Goal: Task Accomplishment & Management: Use online tool/utility

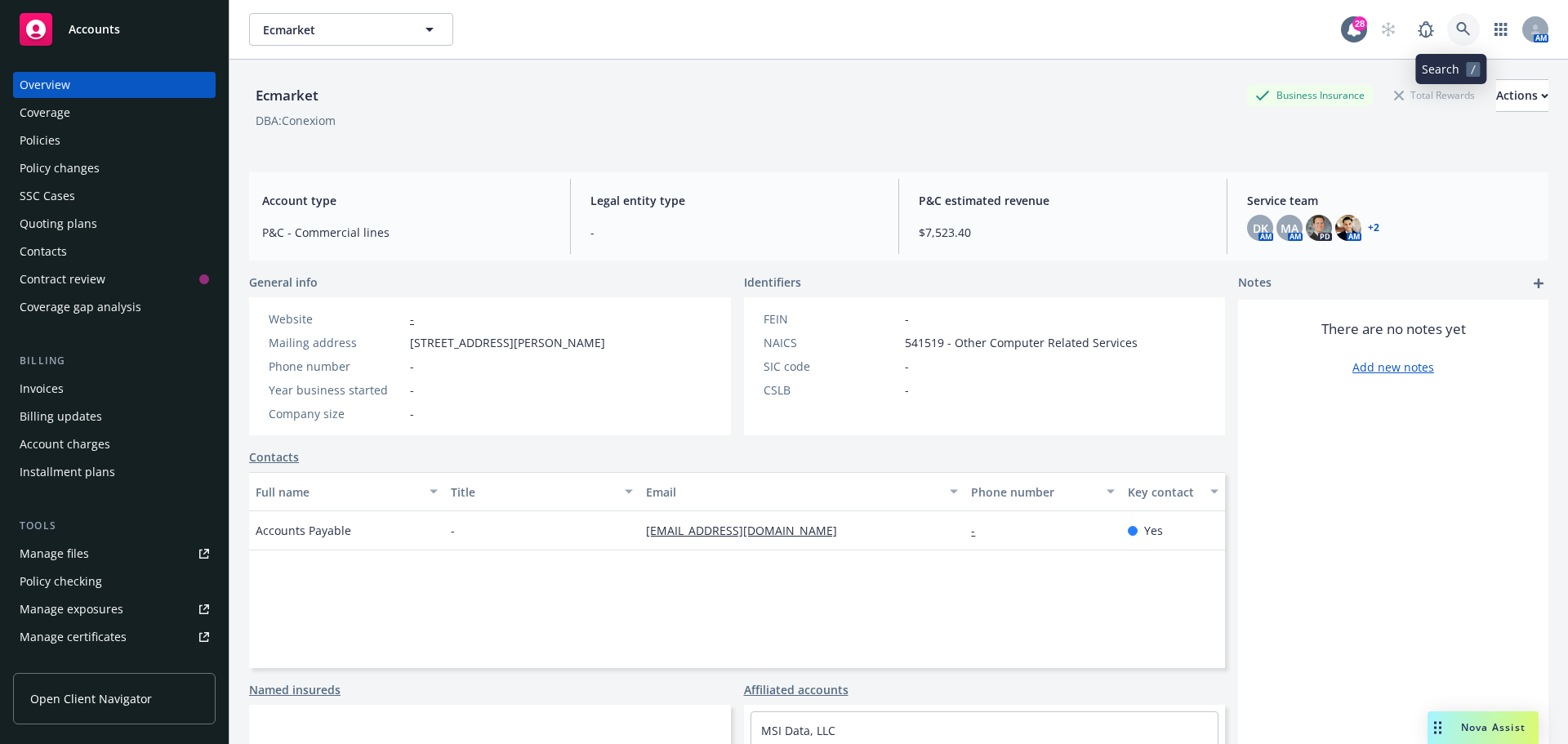
click at [1456, 32] on icon at bounding box center [1463, 29] width 15 height 14
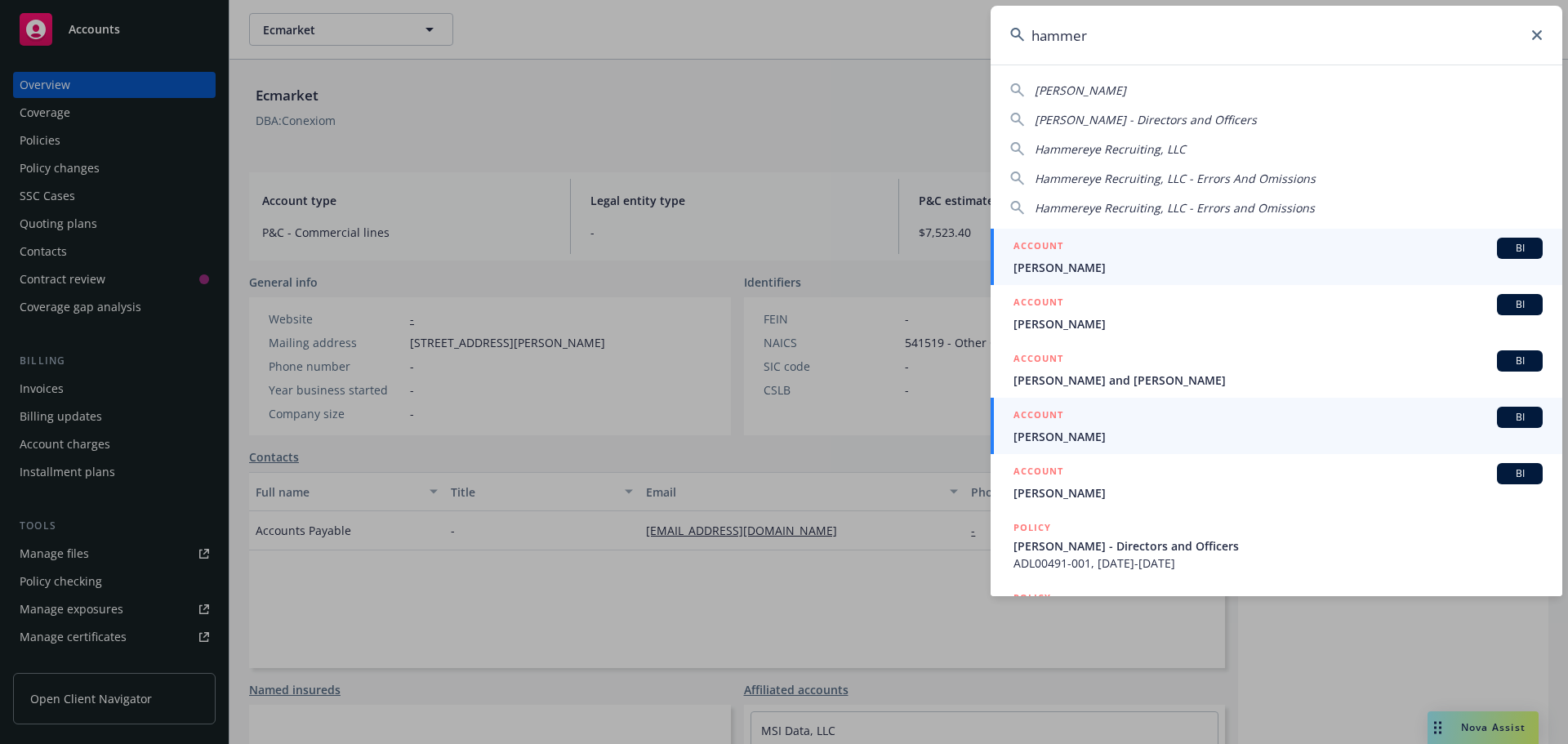
type input "hammer"
click at [1077, 439] on span "Hammer Studios" at bounding box center [1277, 437] width 529 height 17
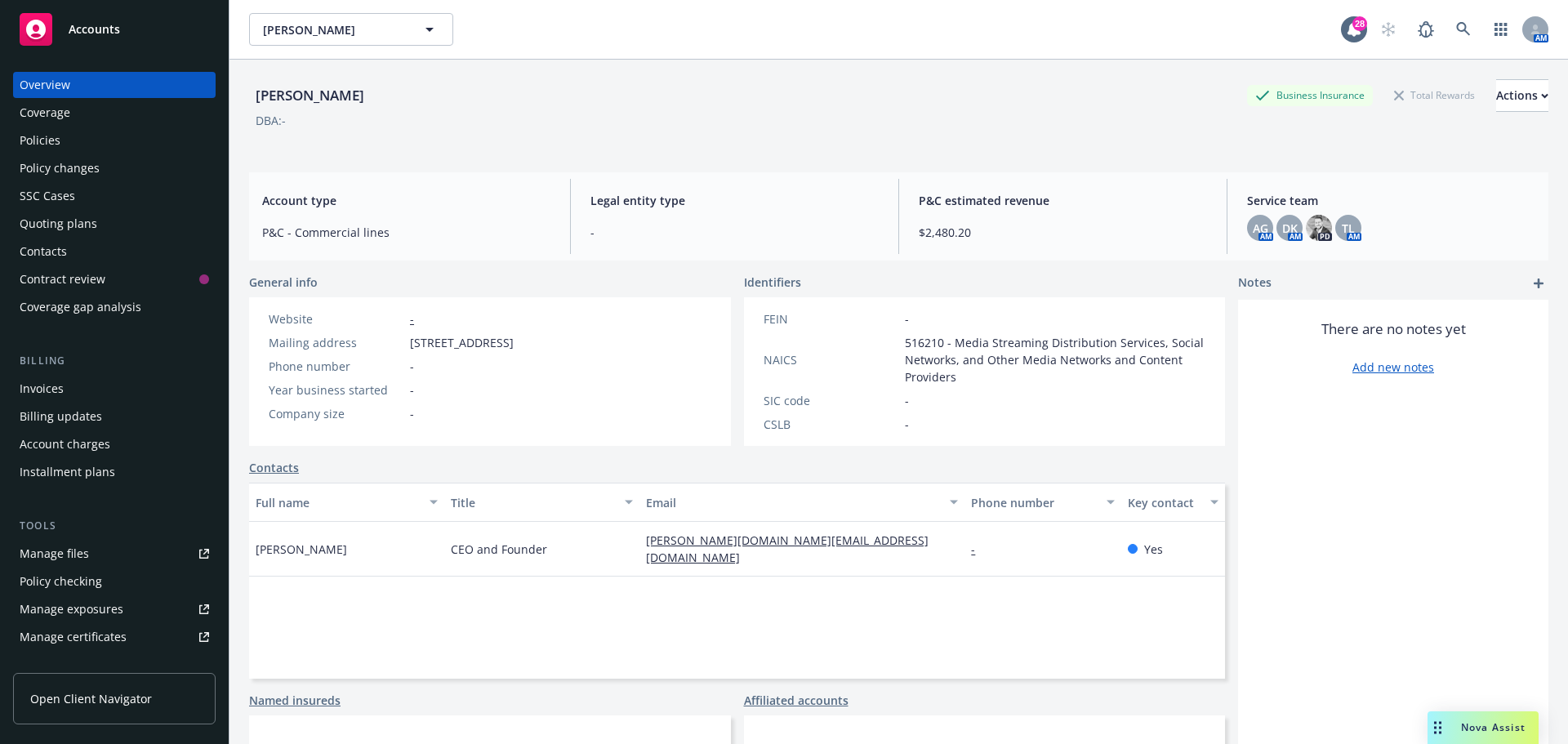
click at [53, 224] on div "Quoting plans" at bounding box center [58, 223] width 77 height 26
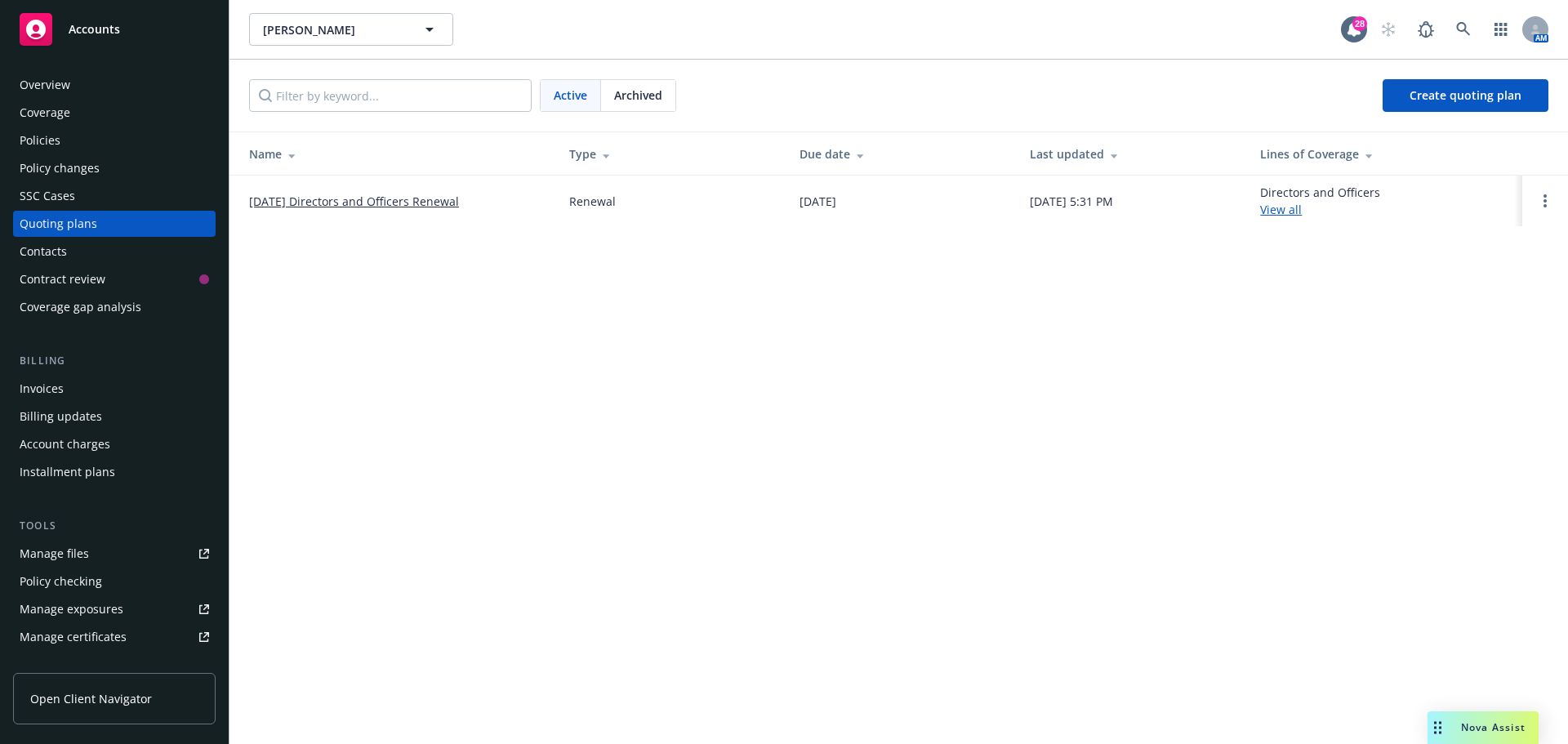
click at [392, 199] on link "12/13/25 Directors and Officers Renewal" at bounding box center [354, 201] width 210 height 17
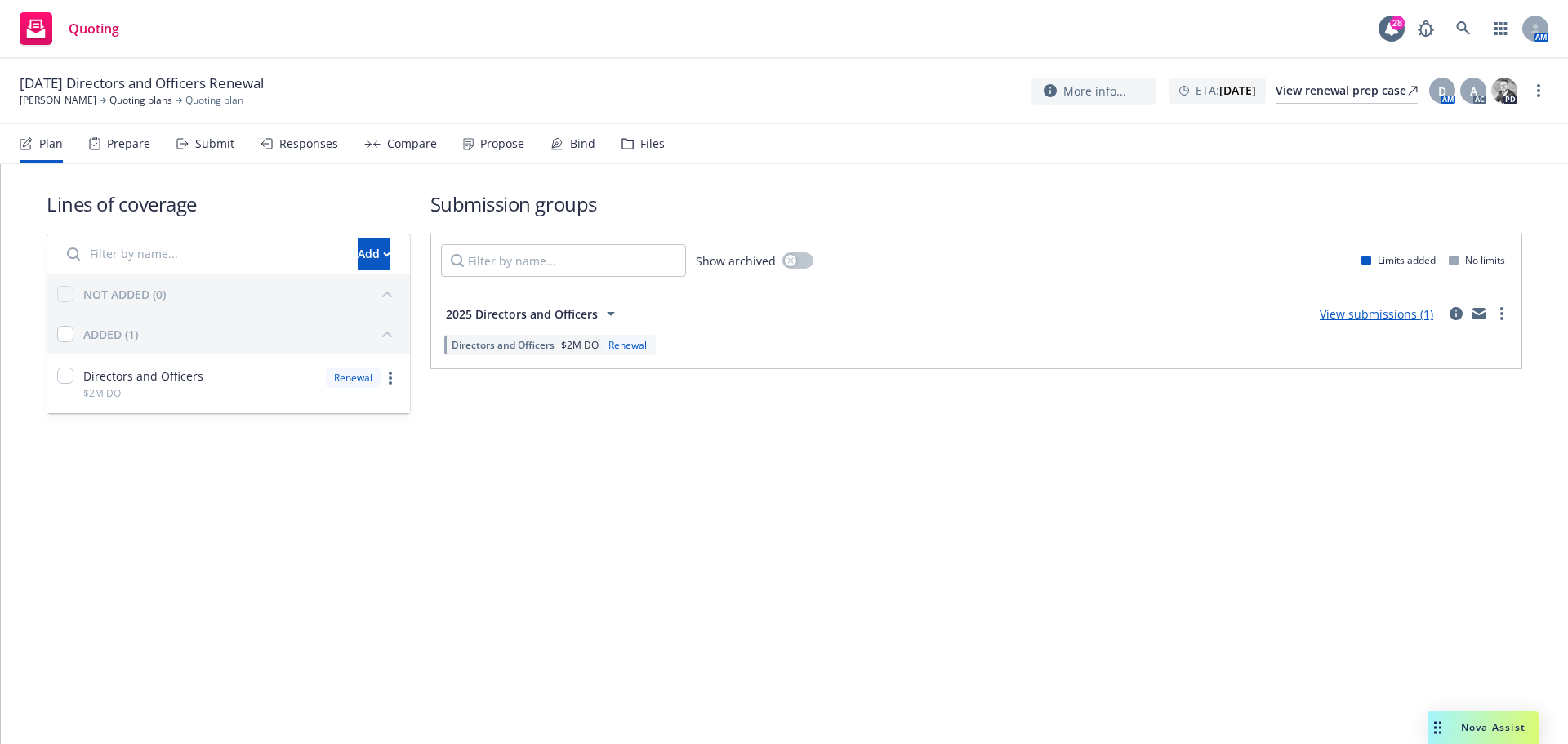
click at [640, 145] on div "Files" at bounding box center [652, 144] width 24 height 14
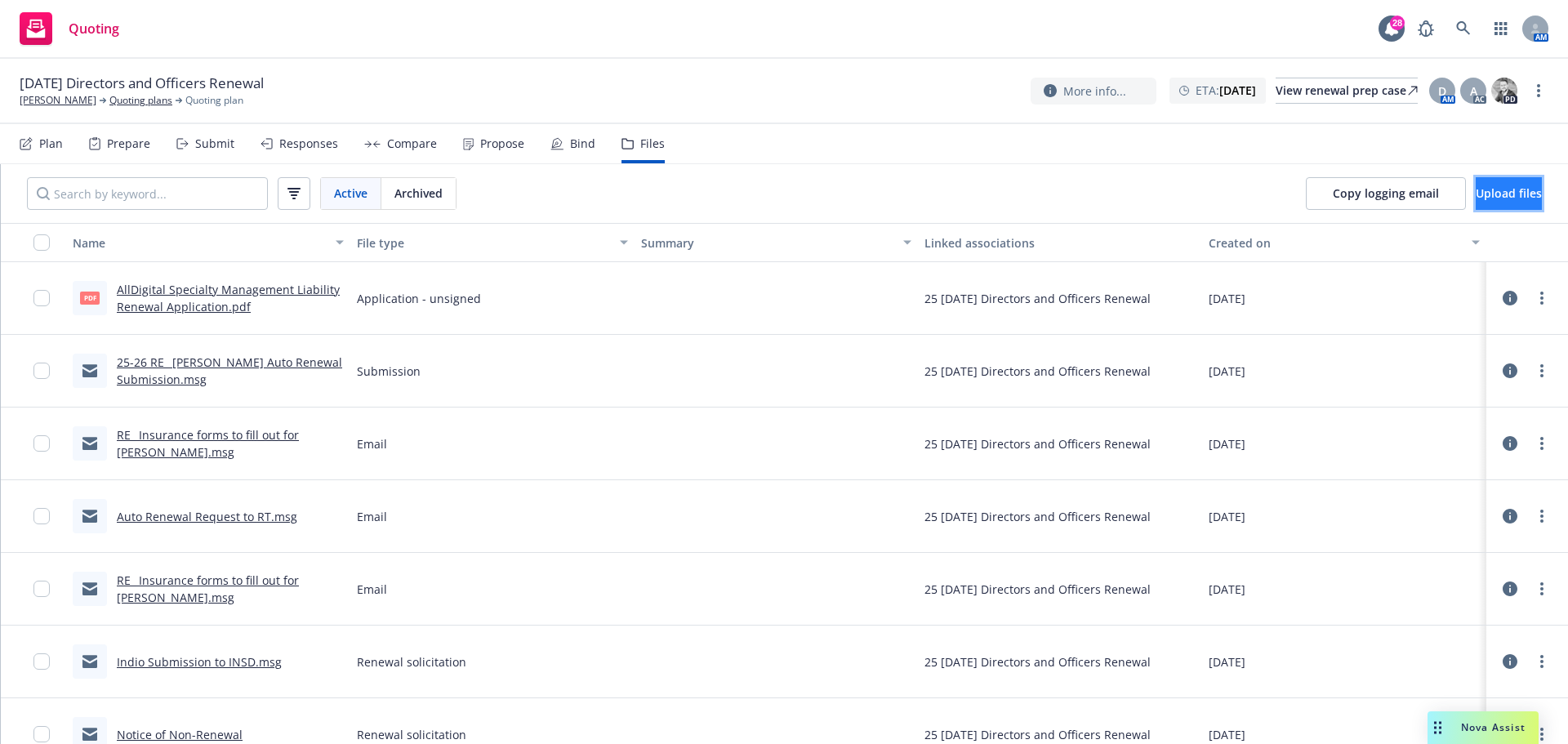
click at [1483, 192] on span "Upload files" at bounding box center [1509, 193] width 66 height 15
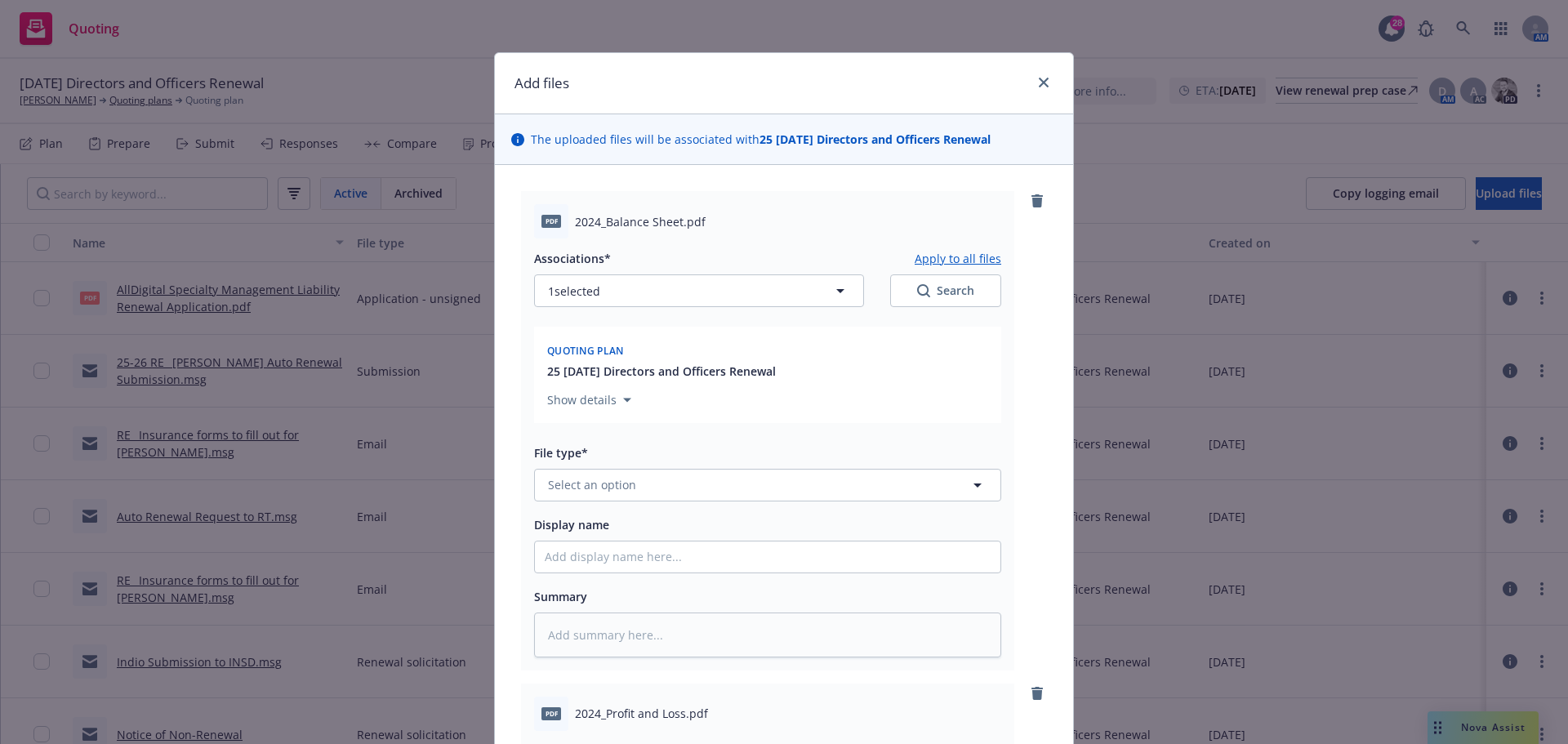
click at [567, 225] on div "pdf 2024_Balance Sheet.pdf" at bounding box center [768, 220] width 467 height 34
drag, startPoint x: 569, startPoint y: 221, endPoint x: 676, endPoint y: 217, distance: 107.1
click at [676, 217] on span "2024_Balance Sheet.pdf" at bounding box center [640, 222] width 131 height 17
copy span "2024_Balance Sheet"
click at [586, 476] on span "Select an option" at bounding box center [592, 485] width 88 height 17
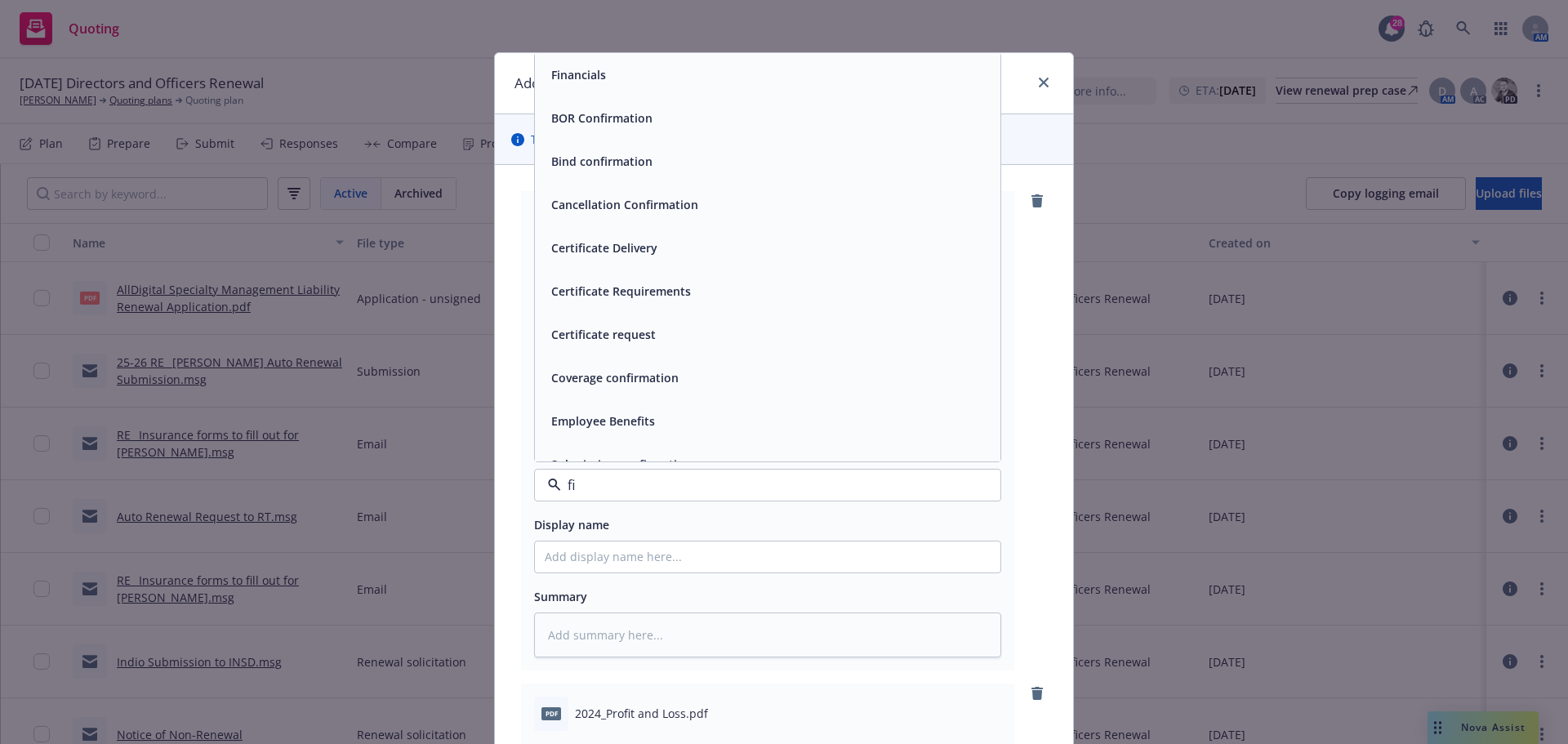
type input "fin"
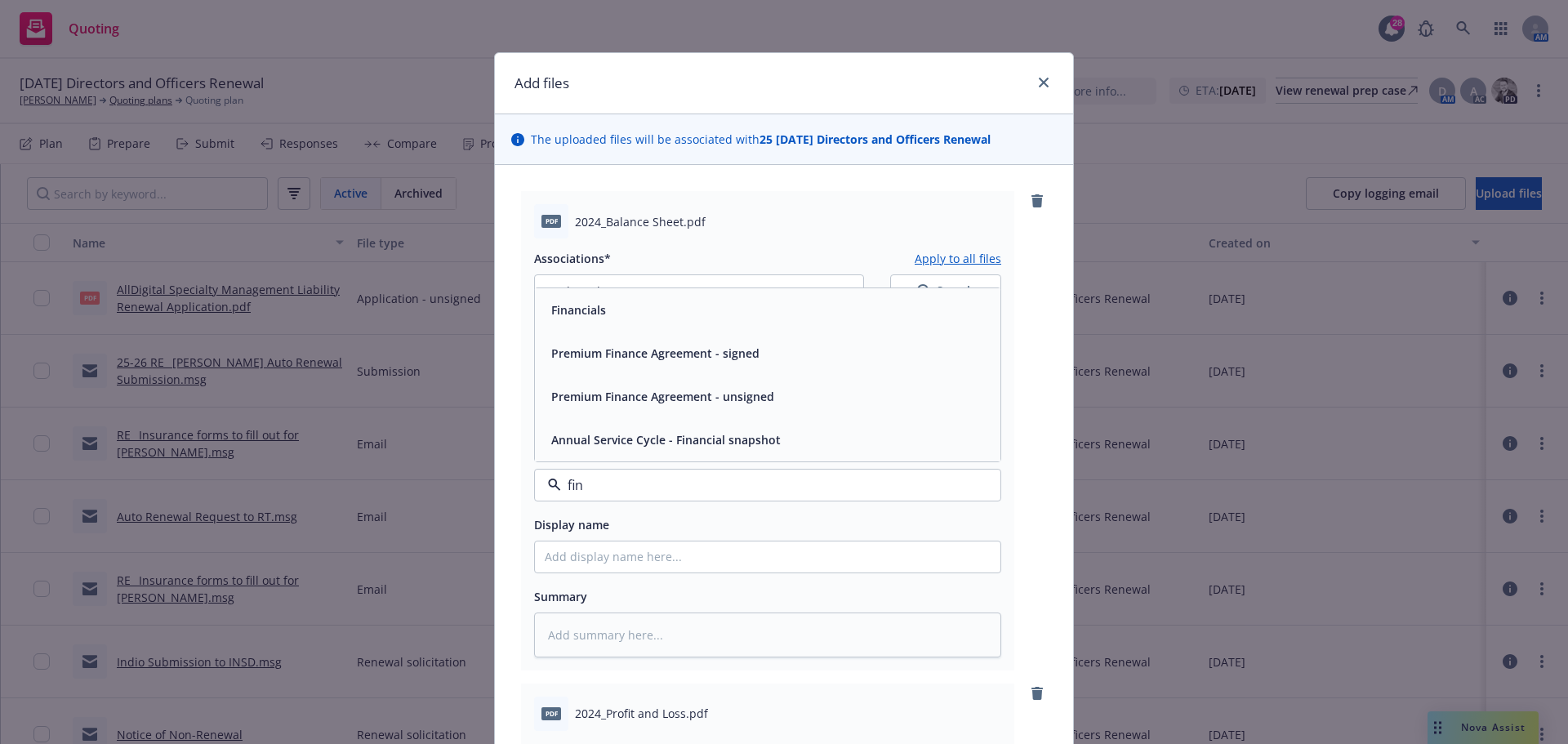
click at [596, 318] on span "Financials" at bounding box center [578, 310] width 55 height 17
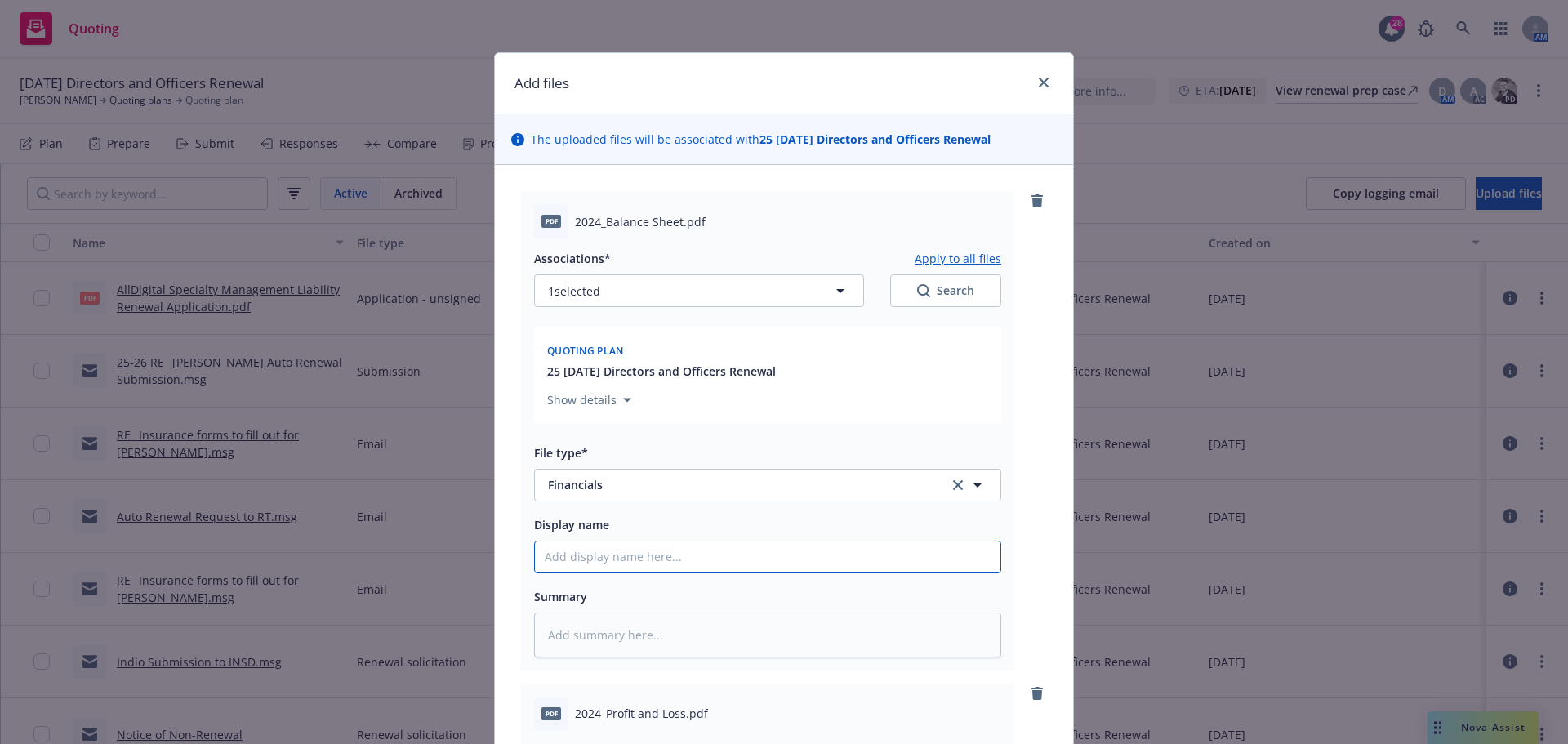
click at [588, 558] on input "Display name" at bounding box center [768, 557] width 466 height 31
paste input "2024_Balance Sheet"
type textarea "x"
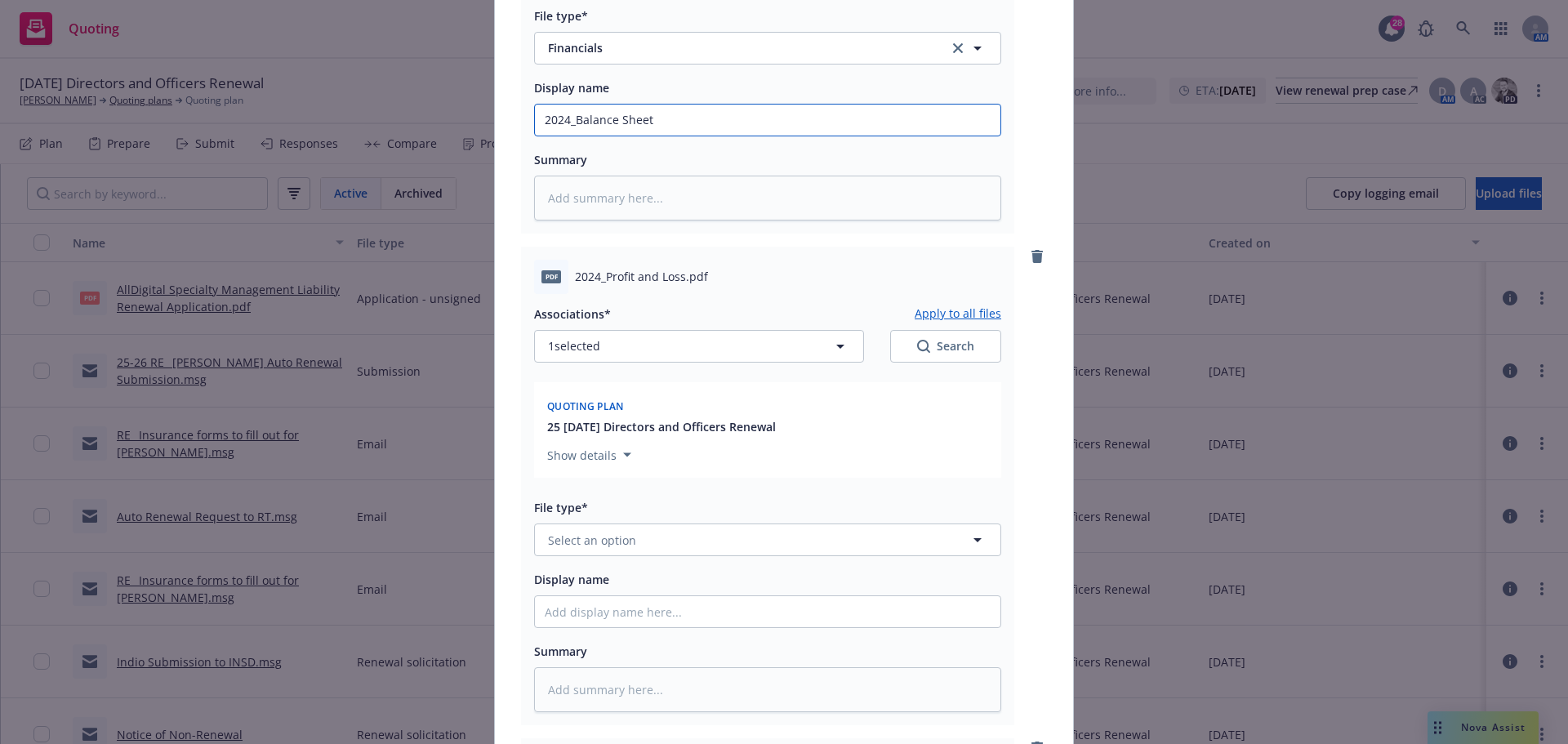
scroll to position [490, 0]
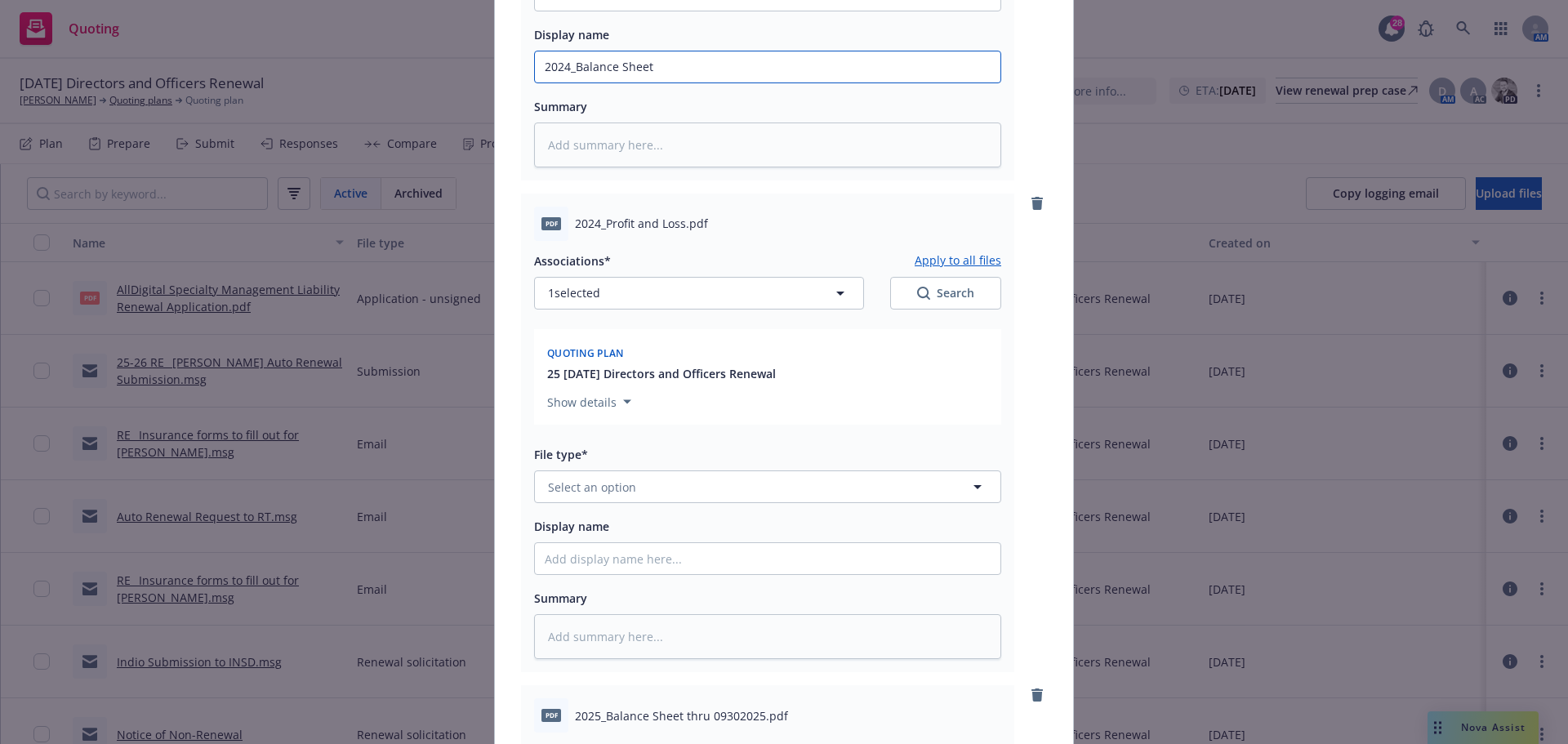
type input "2024_Balance Sheet"
drag, startPoint x: 571, startPoint y: 223, endPoint x: 682, endPoint y: 219, distance: 111.1
click at [682, 219] on span "2024_Profit and Loss.pdf" at bounding box center [642, 223] width 133 height 17
copy span "2024_Profit and Loss."
click at [589, 481] on span "Select an option" at bounding box center [592, 487] width 88 height 17
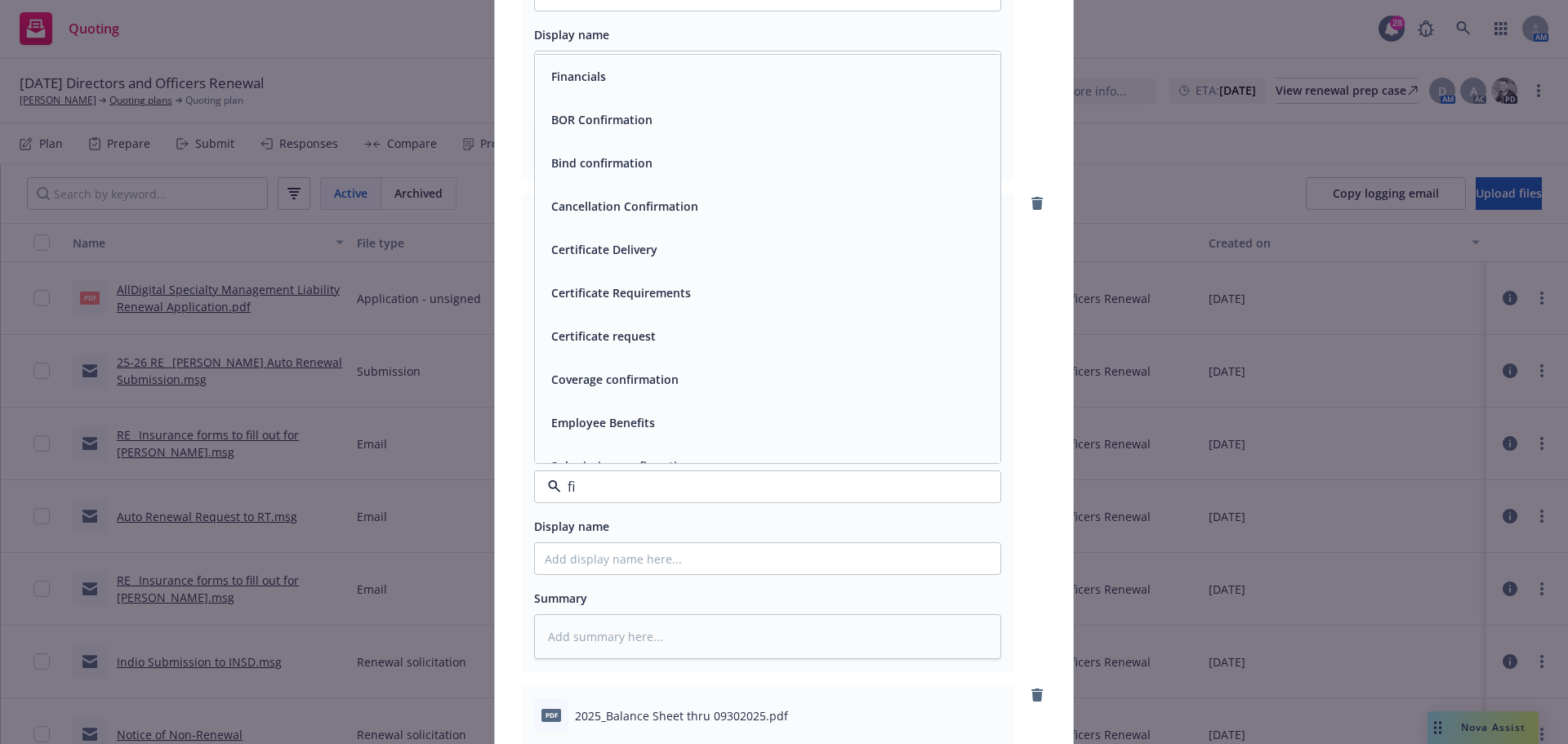
type input "fin"
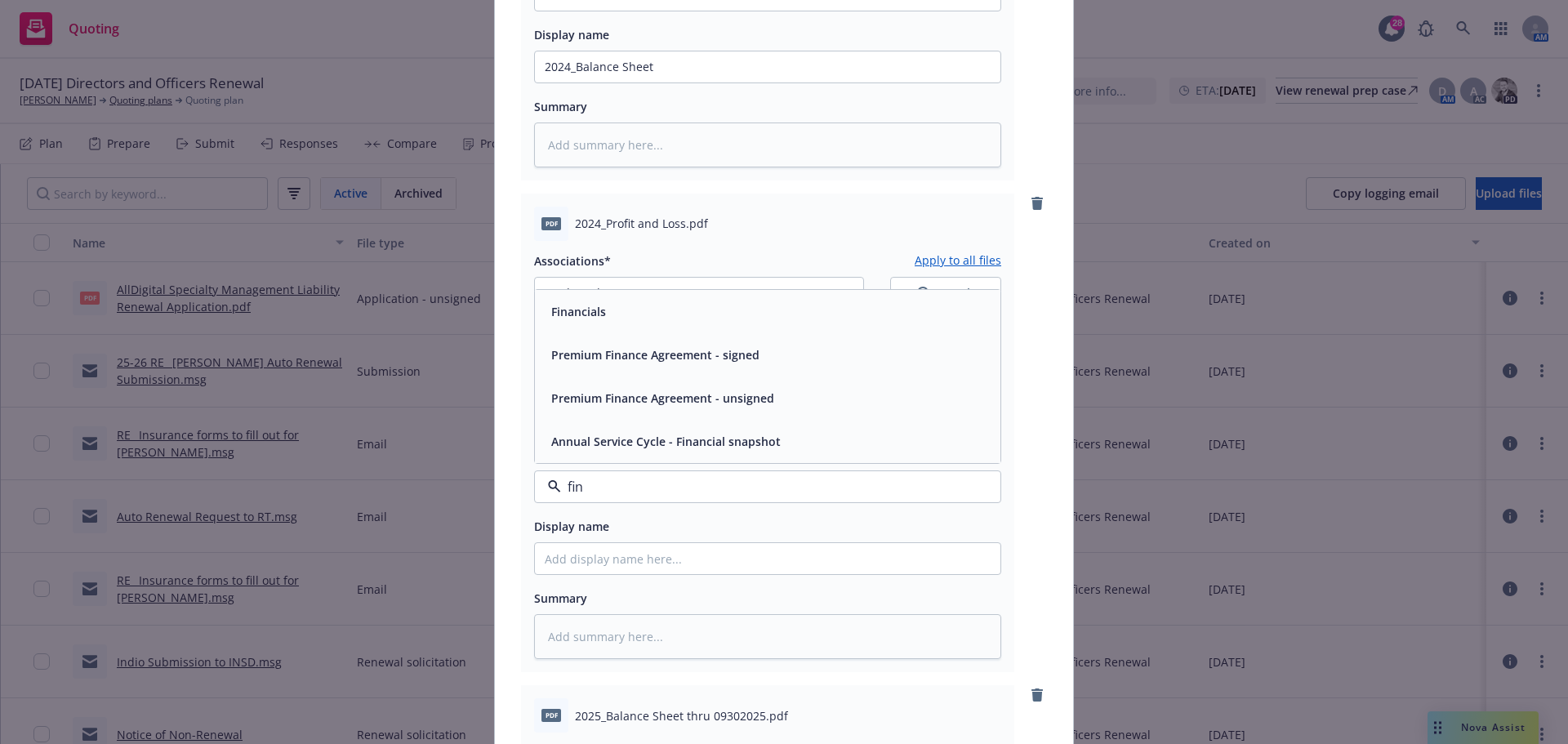
click at [629, 304] on div "Financials" at bounding box center [768, 311] width 446 height 24
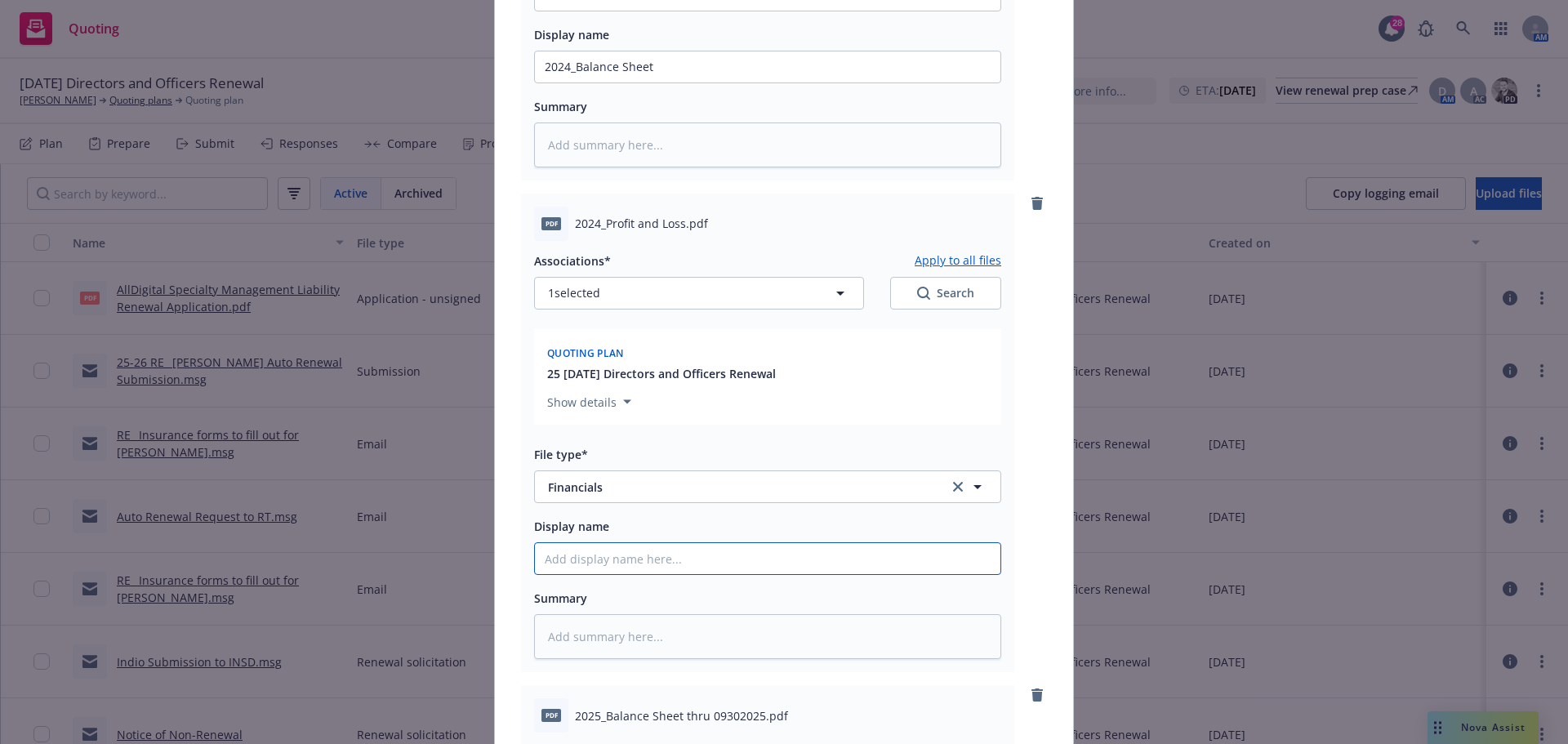
drag, startPoint x: 581, startPoint y: 563, endPoint x: 587, endPoint y: 571, distance: 10.0
click at [582, 564] on input "Display name" at bounding box center [768, 558] width 466 height 31
paste input "2024_Profit and Loss."
type textarea "x"
type input "2024_Profit and Loss."
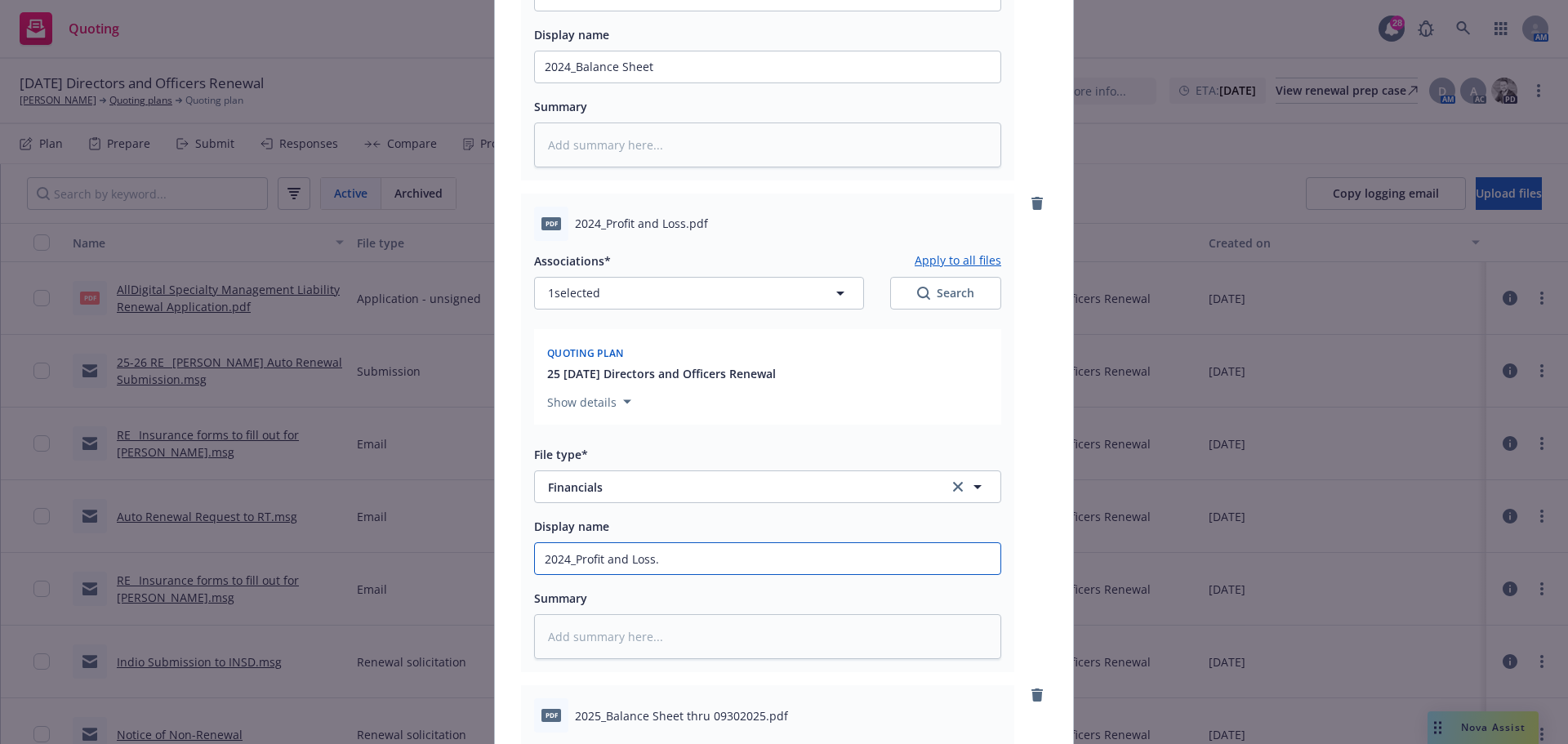
type textarea "x"
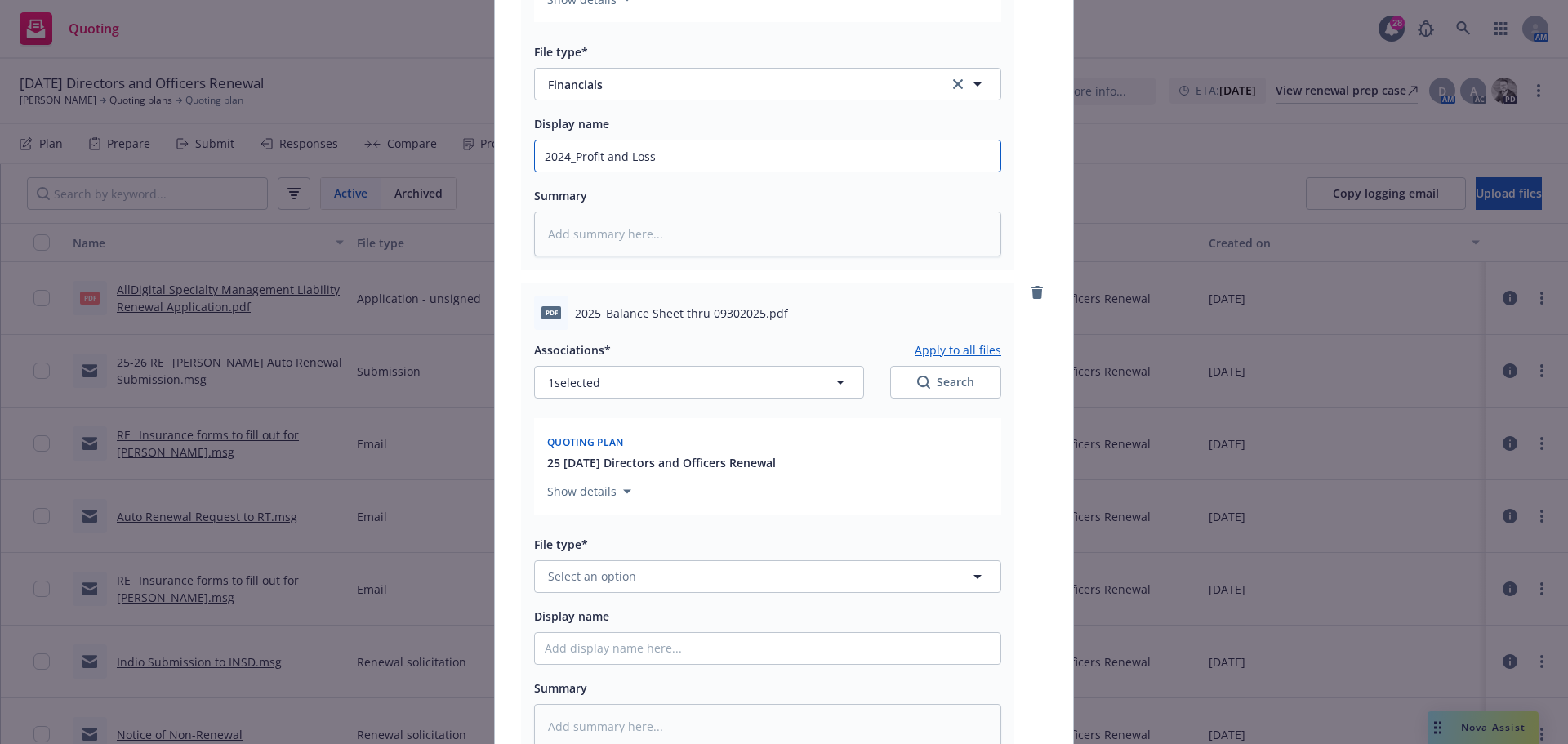
scroll to position [898, 0]
type input "2024_Profit and Loss"
click at [605, 308] on span "2025_Balance Sheet thru 09302025.pdf" at bounding box center [682, 307] width 214 height 17
click at [575, 307] on span "2025_Balance Sheet thru 09302025.pdf" at bounding box center [682, 307] width 214 height 17
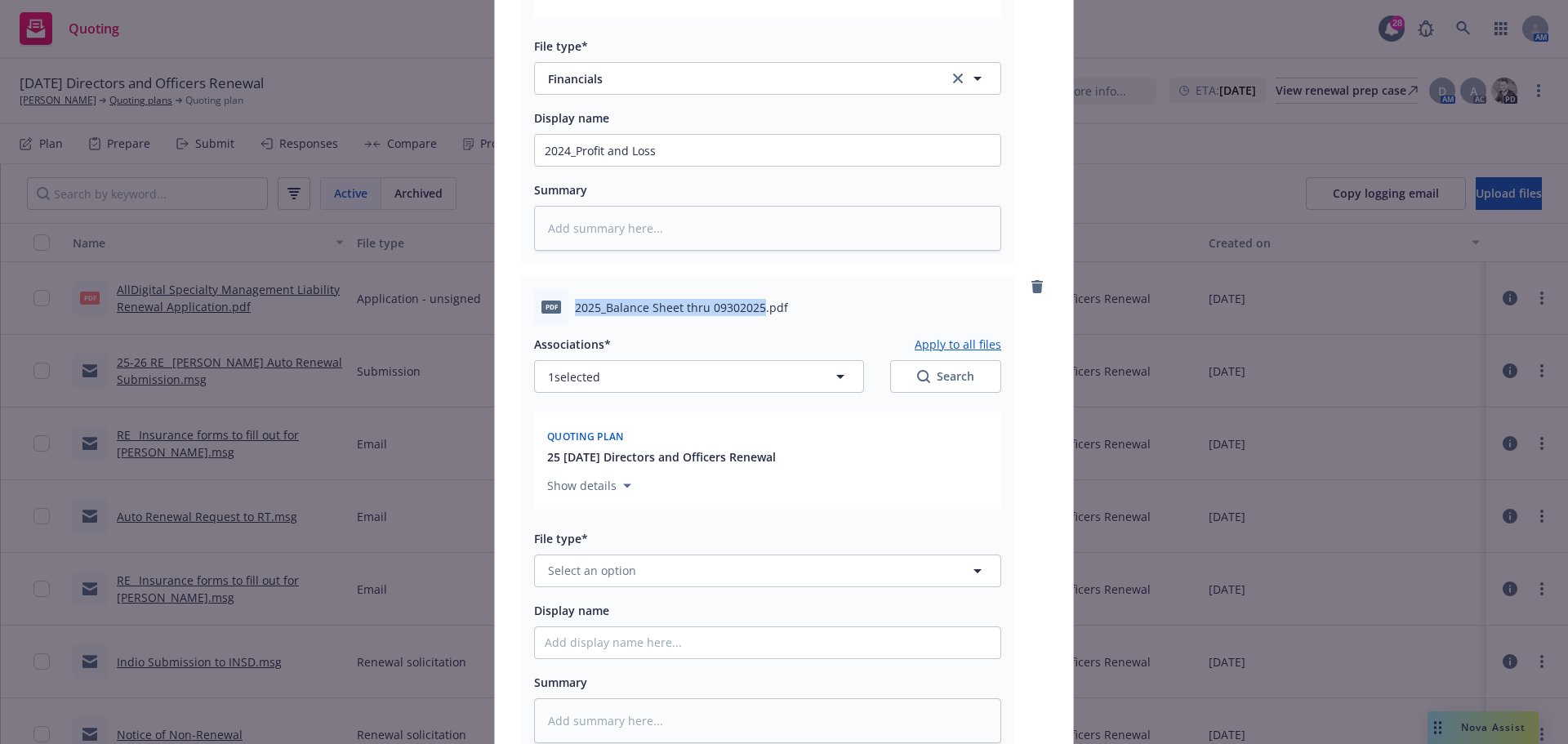
drag, startPoint x: 571, startPoint y: 305, endPoint x: 755, endPoint y: 301, distance: 184.0
click at [755, 301] on span "2025_Balance Sheet thru 09302025.pdf" at bounding box center [682, 307] width 214 height 17
copy span "2025_Balance Sheet thru 09302025"
click at [592, 574] on span "Select an option" at bounding box center [592, 570] width 88 height 17
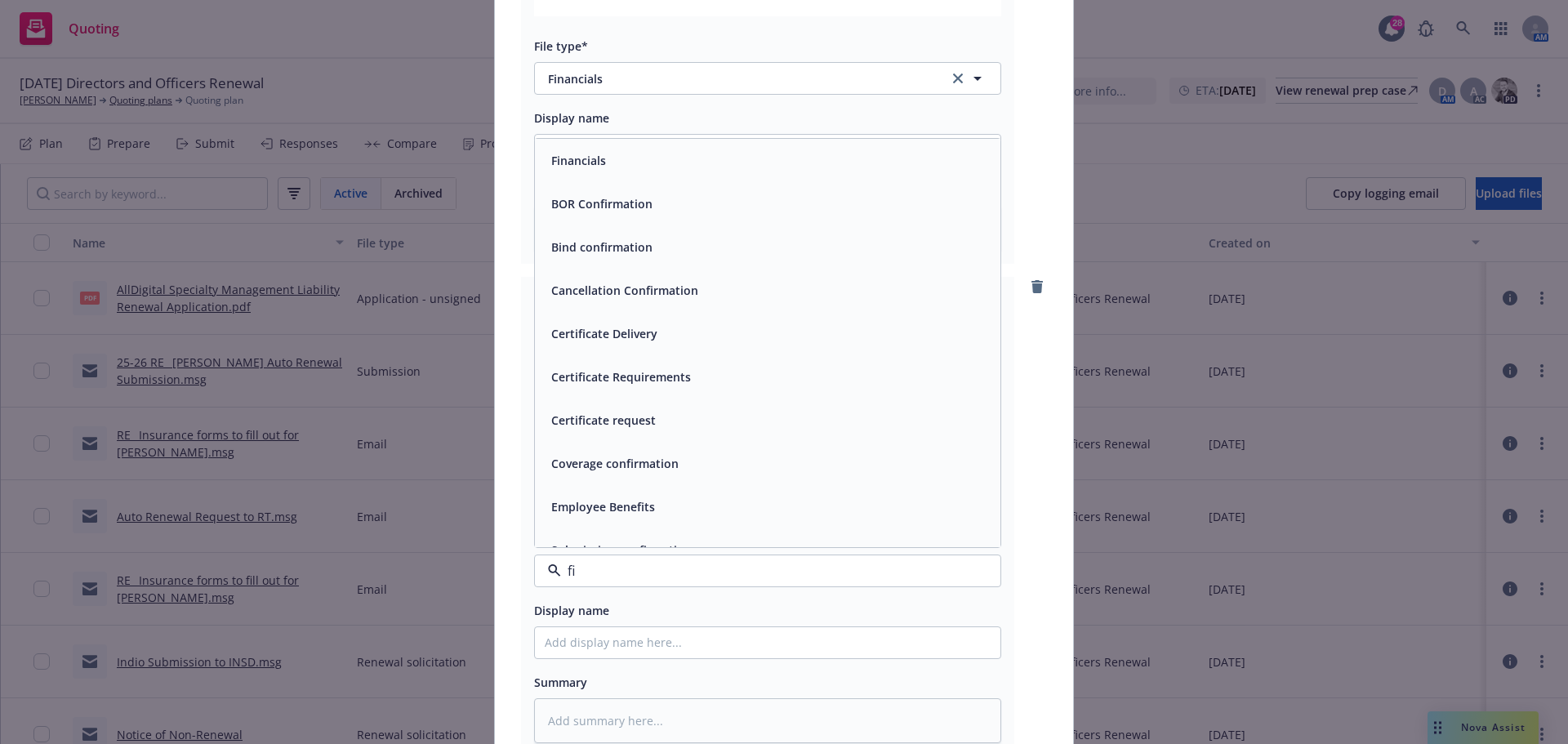
type input "fin"
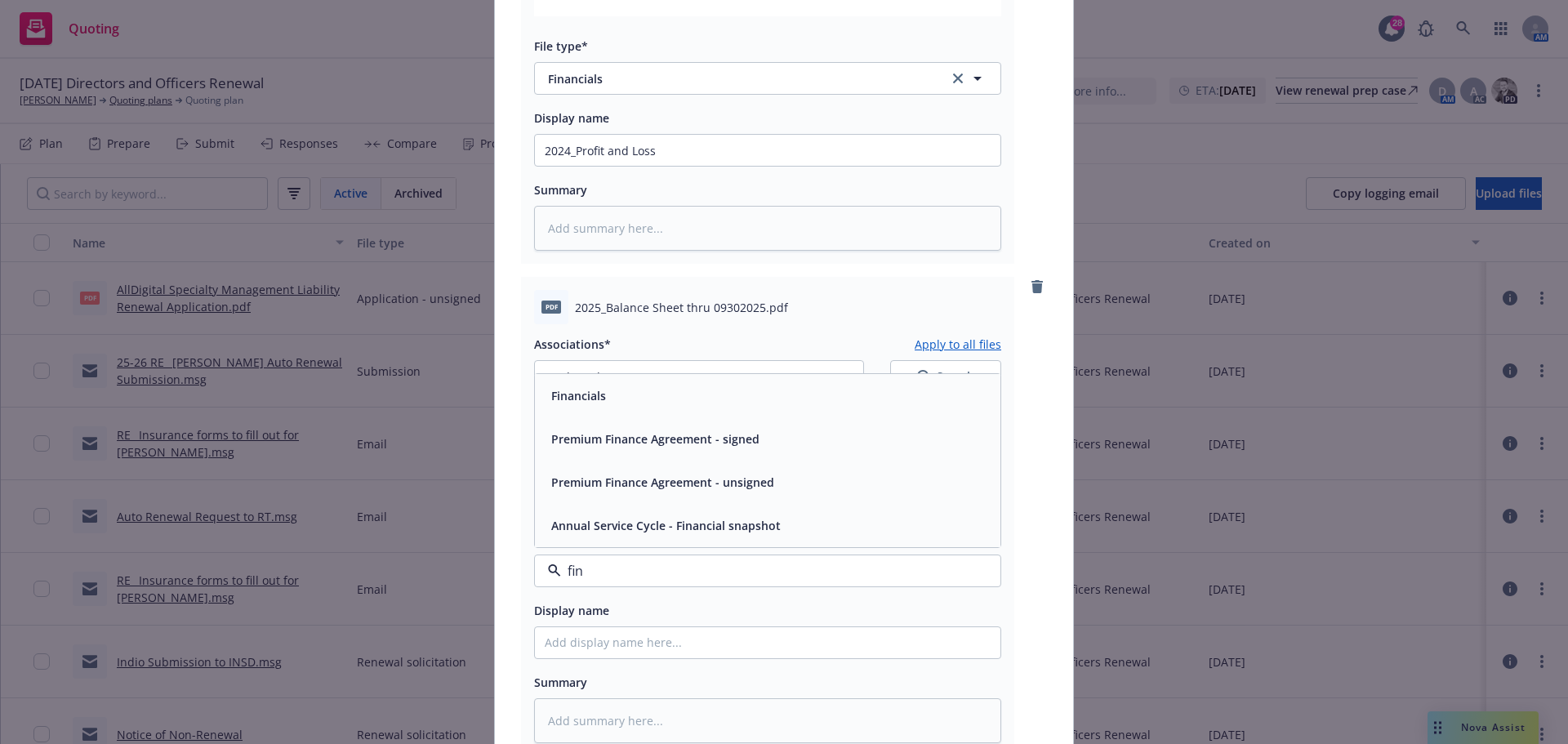
click at [636, 401] on div "Financials" at bounding box center [768, 395] width 446 height 24
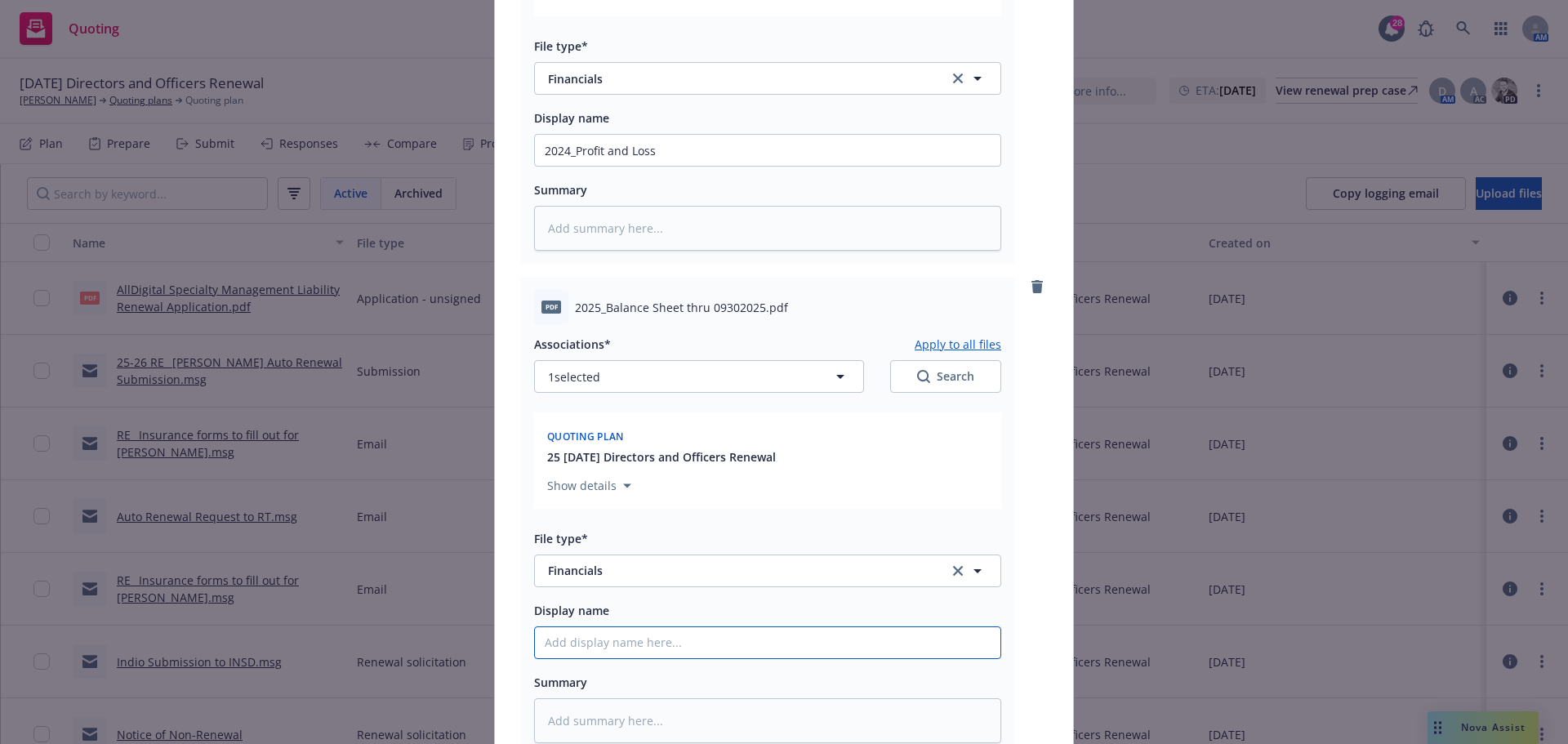
click at [588, 636] on input "Display name" at bounding box center [768, 643] width 466 height 31
paste input "2025_Balance Sheet thru 09302025"
type textarea "x"
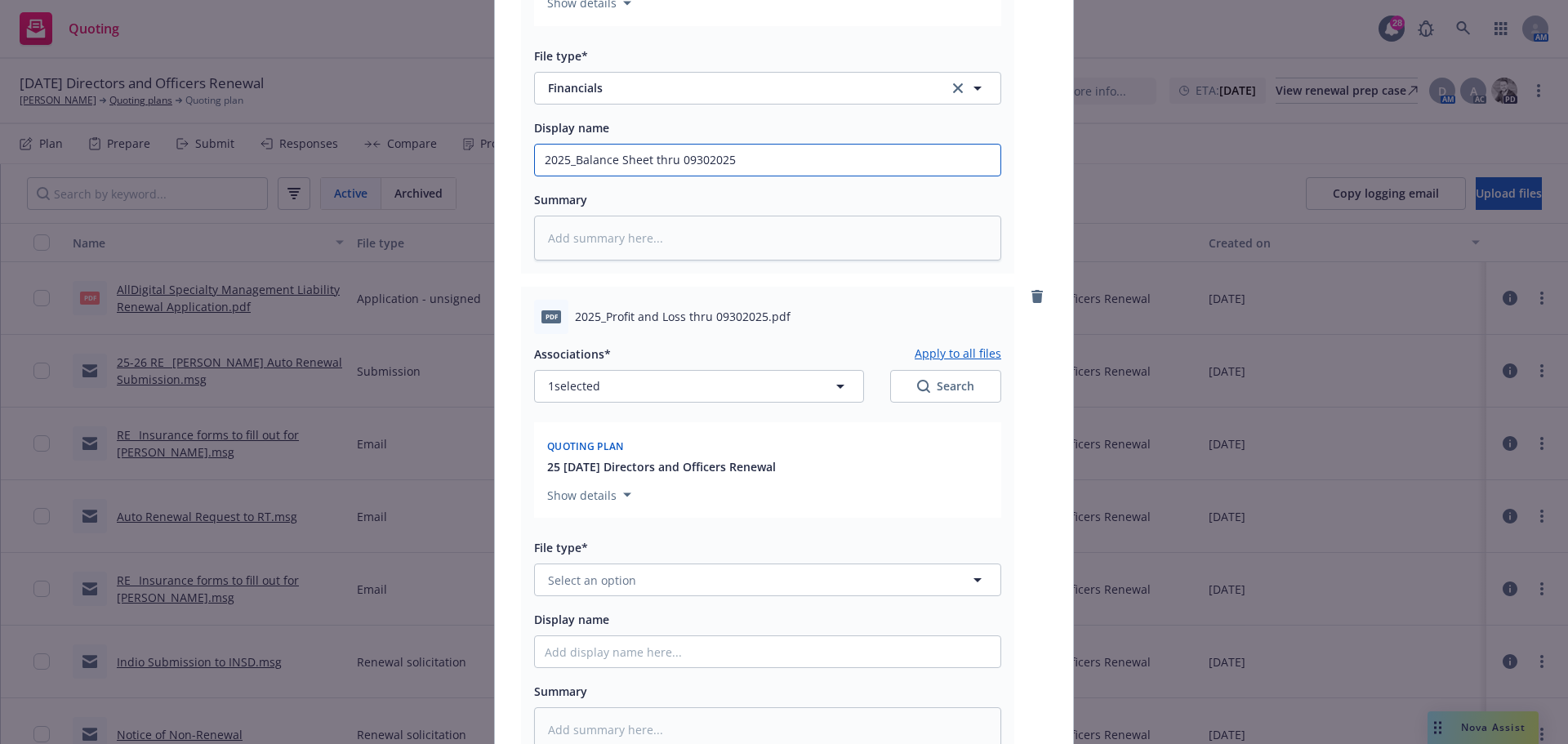
scroll to position [1388, 0]
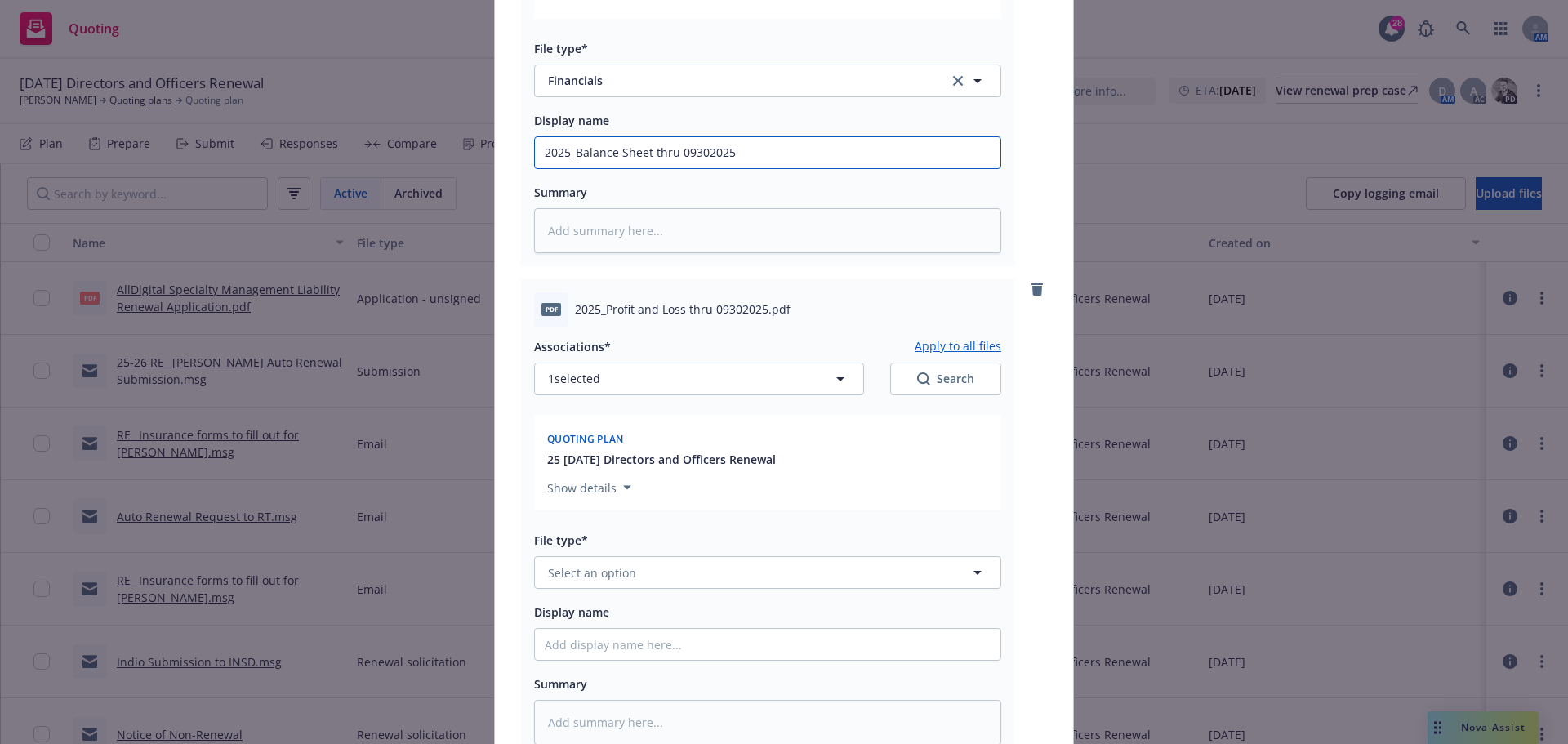
type input "2025_Balance Sheet thru 09302025"
drag, startPoint x: 569, startPoint y: 306, endPoint x: 759, endPoint y: 300, distance: 190.1
click at [759, 300] on span "2025_Profit and Loss thru 09302025.pdf" at bounding box center [682, 309] width 216 height 17
copy span "2025_Profit and Loss thru 09302025"
click at [582, 567] on span "Select an option" at bounding box center [592, 573] width 88 height 17
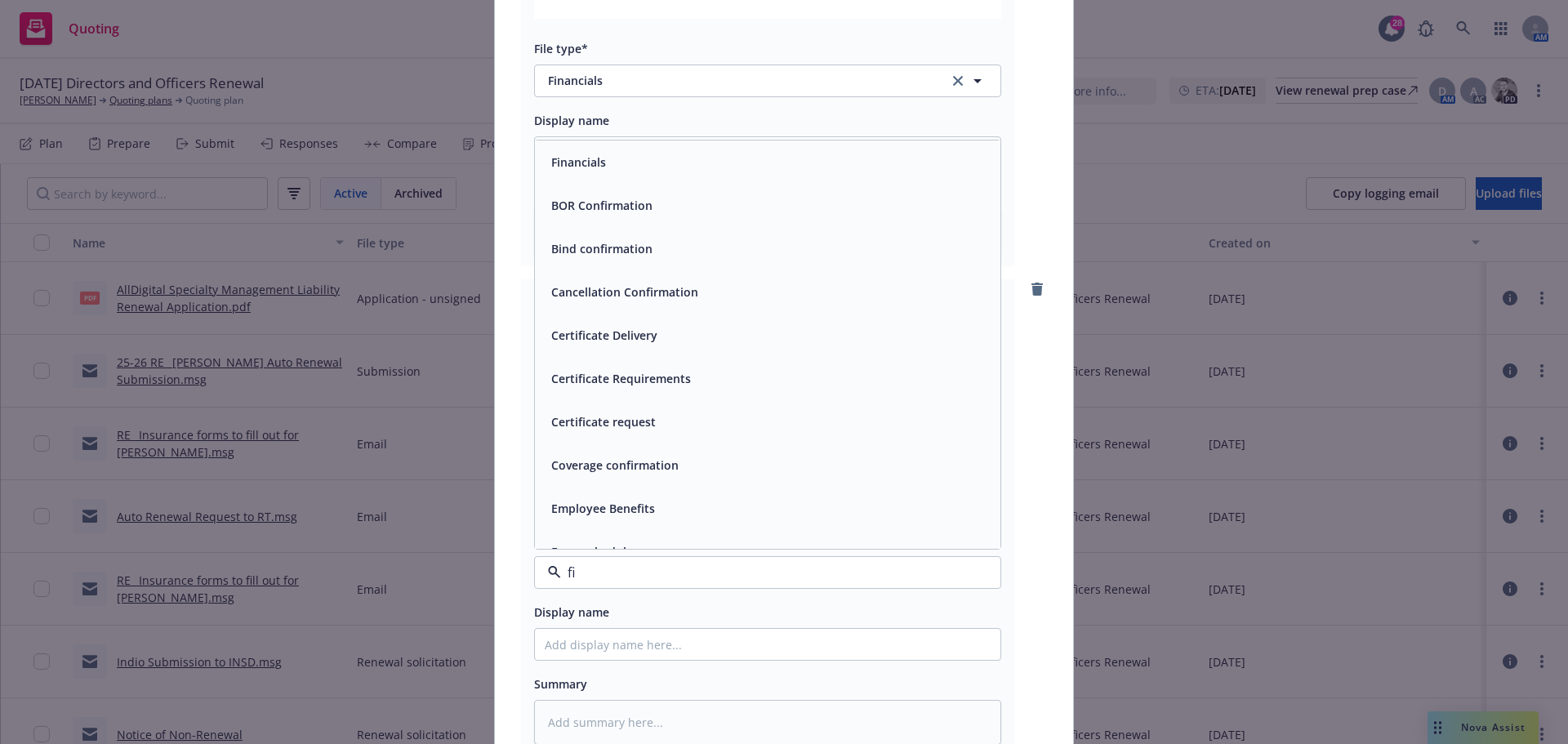
type input "fin"
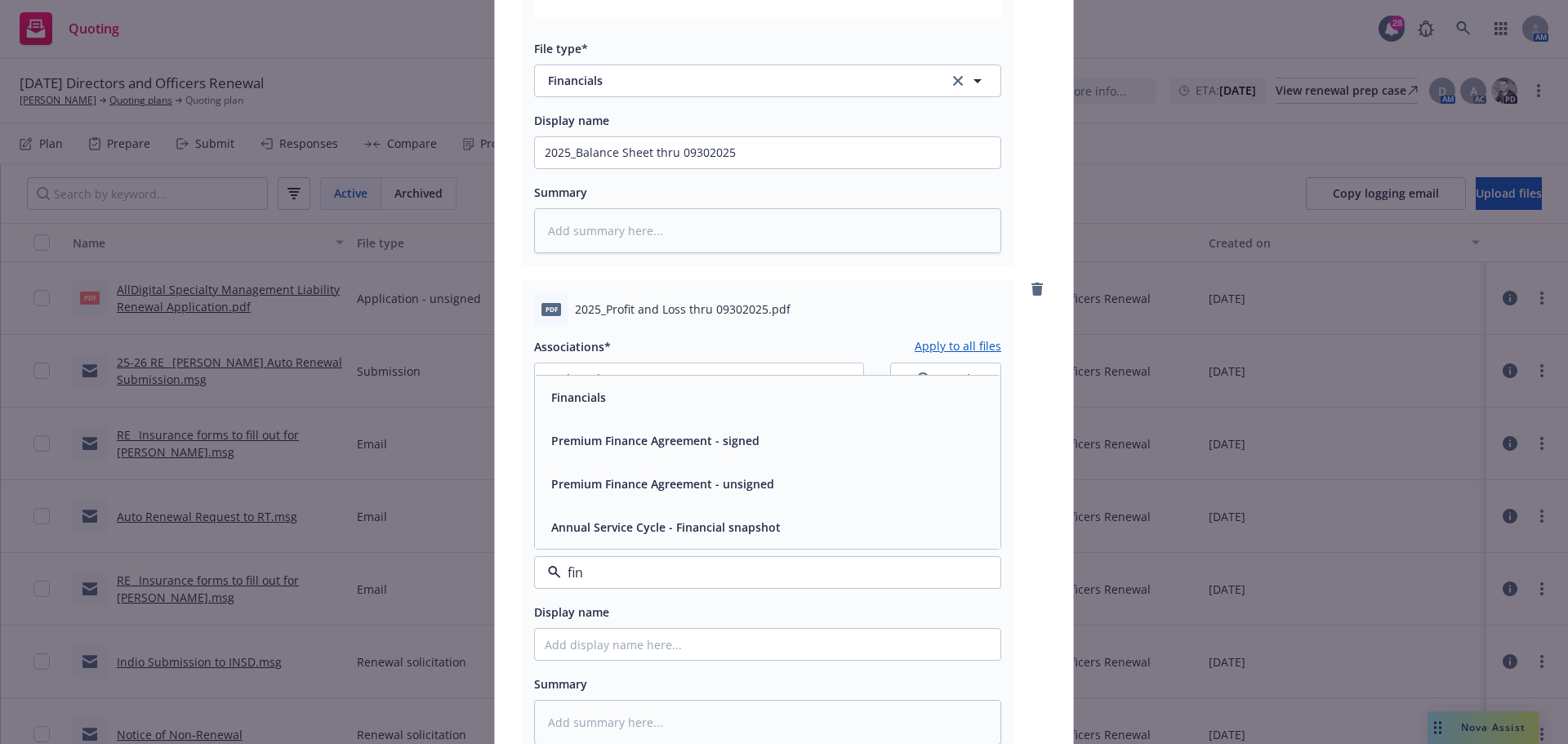
click at [659, 411] on div "Financials" at bounding box center [768, 397] width 466 height 43
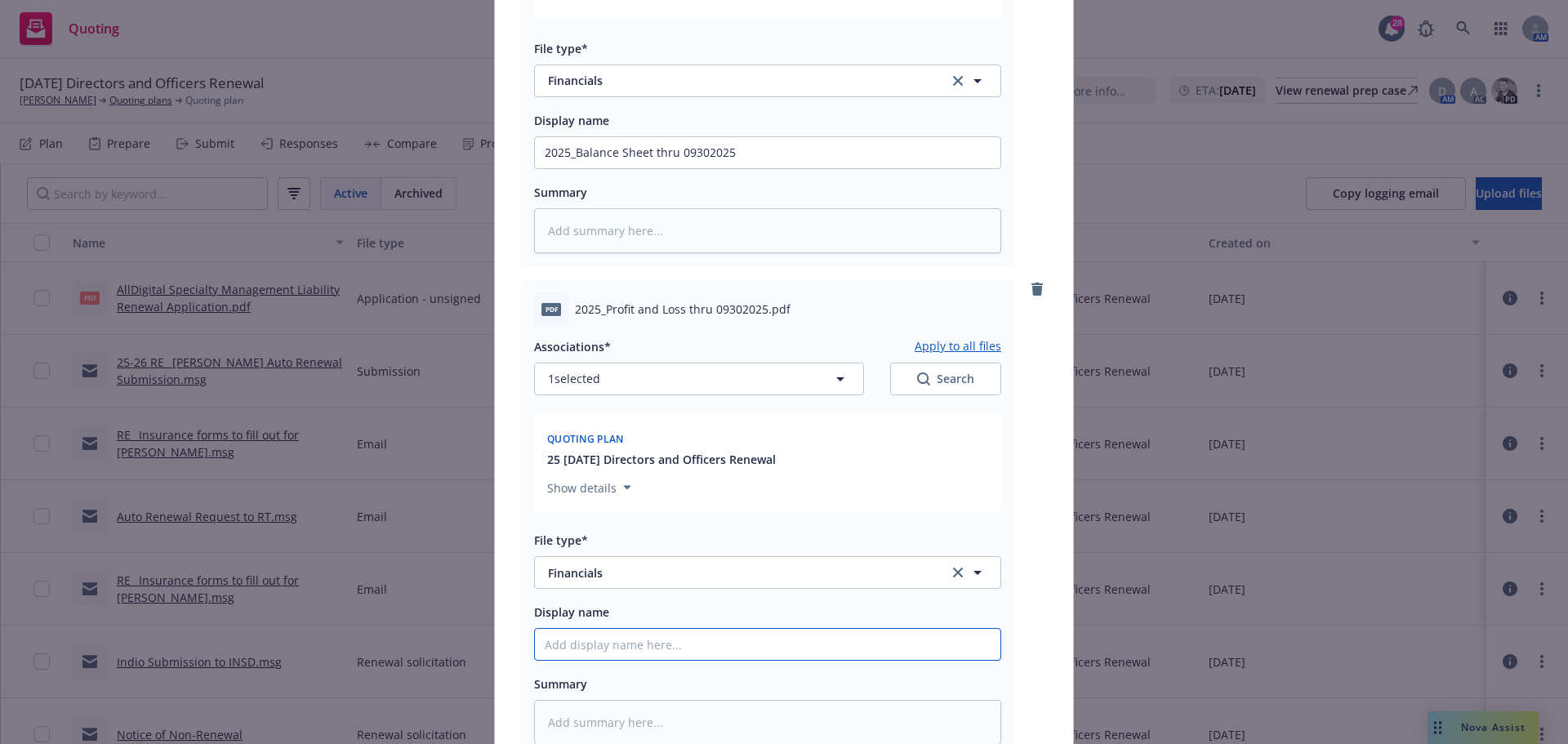
click at [571, 647] on input "Display name" at bounding box center [768, 644] width 466 height 31
paste input "2025_Profit and Loss thru 09302025"
type textarea "x"
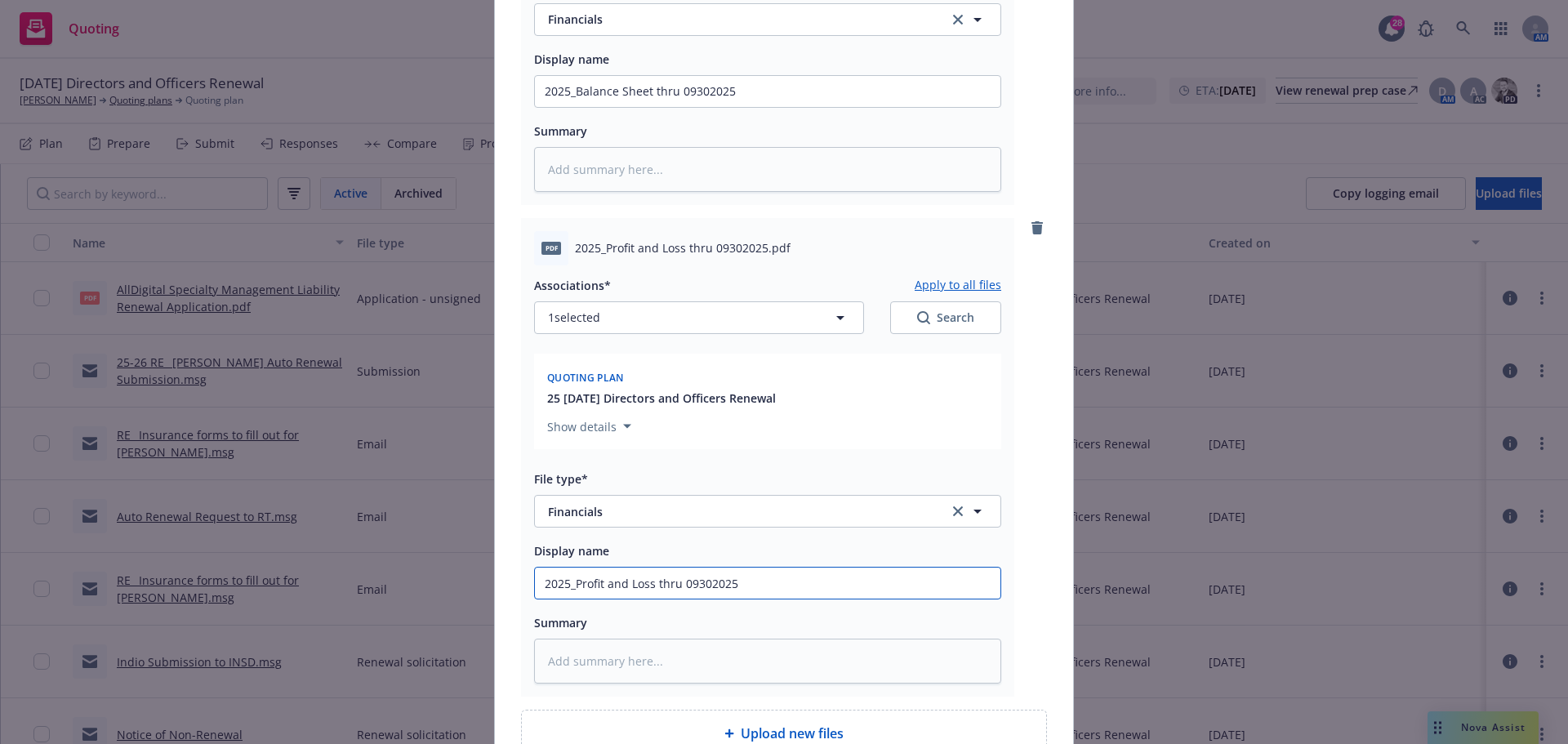
scroll to position [1614, 0]
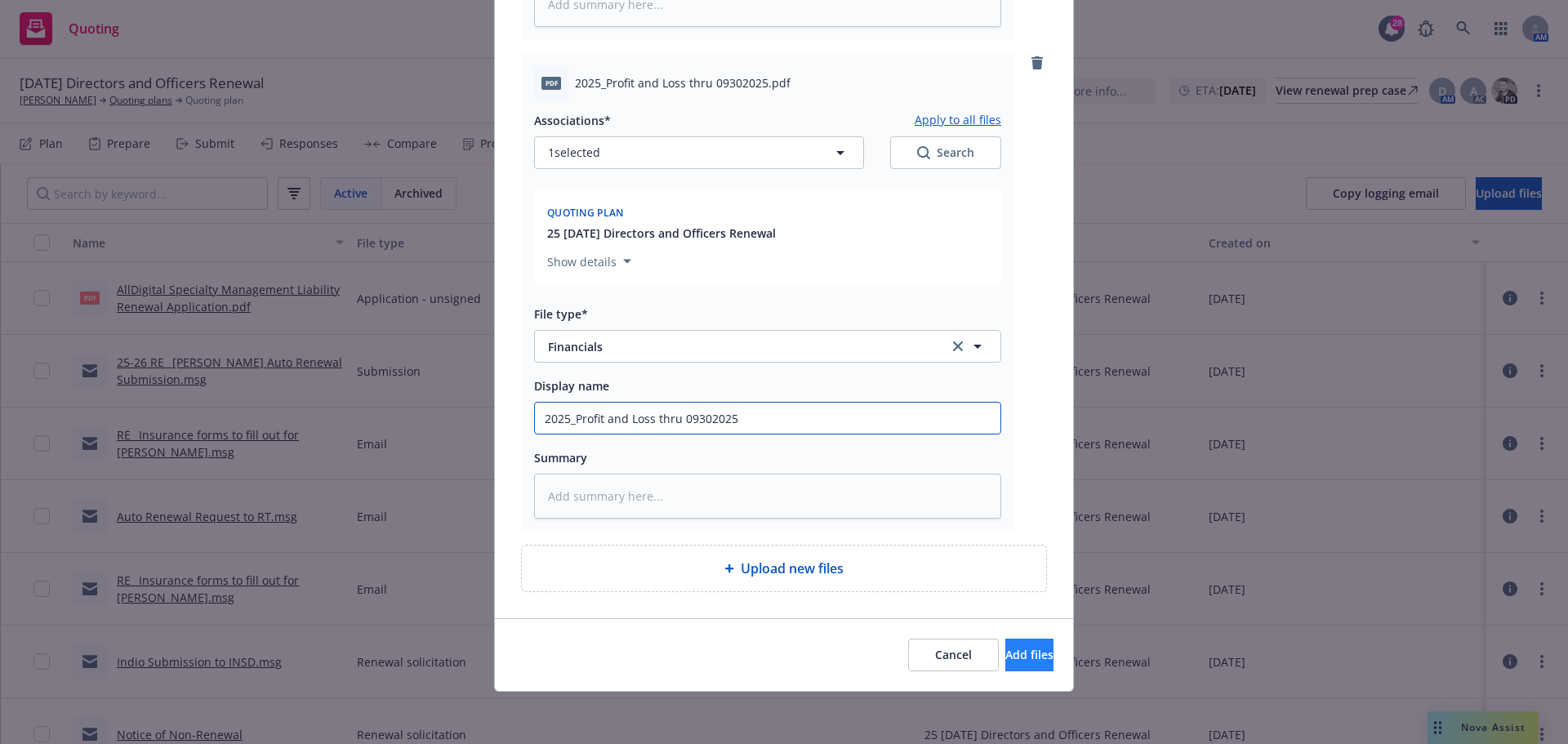
type input "2025_Profit and Loss thru 09302025"
click at [1005, 665] on button "Add files" at bounding box center [1030, 655] width 48 height 33
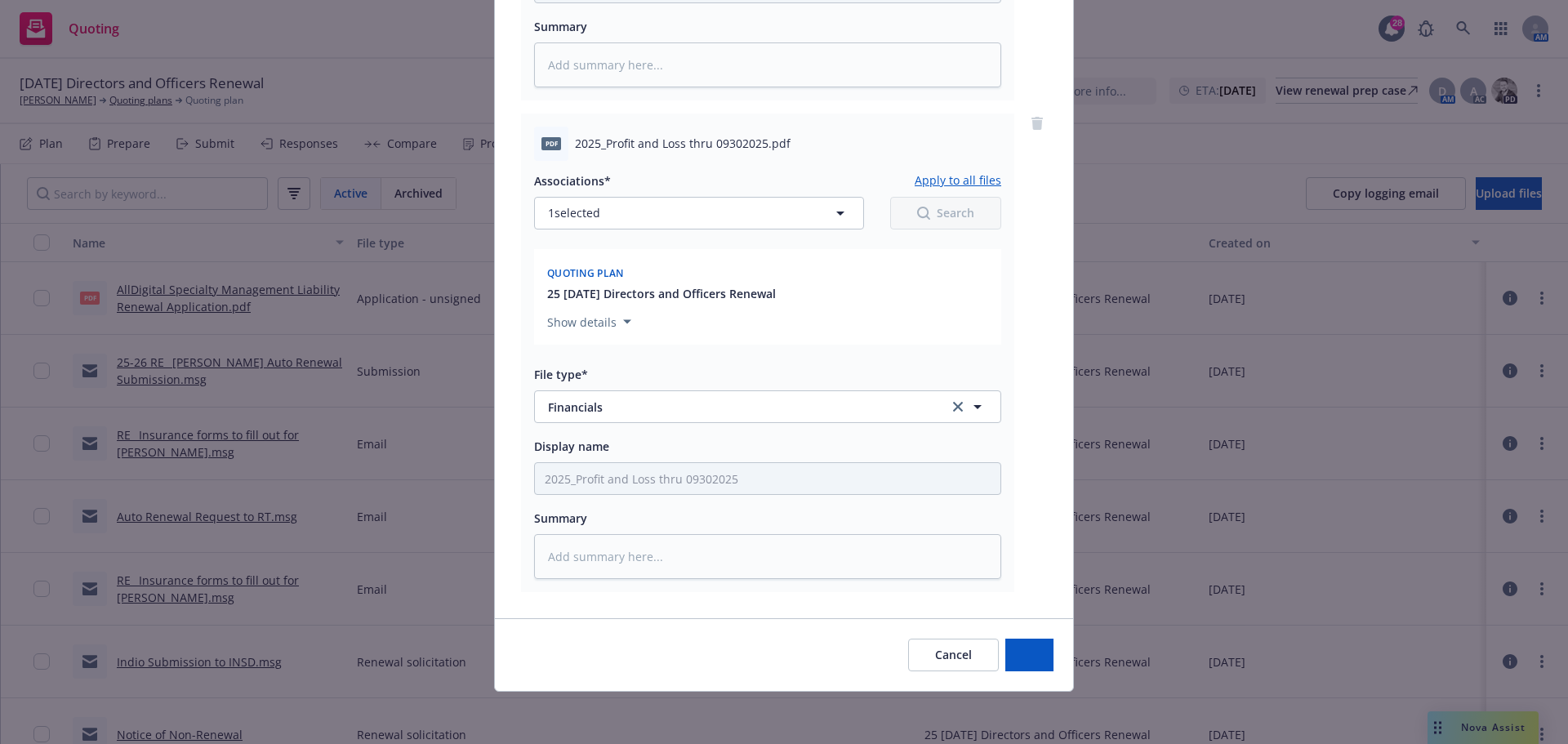
scroll to position [1554, 0]
type textarea "x"
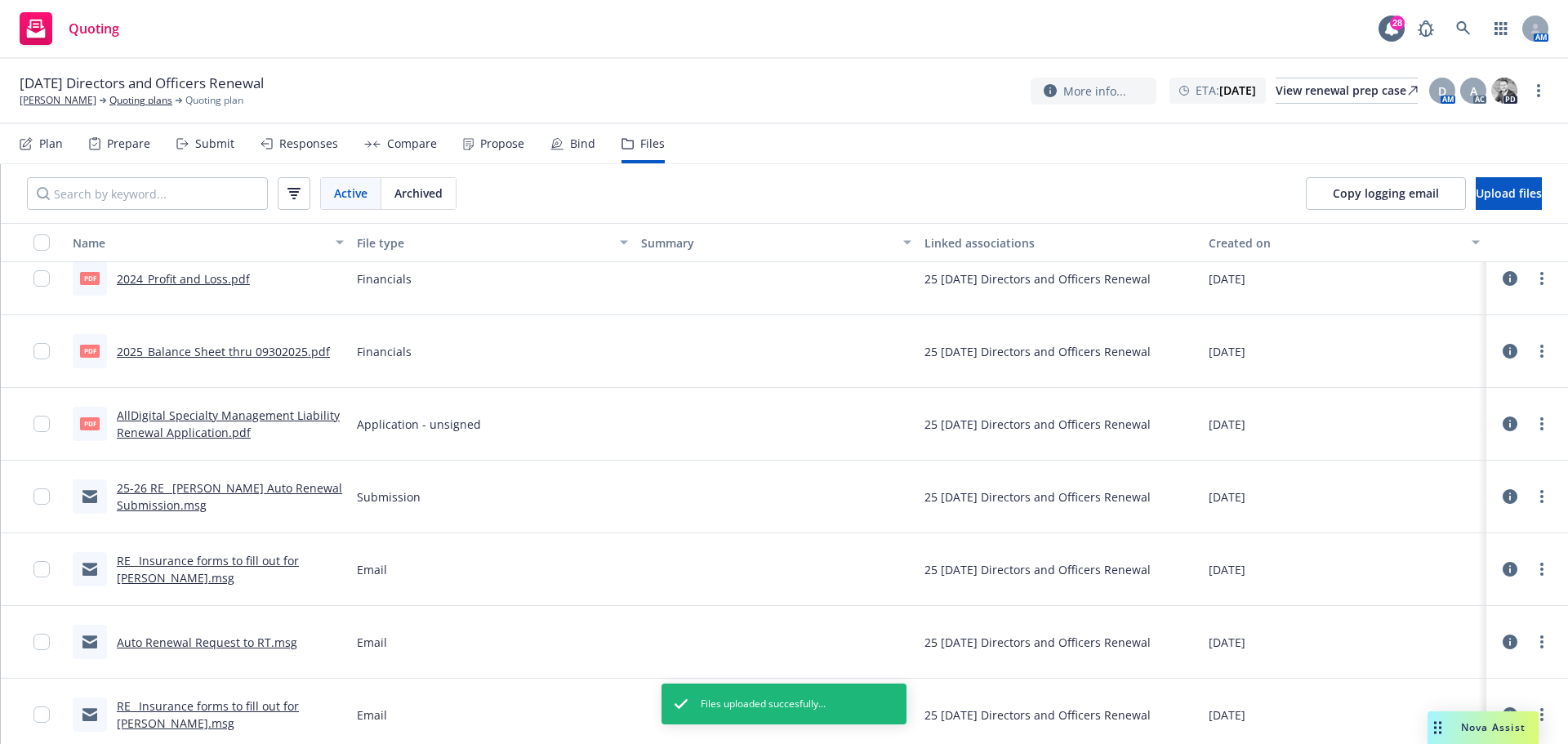
scroll to position [163, 0]
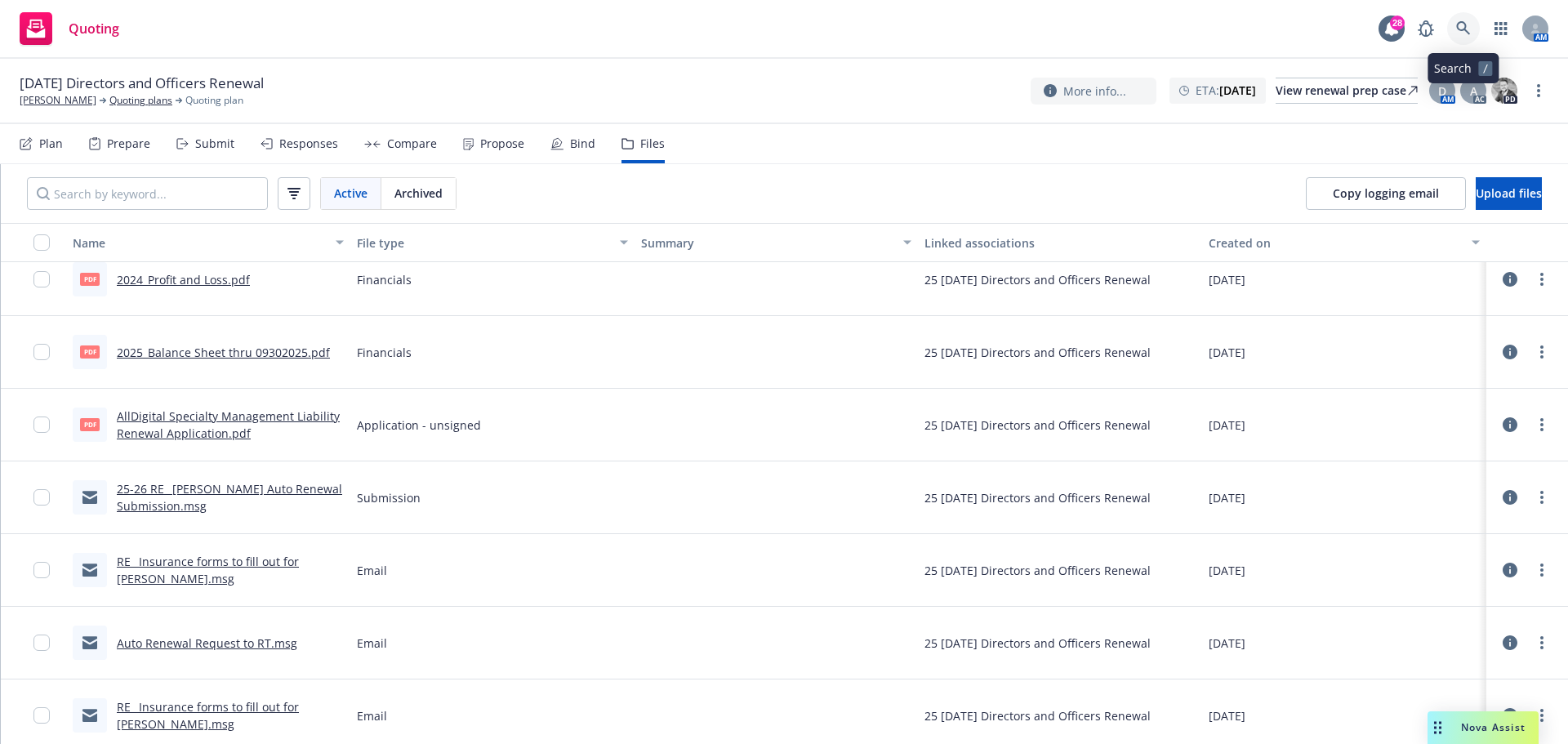
click at [1462, 26] on icon at bounding box center [1463, 28] width 15 height 14
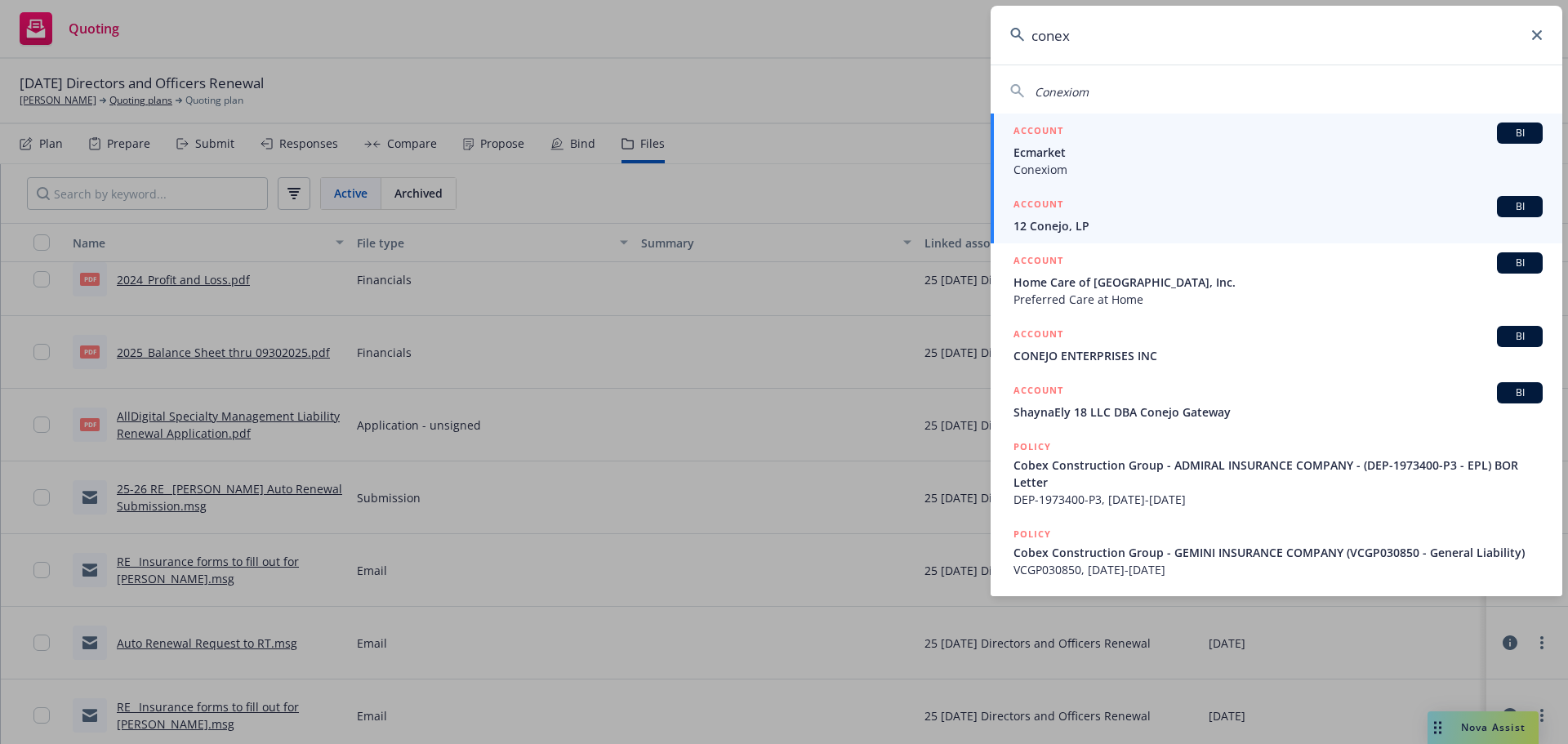
type input "conex"
click at [1046, 157] on span "Ecmarket" at bounding box center [1277, 153] width 529 height 17
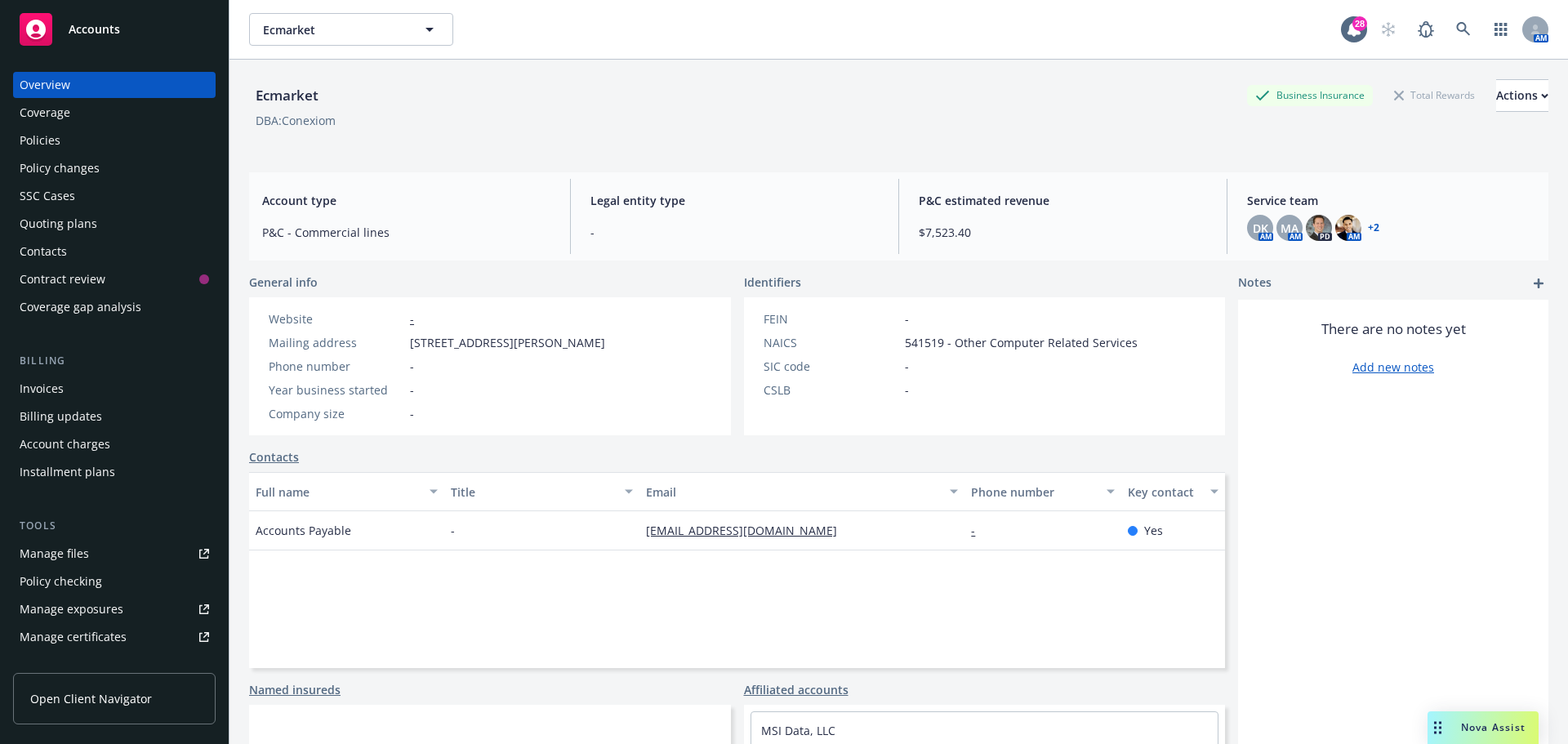
click at [56, 555] on div "Manage files" at bounding box center [54, 553] width 70 height 26
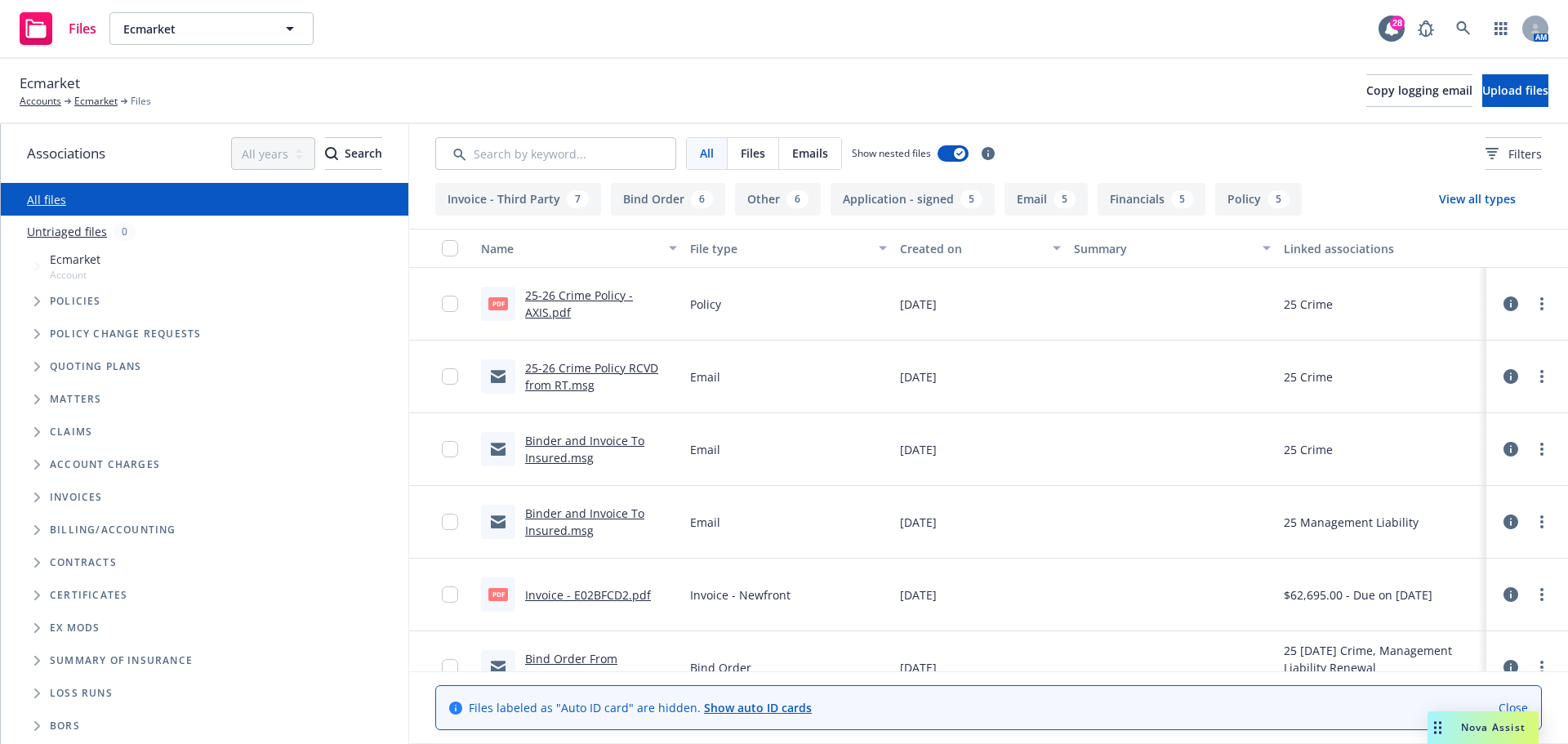
click at [38, 302] on icon "Tree Example" at bounding box center [37, 301] width 6 height 10
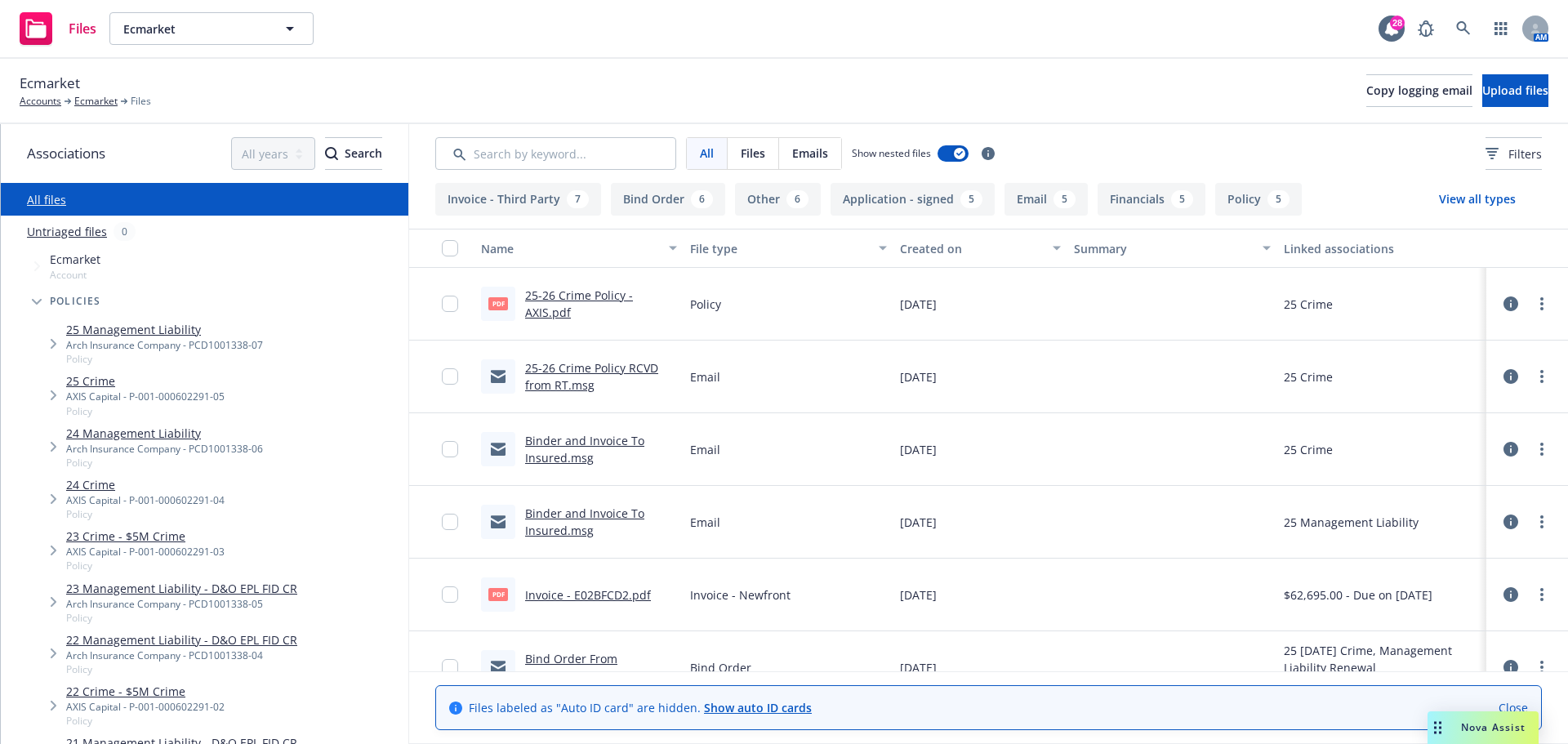
click at [124, 332] on link "25 Management Liability" at bounding box center [164, 329] width 197 height 17
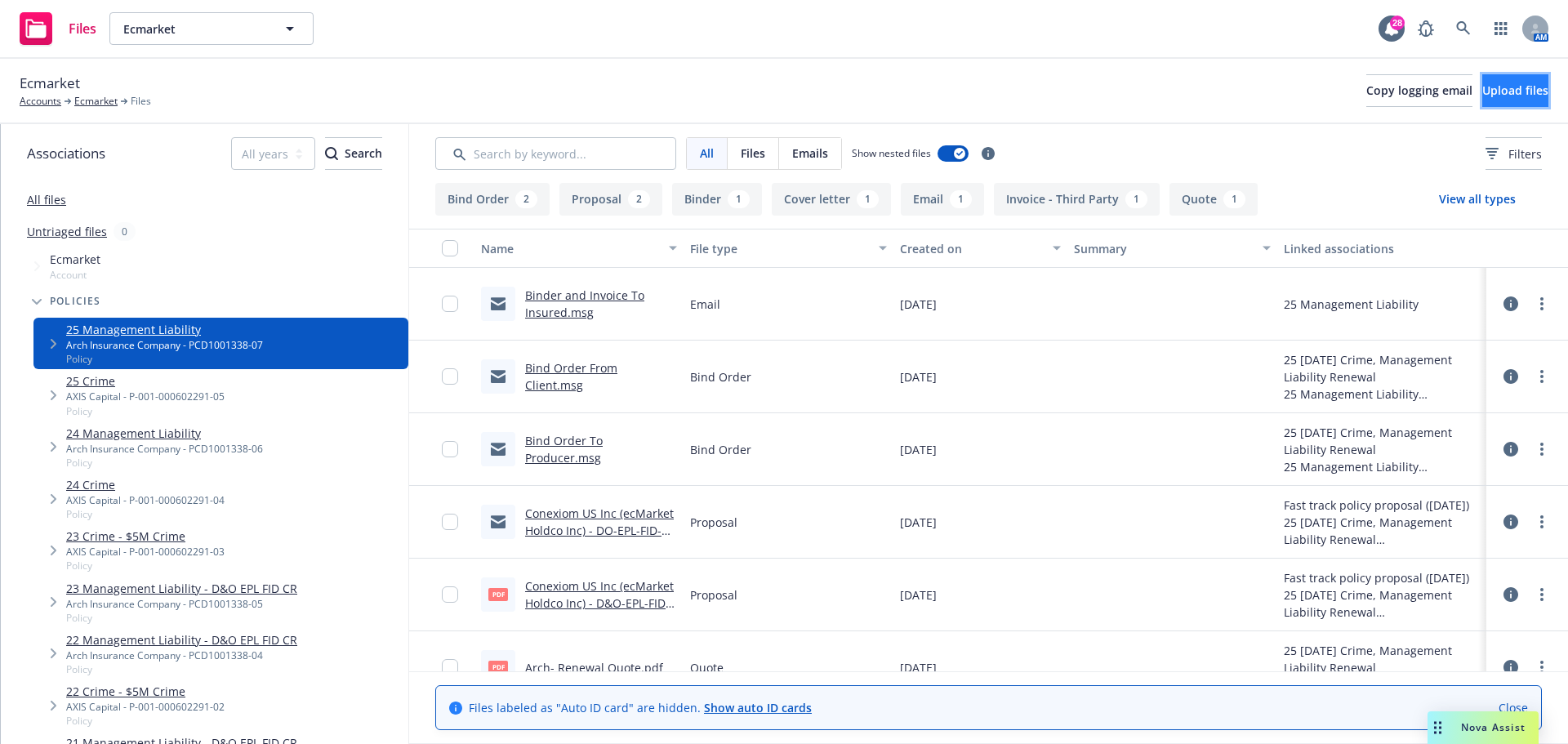
click at [1509, 95] on span "Upload files" at bounding box center [1515, 90] width 66 height 15
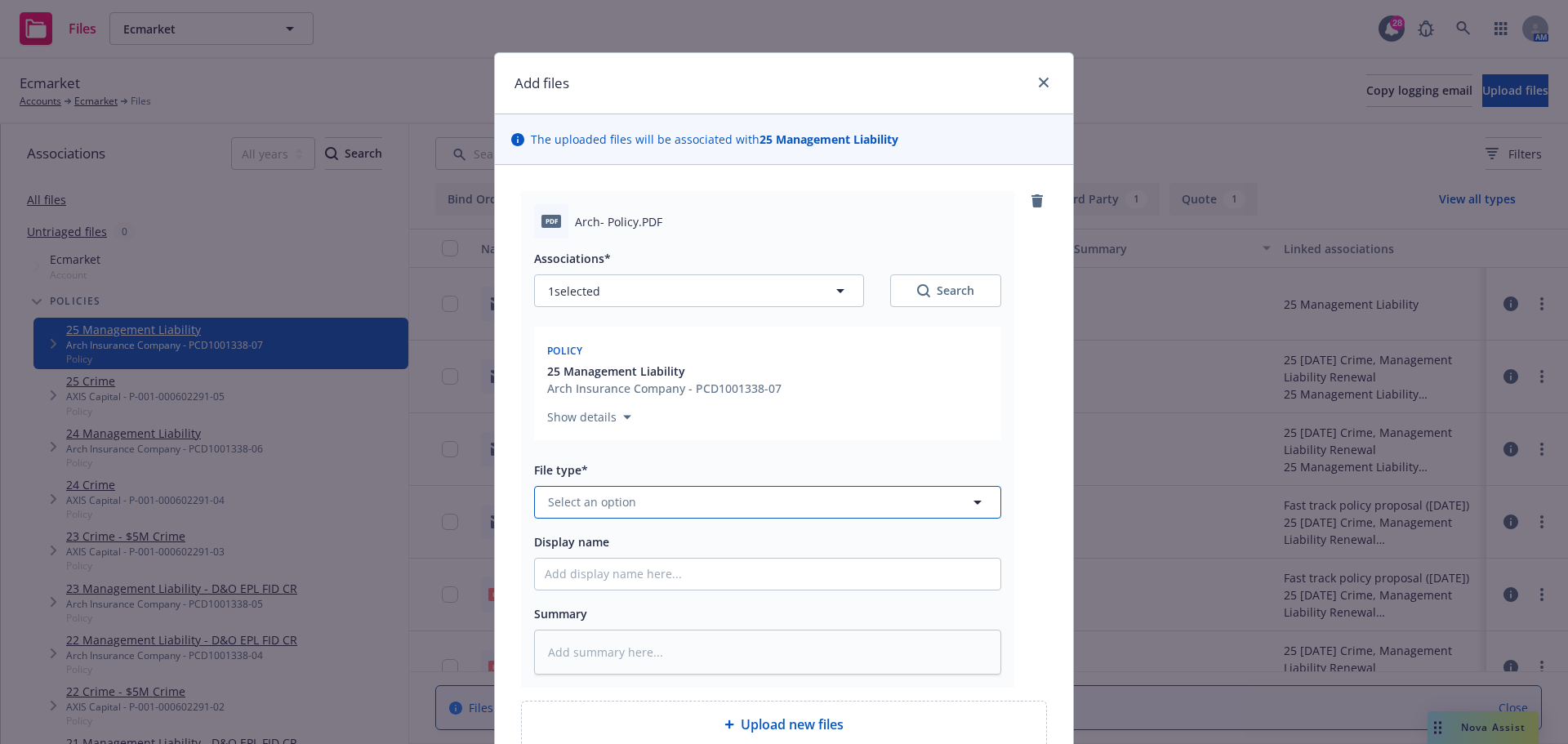
click at [583, 499] on span "Select an option" at bounding box center [592, 501] width 88 height 17
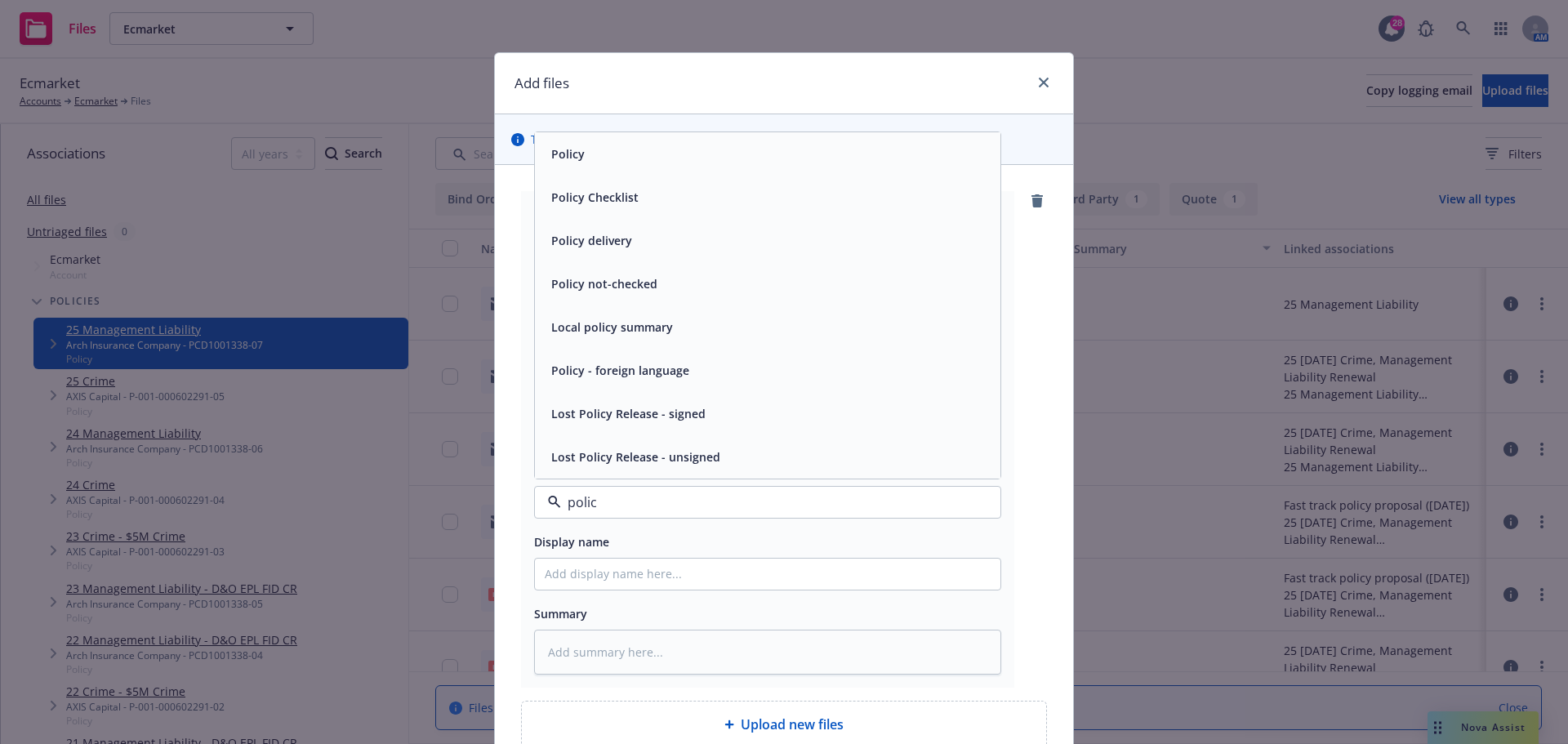
type input "policy"
click at [660, 160] on div "Policy" at bounding box center [768, 154] width 446 height 24
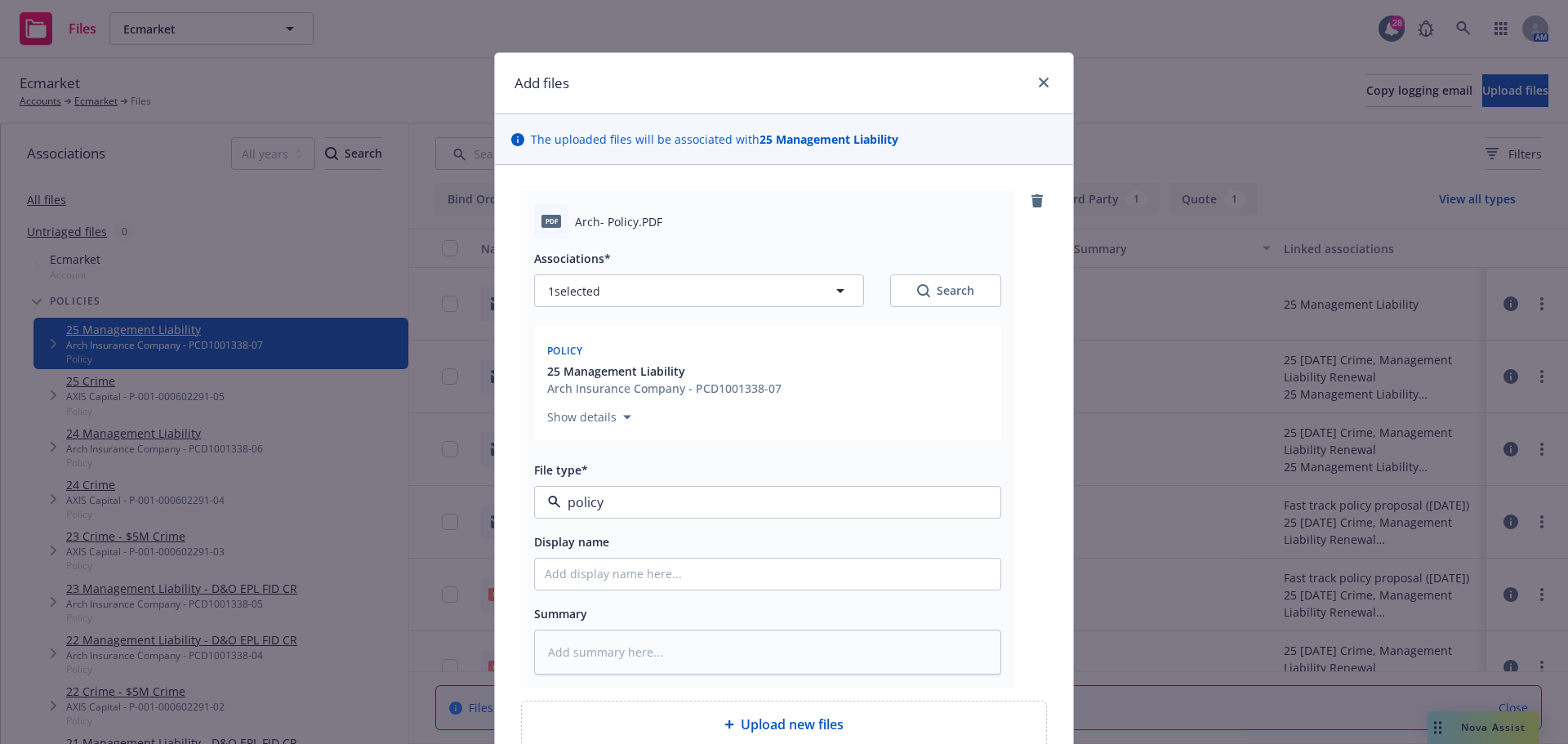
type textarea "x"
click at [614, 576] on input "Display name" at bounding box center [768, 574] width 466 height 31
drag, startPoint x: 590, startPoint y: 501, endPoint x: 603, endPoint y: 501, distance: 13.0
click at [593, 500] on span "Policy" at bounding box center [737, 501] width 378 height 17
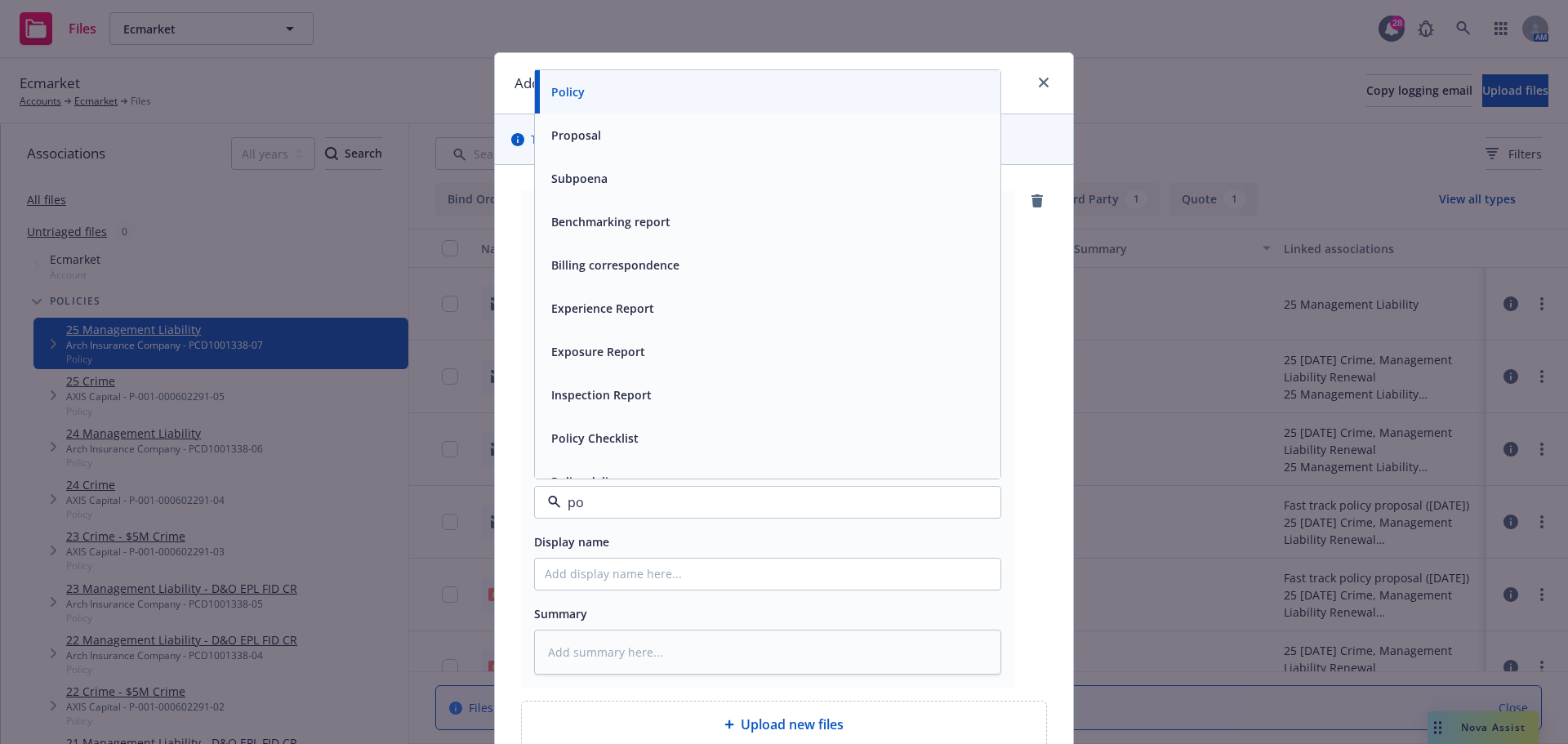
type input "pol"
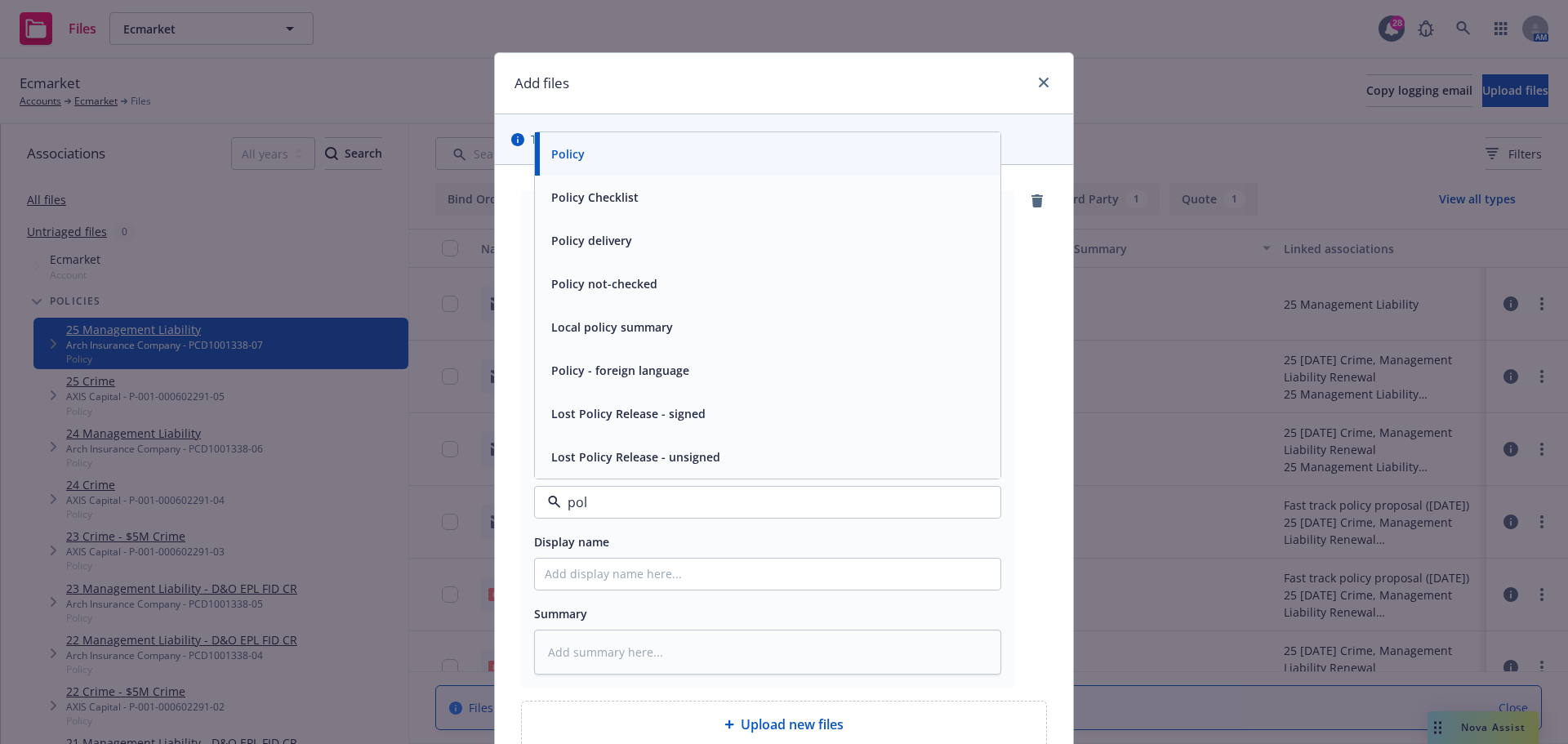
click at [595, 150] on div "Policy" at bounding box center [768, 154] width 446 height 24
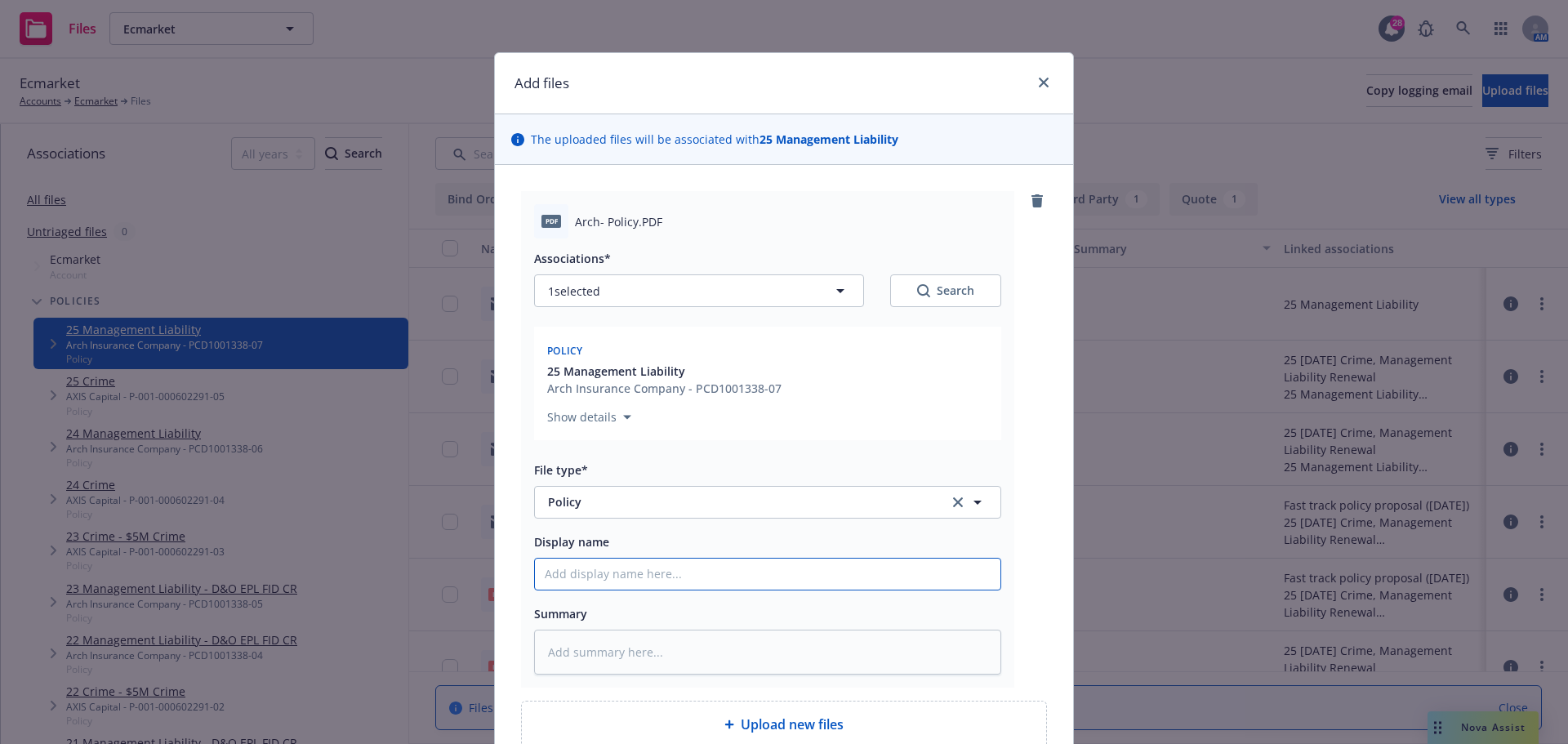
drag, startPoint x: 608, startPoint y: 587, endPoint x: 624, endPoint y: 587, distance: 16.0
click at [609, 587] on input "Display name" at bounding box center [768, 574] width 466 height 31
paste input "ecMarket HoldCo Inc DBA Conexiom US Inc. D&O-EPL-Fid"
type textarea "x"
type input "ecMarket HoldCo Inc DBA Conexiom US Inc. D&O-EPL-Fid"
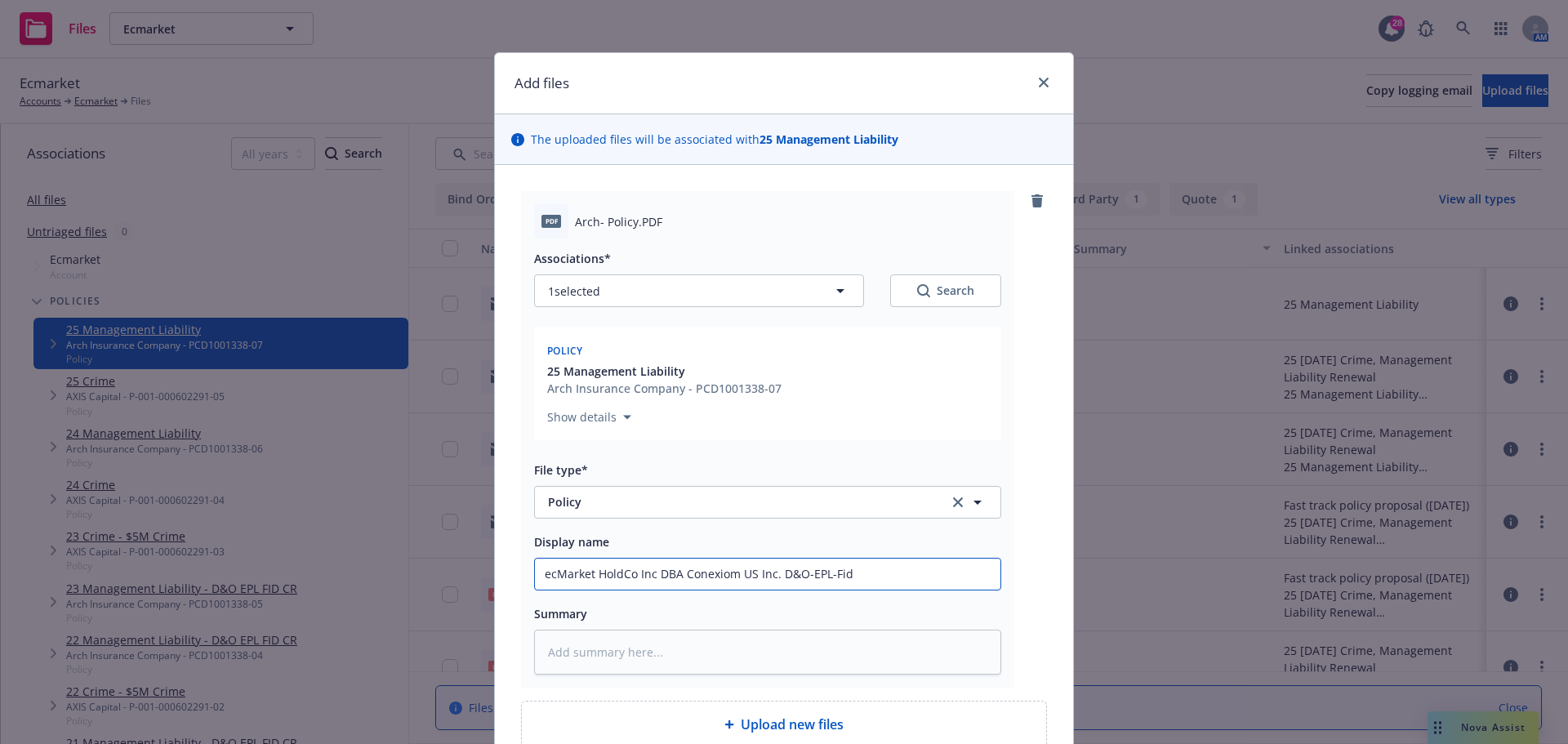
type textarea "x"
type input "ecMarket HoldCo Inc DBA Conexiom US Inc. D&O-EPL-Fid"
type textarea "x"
type input "ecMarket HoldCo Inc DBA Conexiom US Inc. D&O-EPL-Fid p"
type textarea "x"
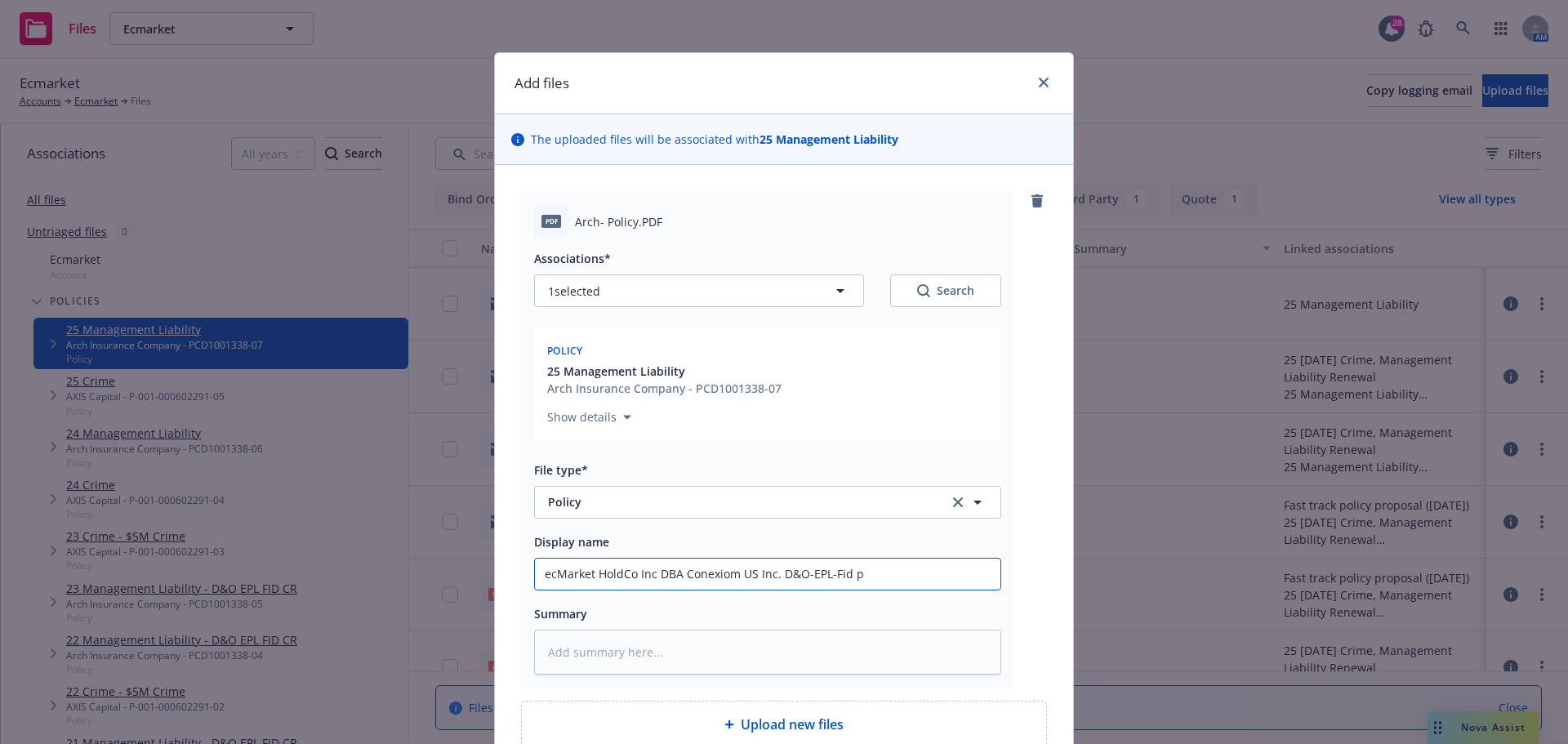
type input "ecMarket HoldCo Inc DBA Conexiom US Inc. D&O-EPL-Fid po"
type textarea "x"
type input "ecMarket HoldCo Inc DBA Conexiom US Inc. D&O-EPL-Fid pol"
type textarea "x"
type input "ecMarket HoldCo Inc DBA Conexiom US Inc. D&O-EPL-Fid poli"
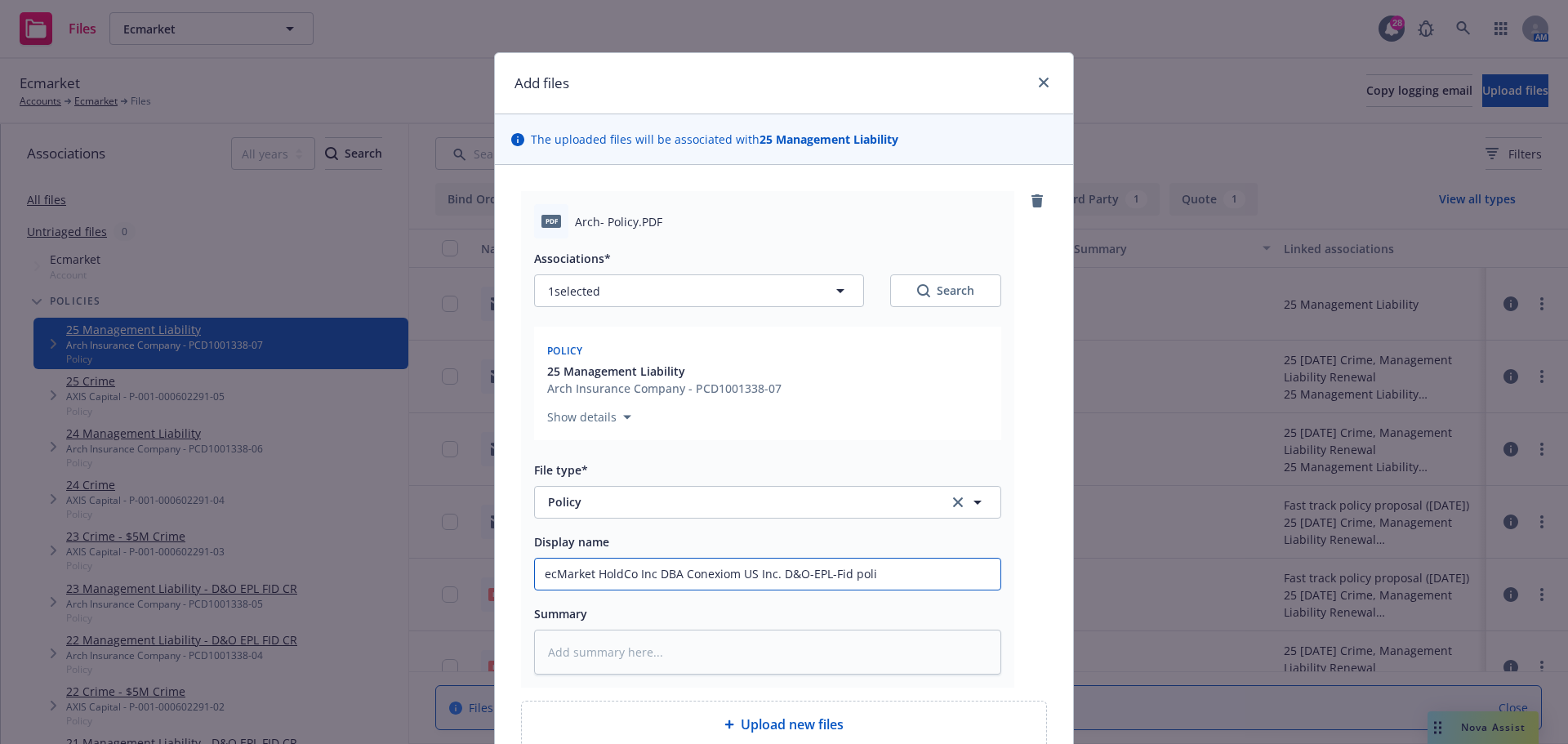
type textarea "x"
type input "ecMarket HoldCo Inc DBA Conexiom US Inc. D&O-EPL-Fid policy"
type textarea "x"
type input "ecMarket HoldCo Inc DBA Conexiom US Inc. D&O-EPL-Fid policy"
type textarea "x"
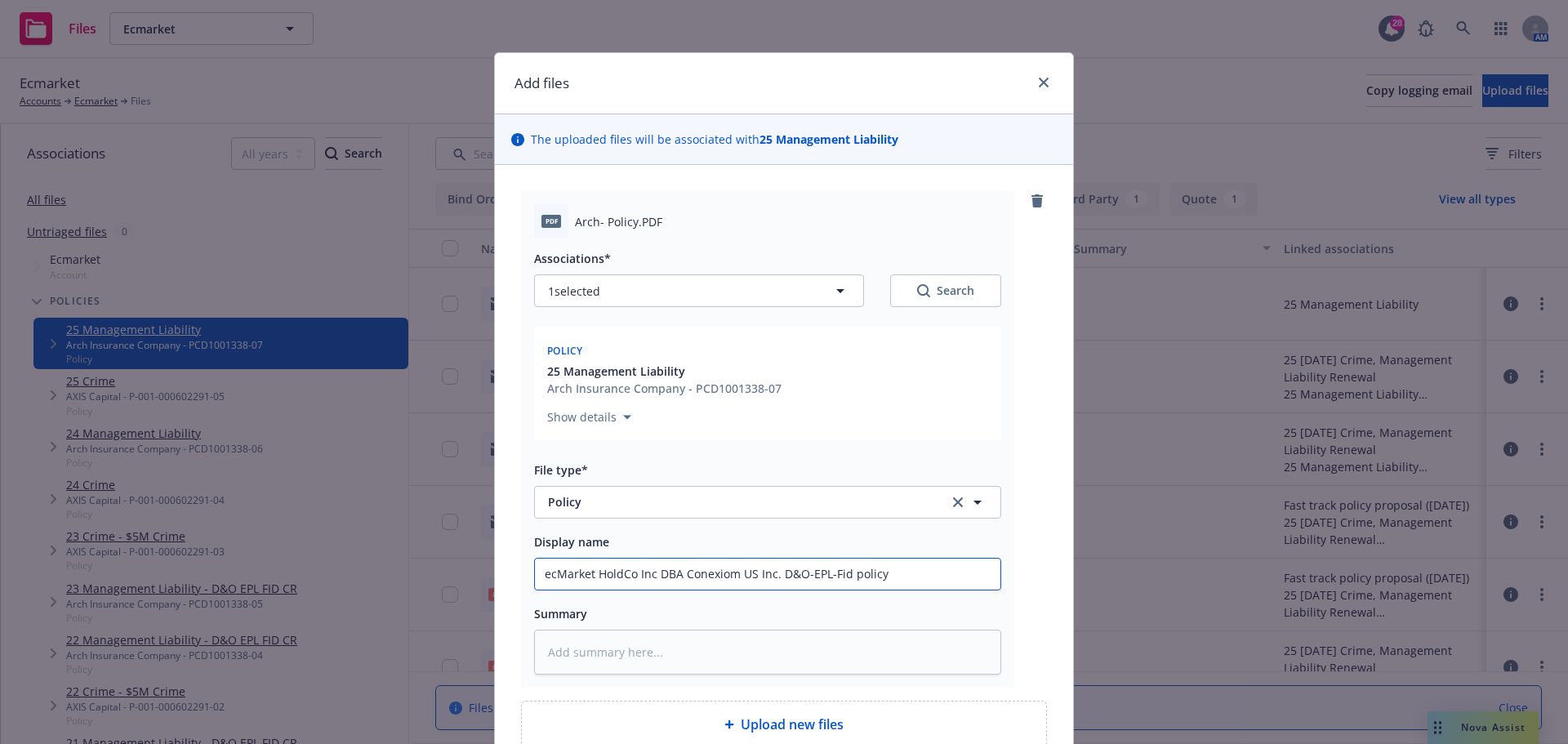
type input "ecMarket HoldCo Inc DBA Conexiom US Inc. D&O-EPL-Fid policy 2"
type textarea "x"
type input "ecMarket HoldCo Inc DBA Conexiom US Inc. D&O-EPL-Fid policy 20"
type textarea "x"
type input "ecMarket HoldCo Inc DBA Conexiom US Inc. D&O-EPL-Fid policy 202"
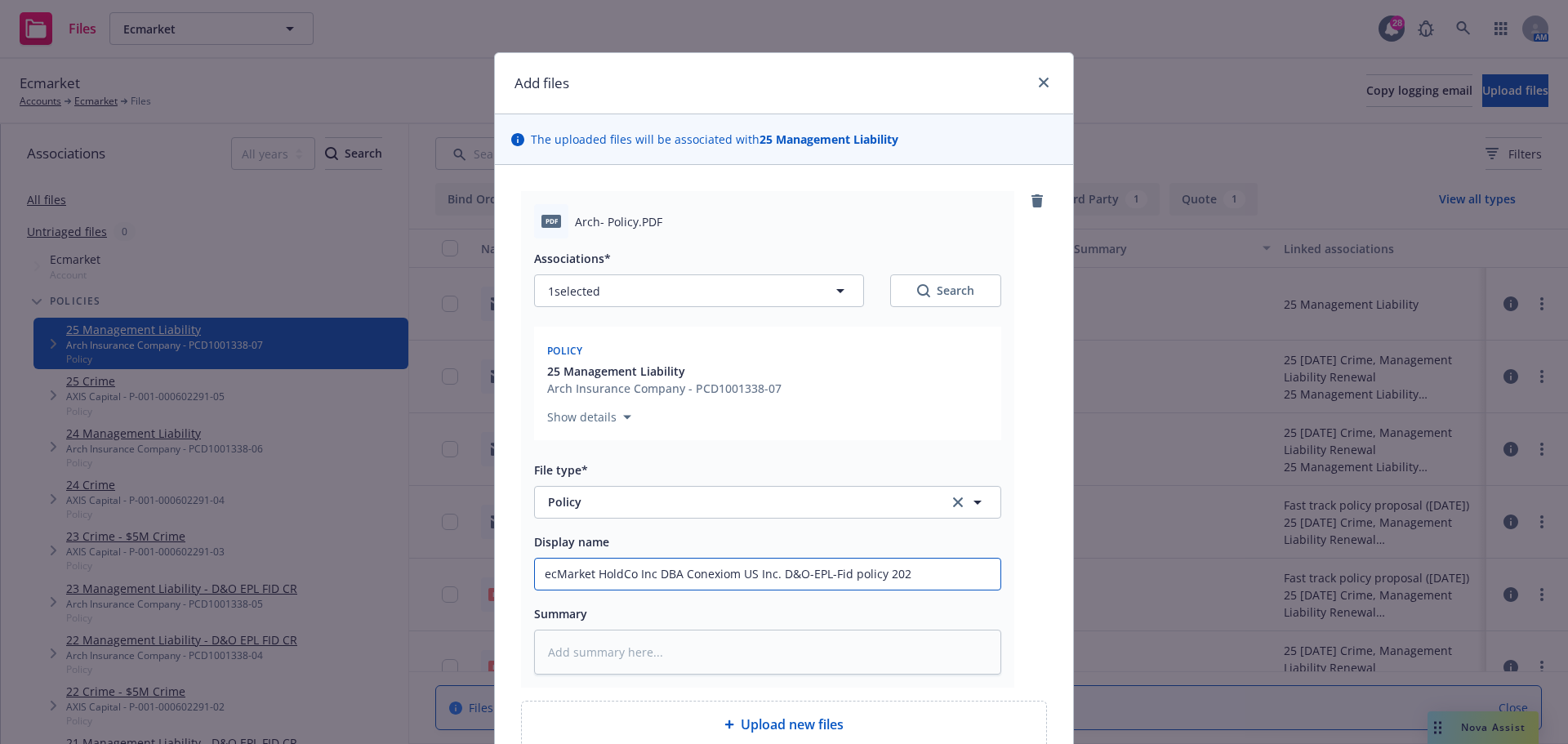
type textarea "x"
type input "ecMarket HoldCo Inc DBA Conexiom US Inc. D&O-EPL-Fid policy 2025"
type textarea "x"
type input "ecMarket HoldCo Inc DBA Conexiom US Inc. D&O-EPL-Fid policy 2025-"
type textarea "x"
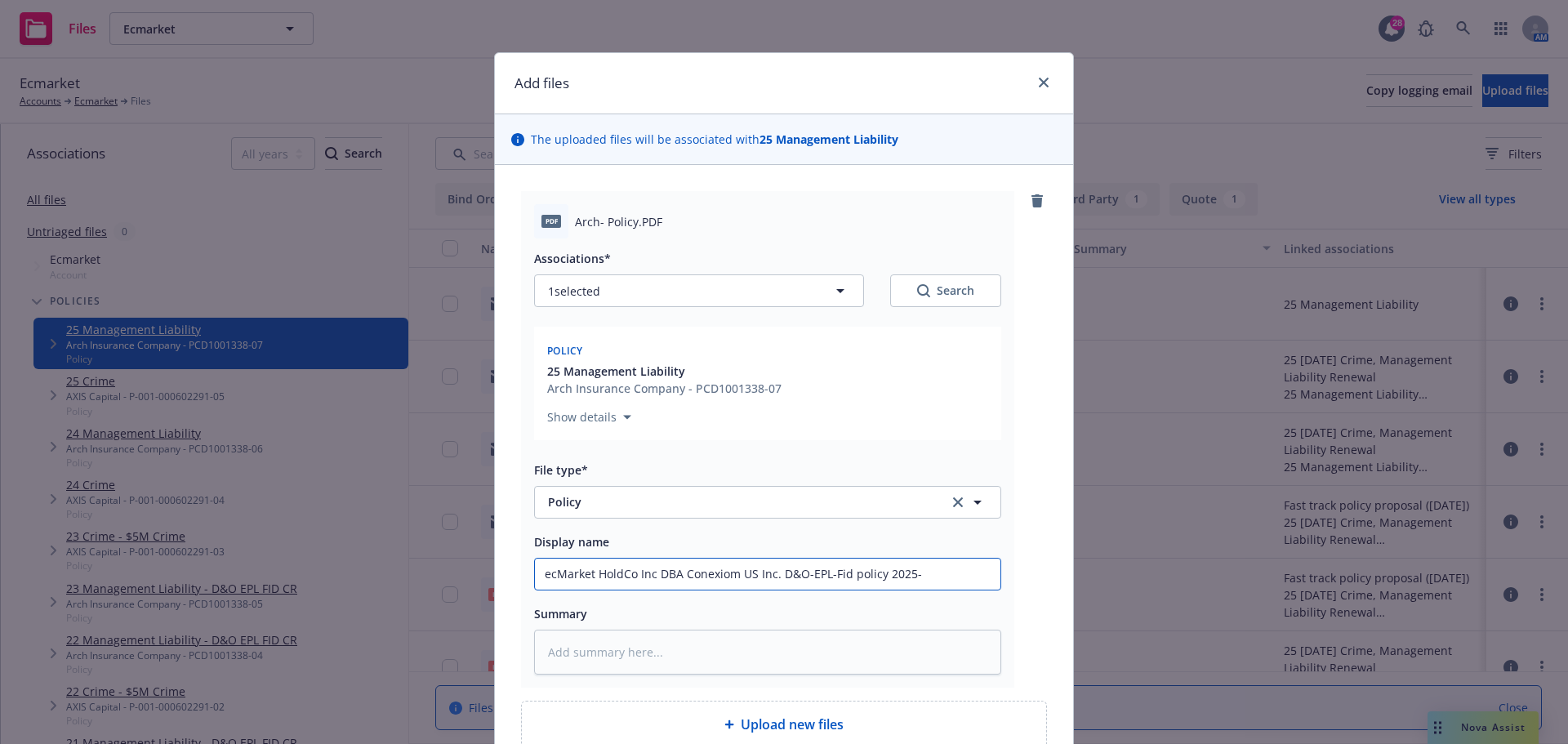
type input "ecMarket HoldCo Inc DBA Conexiom US Inc. D&O-EPL-Fid policy 2025-2"
type textarea "x"
type input "ecMarket HoldCo Inc DBA Conexiom US Inc. D&O-EPL-Fid policy 2025-20"
type textarea "x"
type input "ecMarket HoldCo Inc DBA Conexiom US Inc. D&O-EPL-Fid policy 2025-2026"
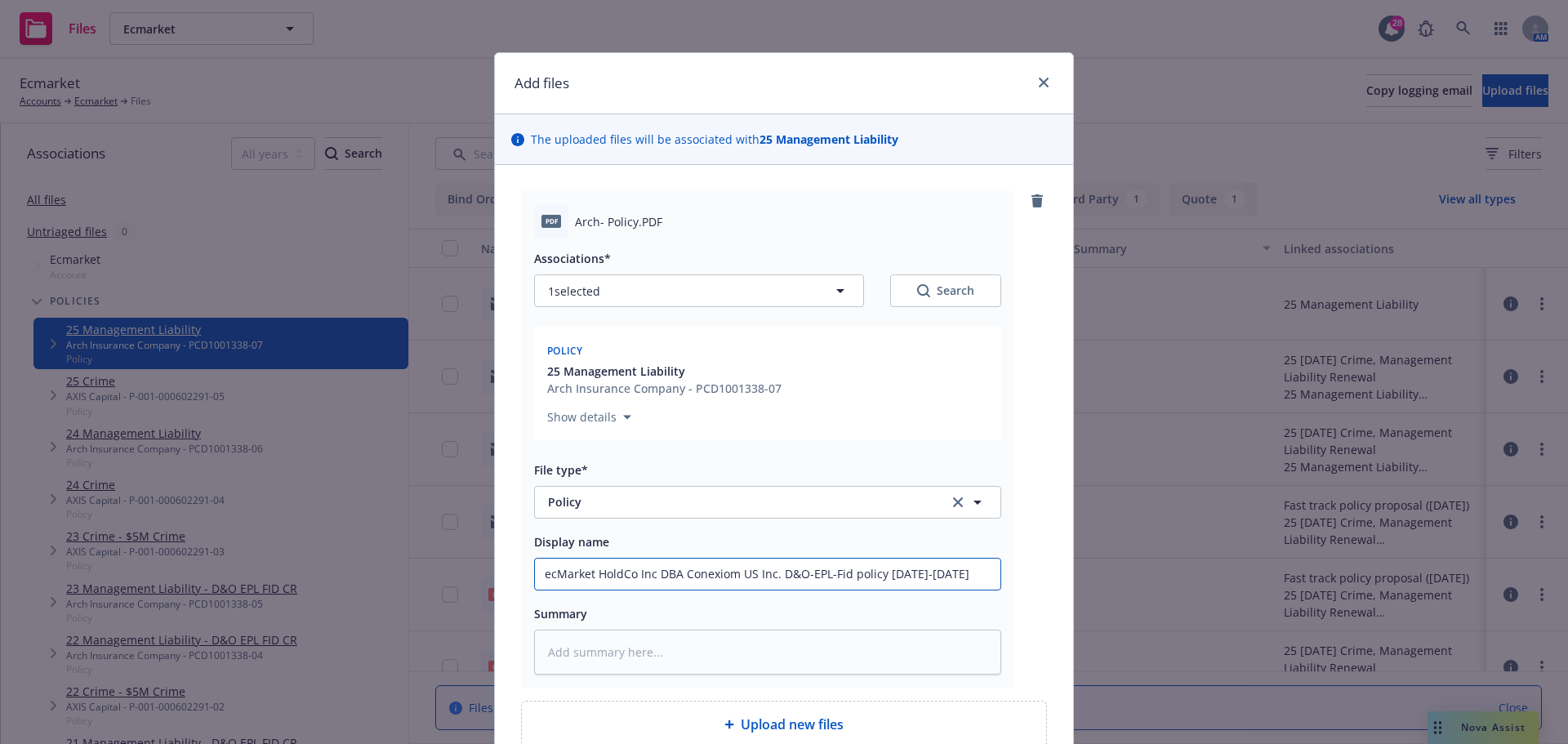
type textarea "x"
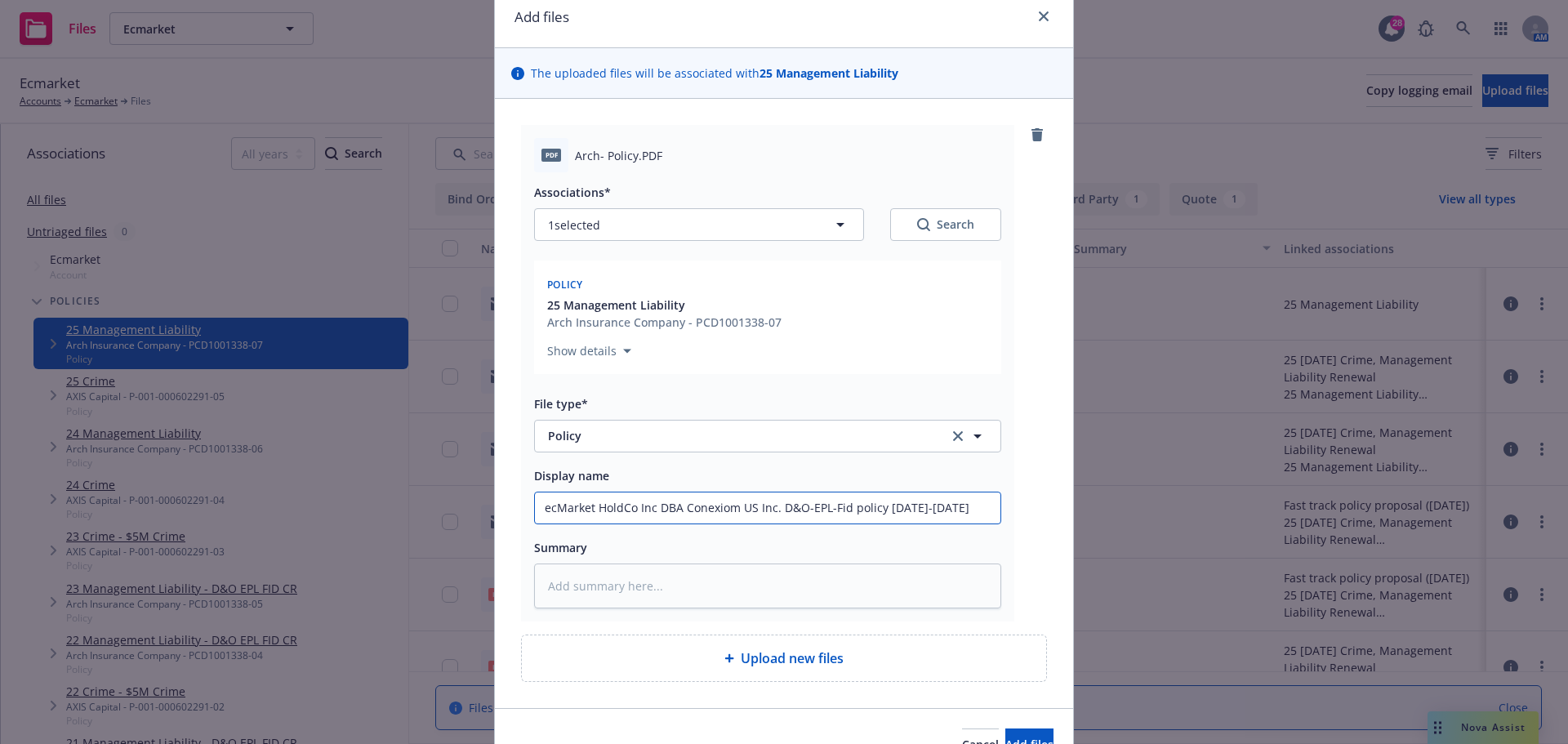
scroll to position [156, 0]
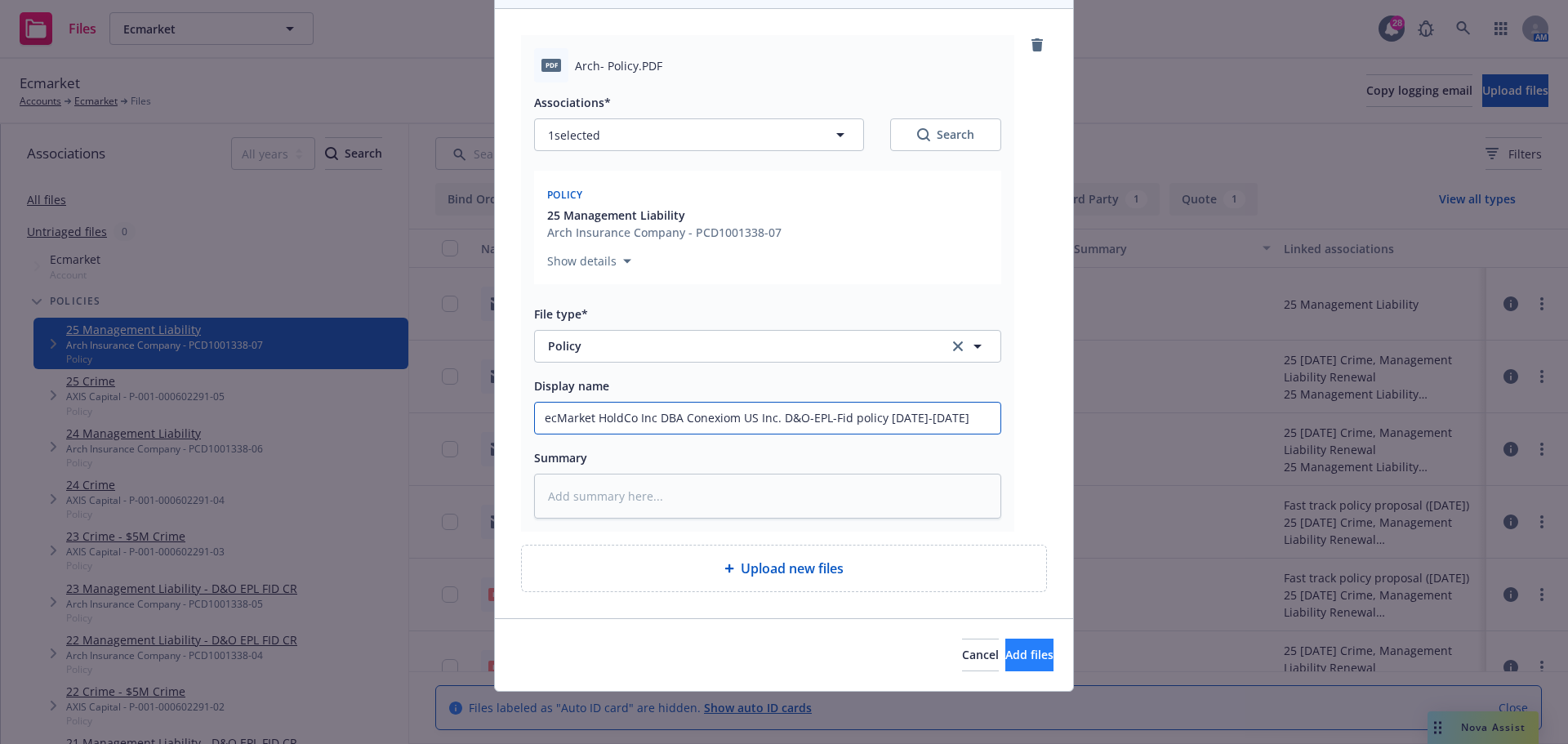
type input "ecMarket HoldCo Inc DBA Conexiom US Inc. D&O-EPL-Fid policy 2025-2026"
click at [1013, 657] on span "Add files" at bounding box center [1030, 654] width 48 height 15
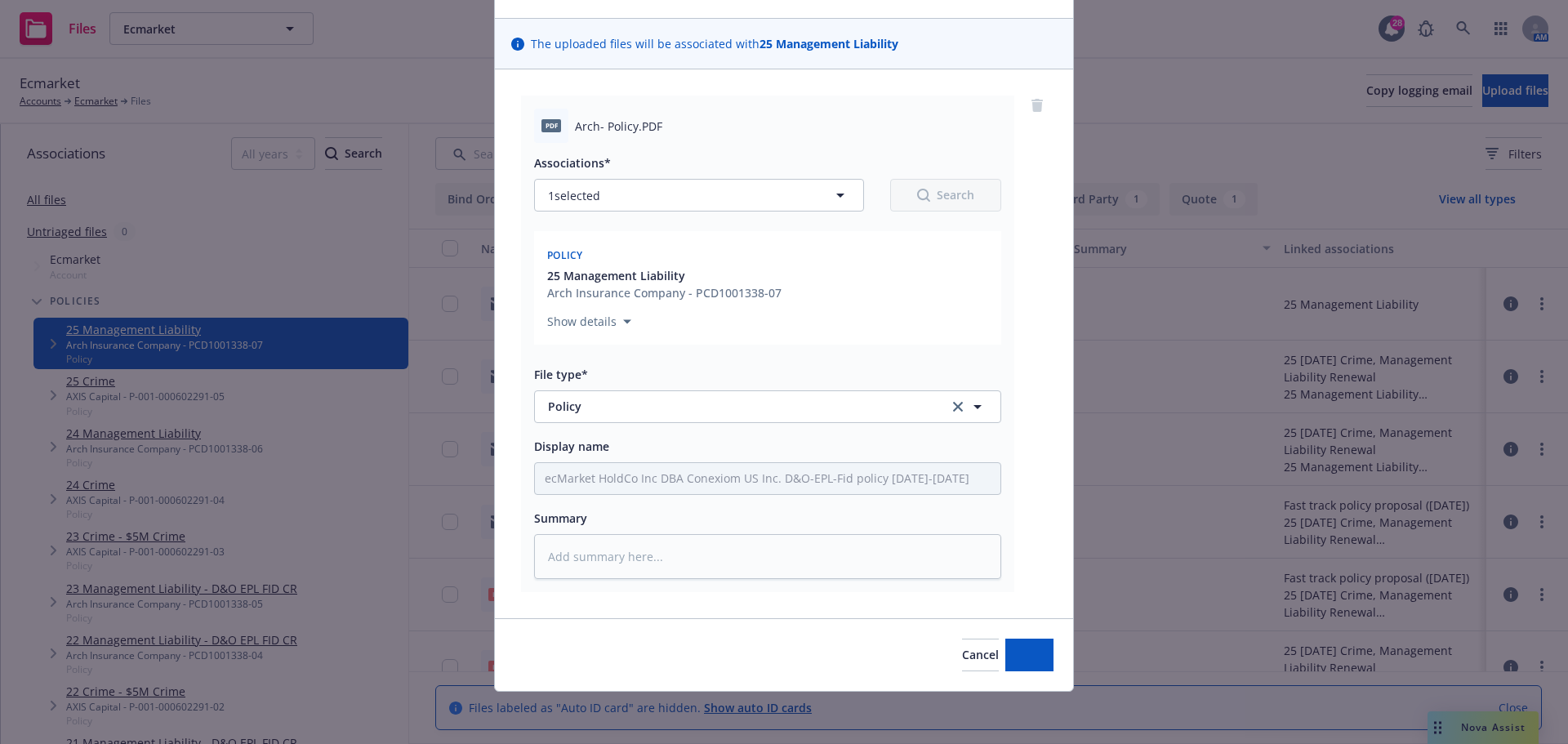
scroll to position [96, 0]
type textarea "x"
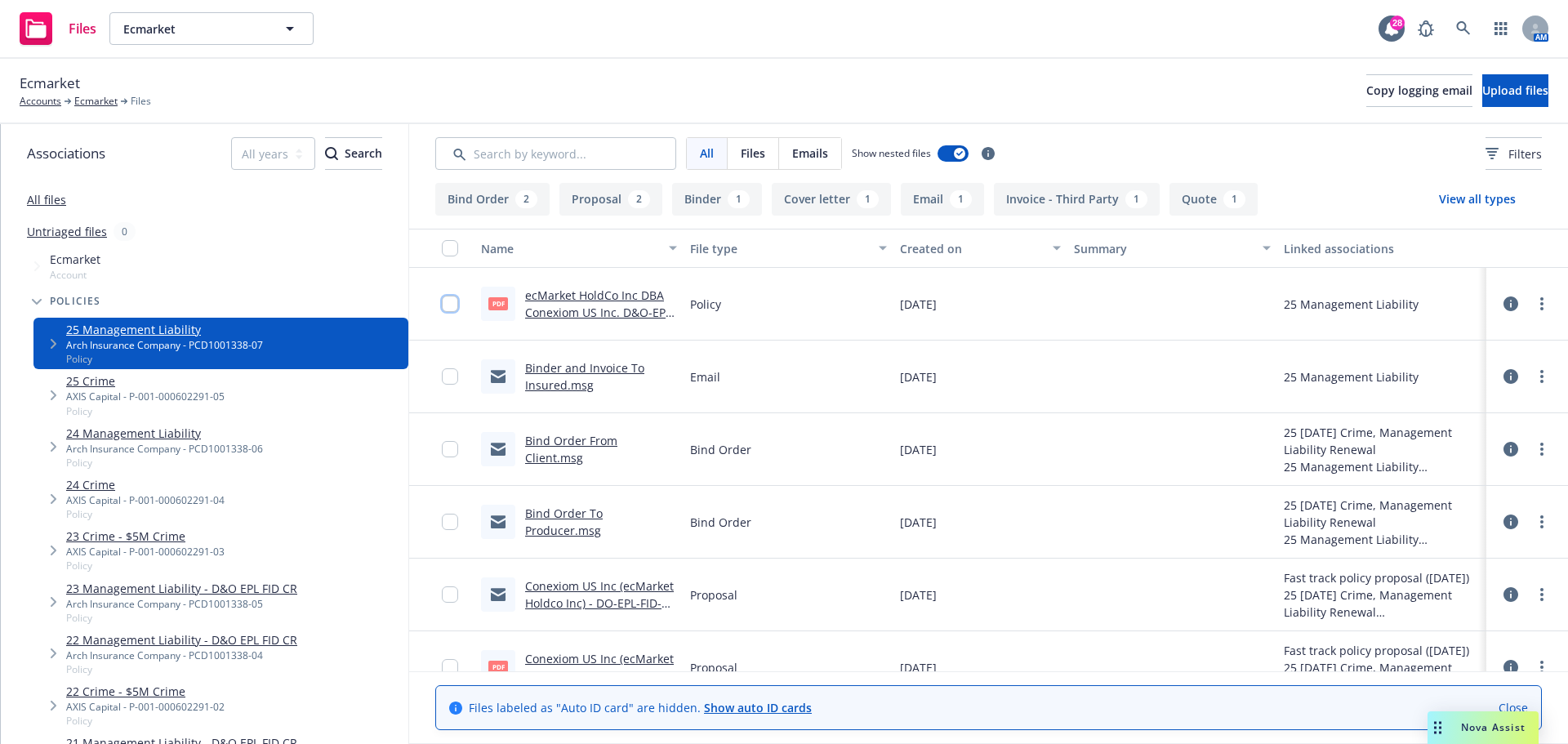
click at [450, 306] on input "checkbox" at bounding box center [450, 303] width 16 height 16
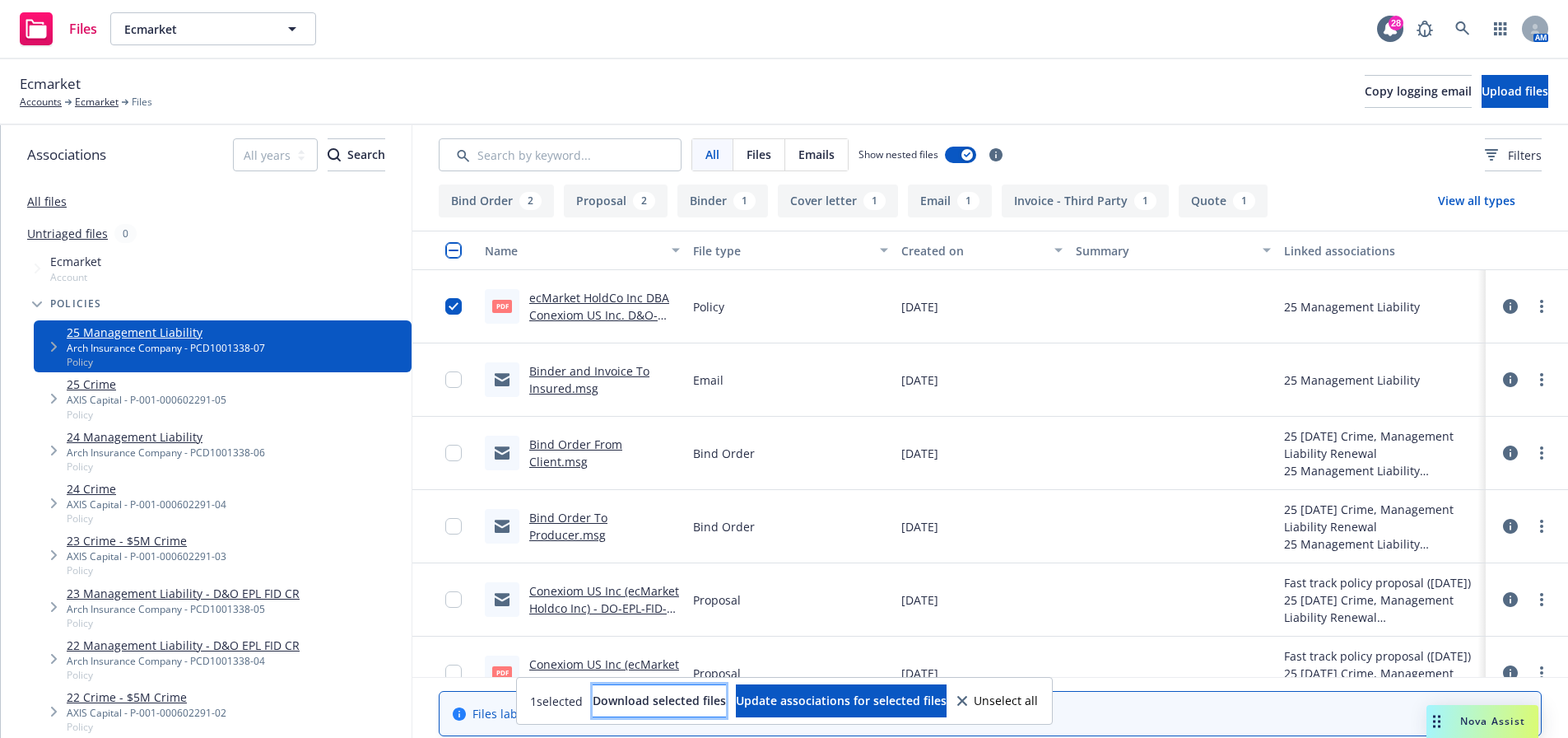
click at [659, 707] on span "Download selected files" at bounding box center [659, 701] width 134 height 16
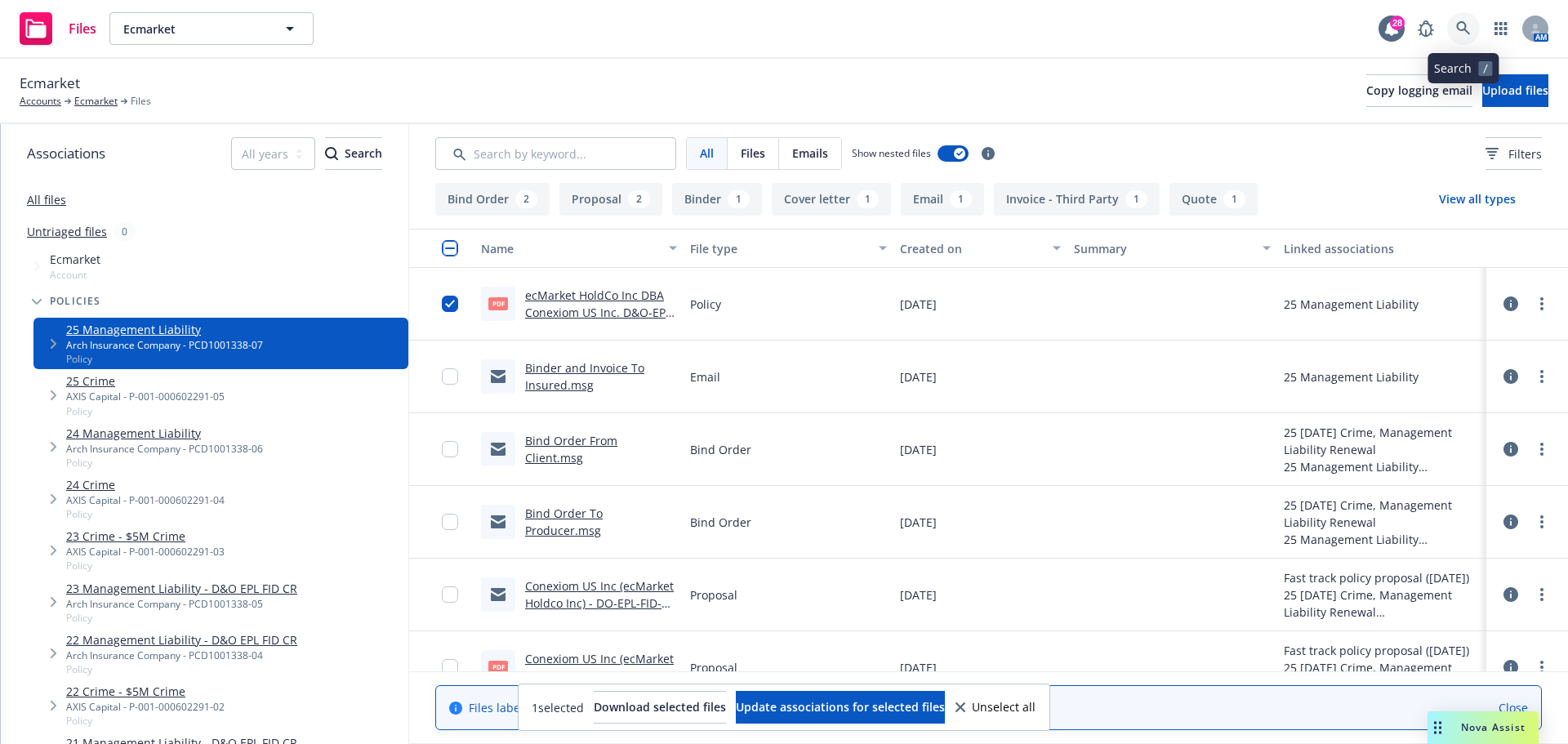
click at [1462, 31] on icon at bounding box center [1463, 28] width 15 height 14
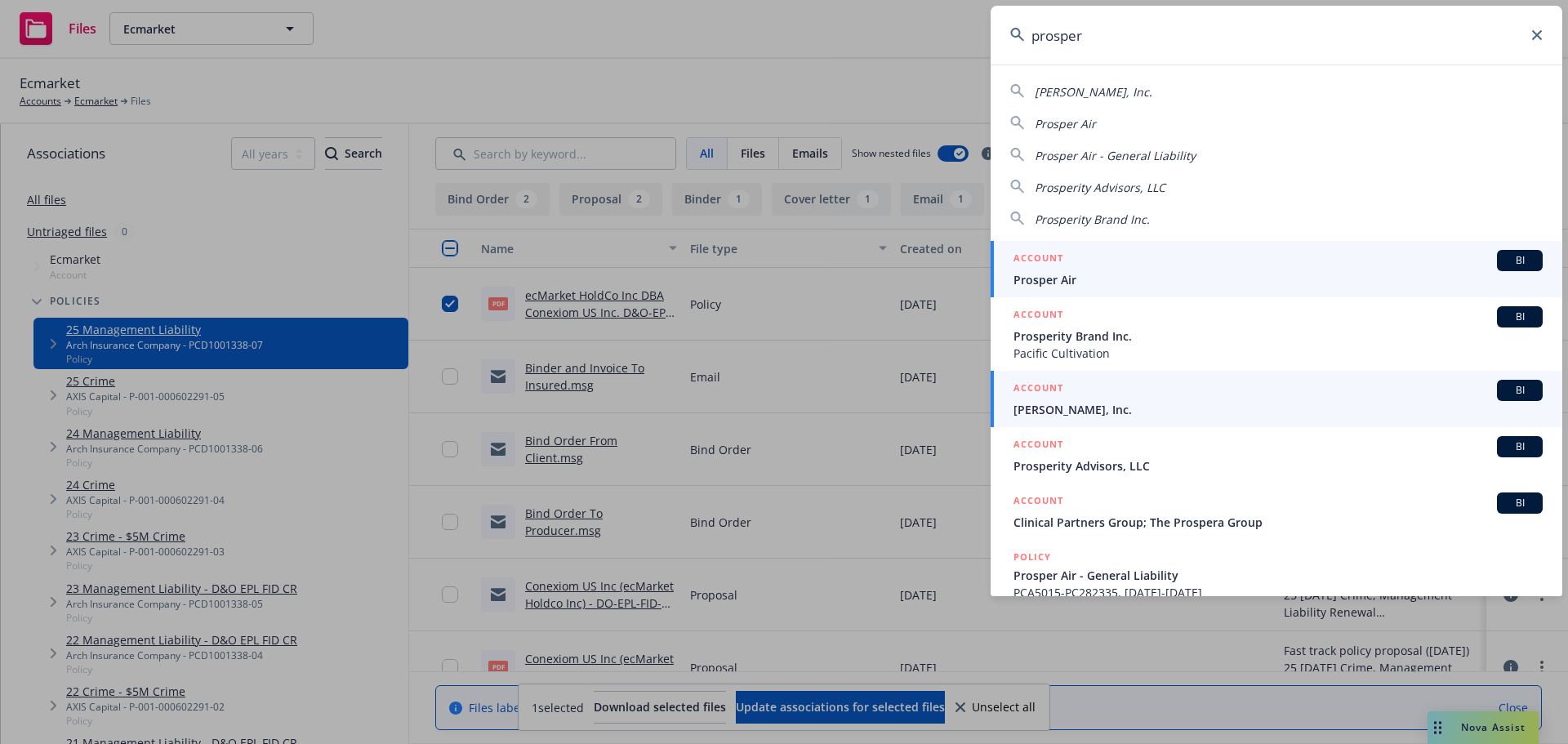
type input "prosper"
click at [1084, 405] on span "[PERSON_NAME], Inc." at bounding box center [1277, 410] width 529 height 17
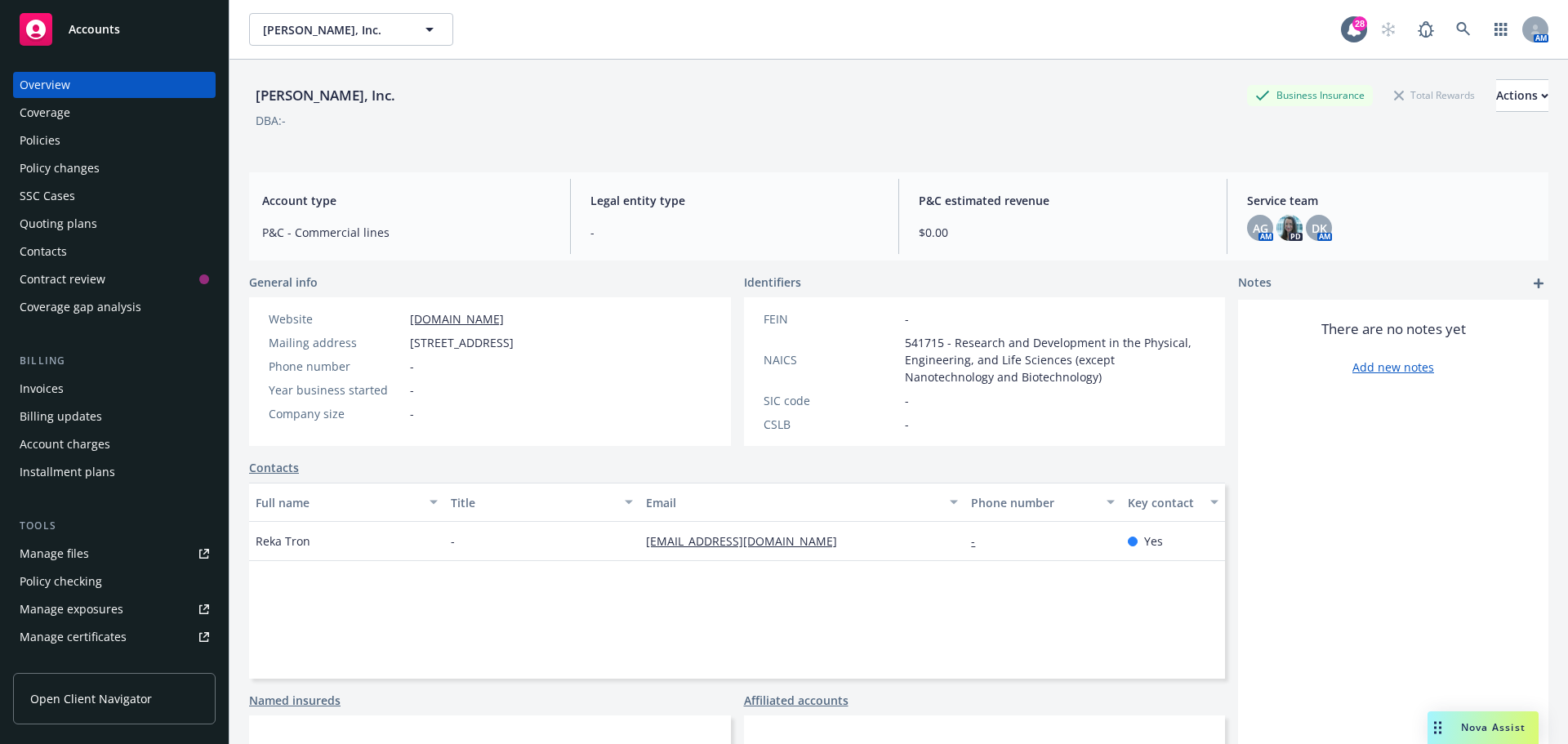
click at [67, 219] on div "Quoting plans" at bounding box center [58, 223] width 77 height 26
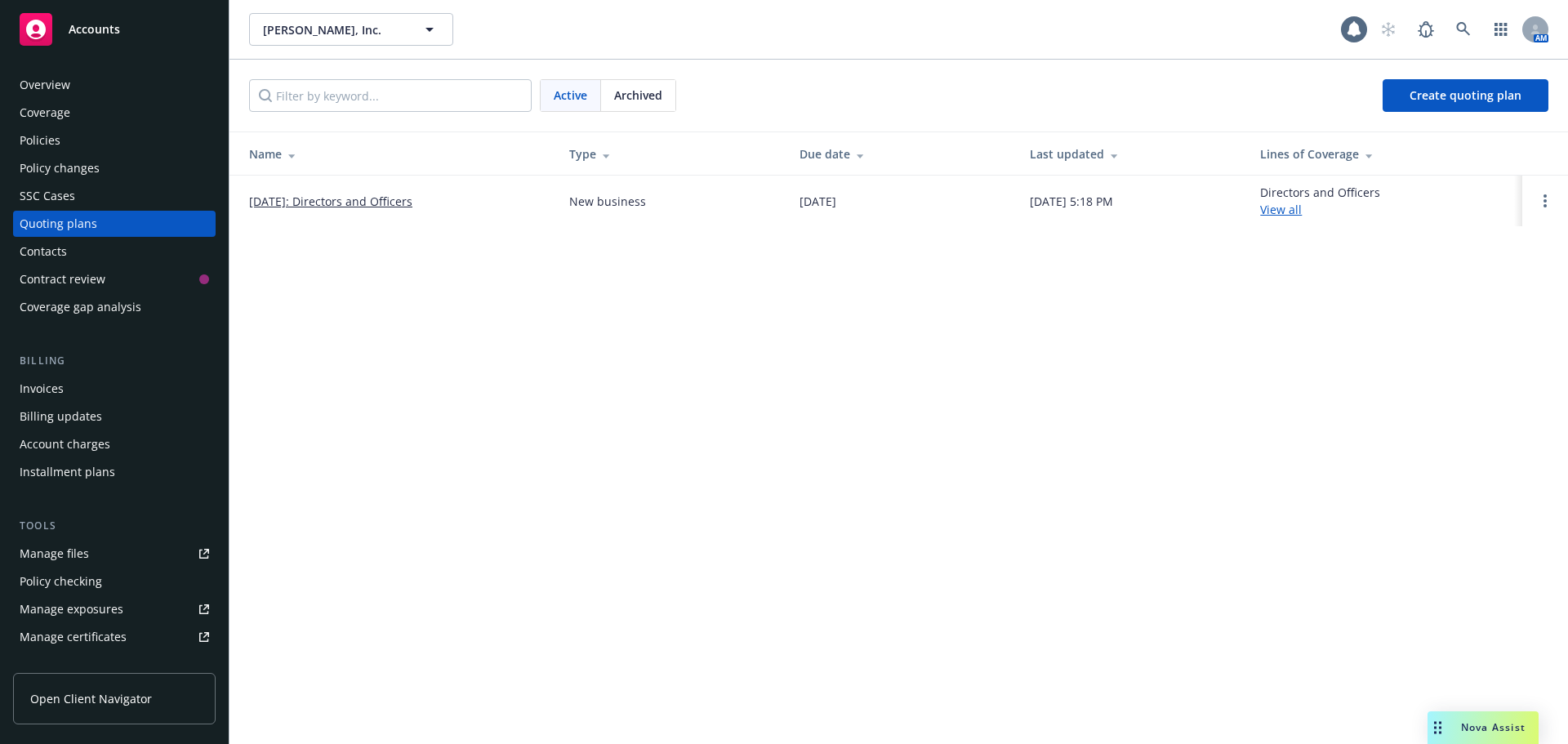
click at [305, 199] on link "[DATE]: Directors and Officers" at bounding box center [331, 201] width 163 height 17
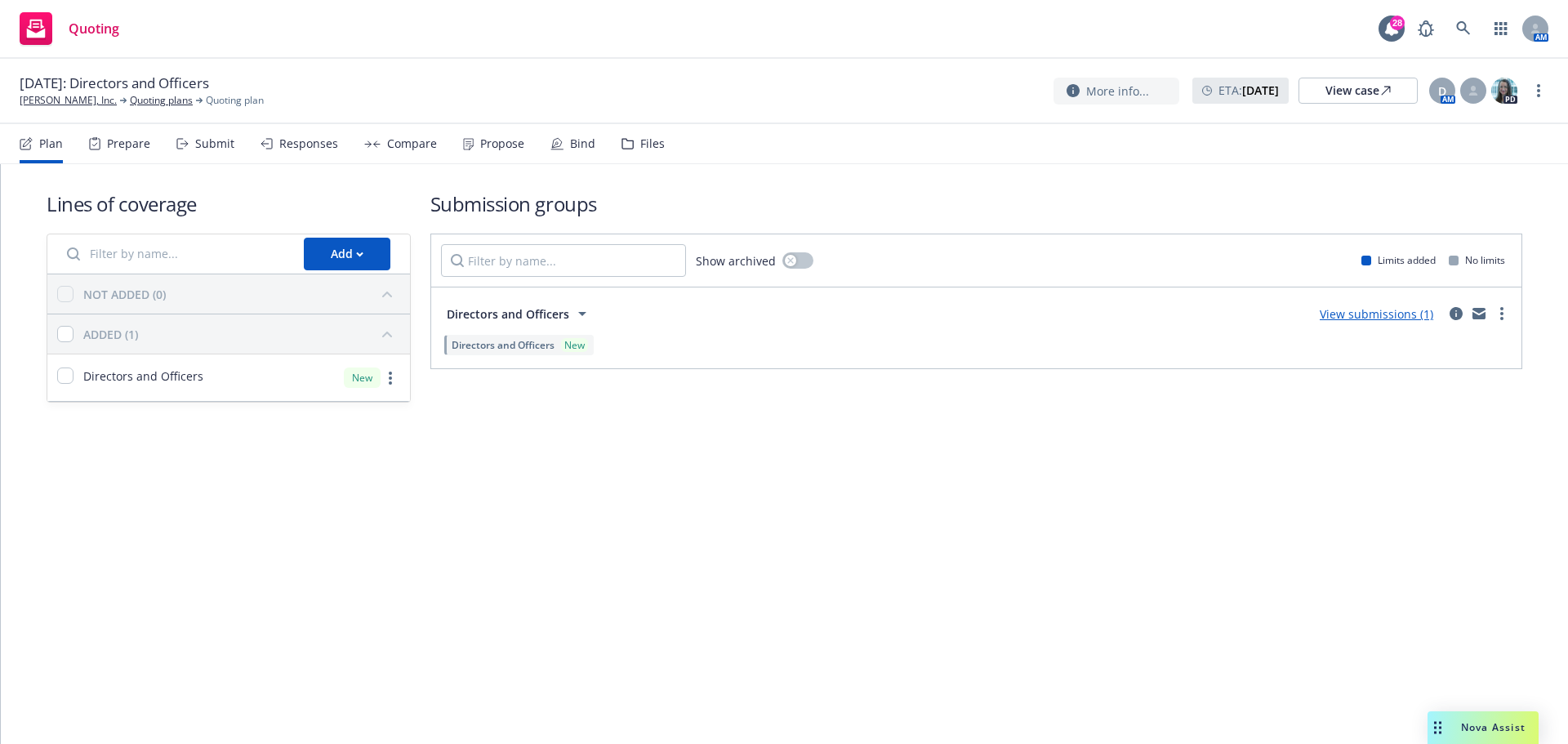
click at [642, 145] on div "Files" at bounding box center [652, 144] width 24 height 14
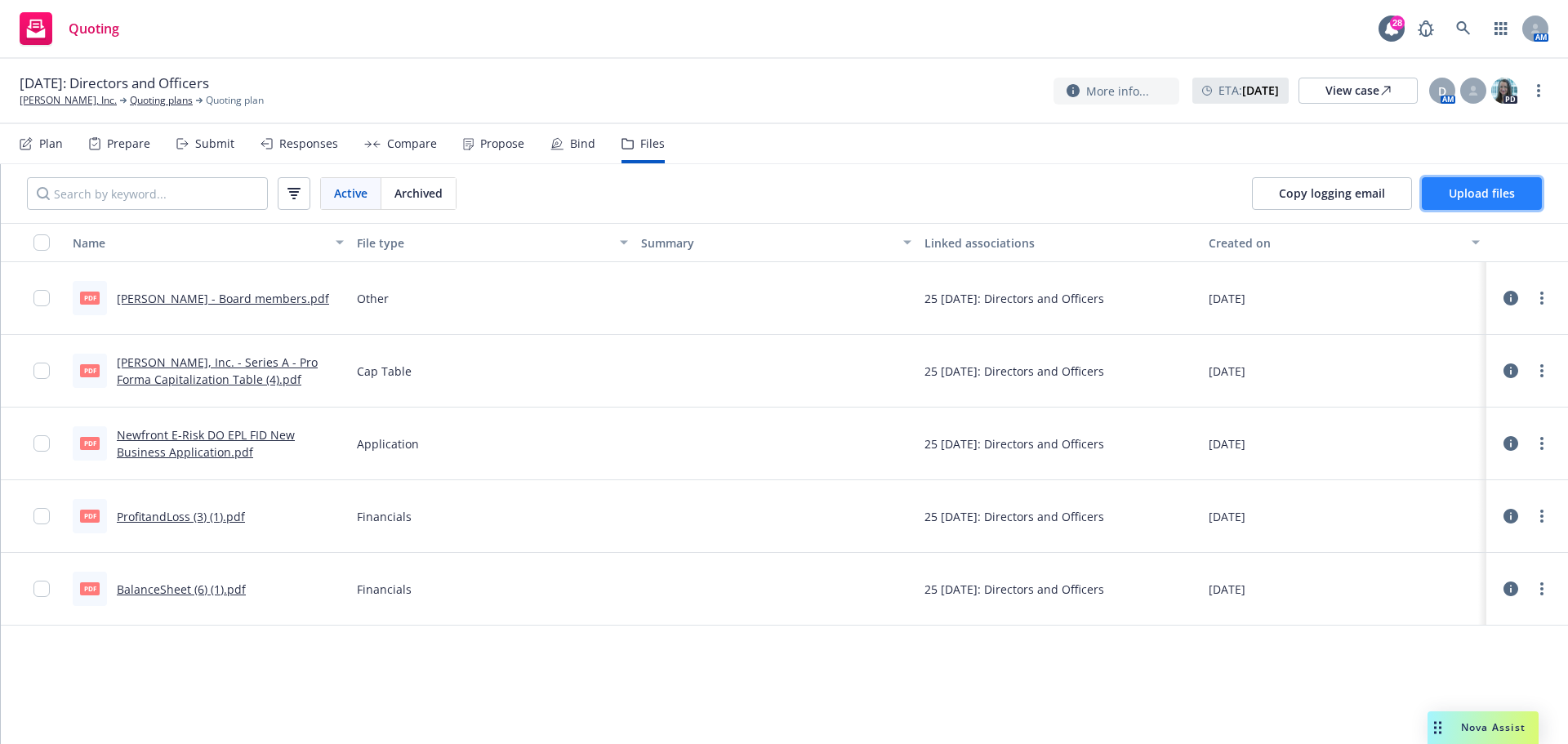
click at [1466, 197] on span "Upload files" at bounding box center [1482, 193] width 66 height 15
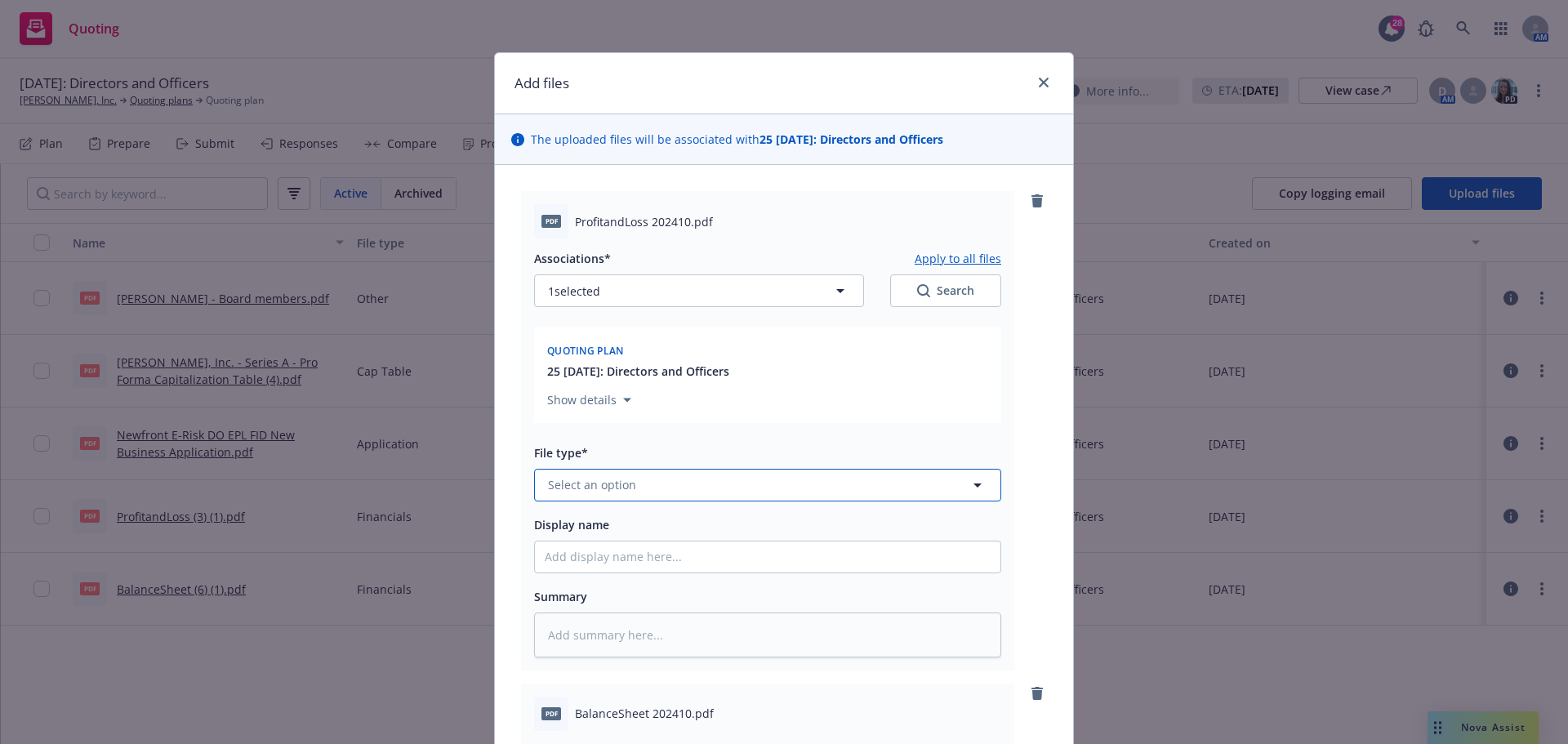
click at [604, 485] on span "Select an option" at bounding box center [592, 485] width 88 height 17
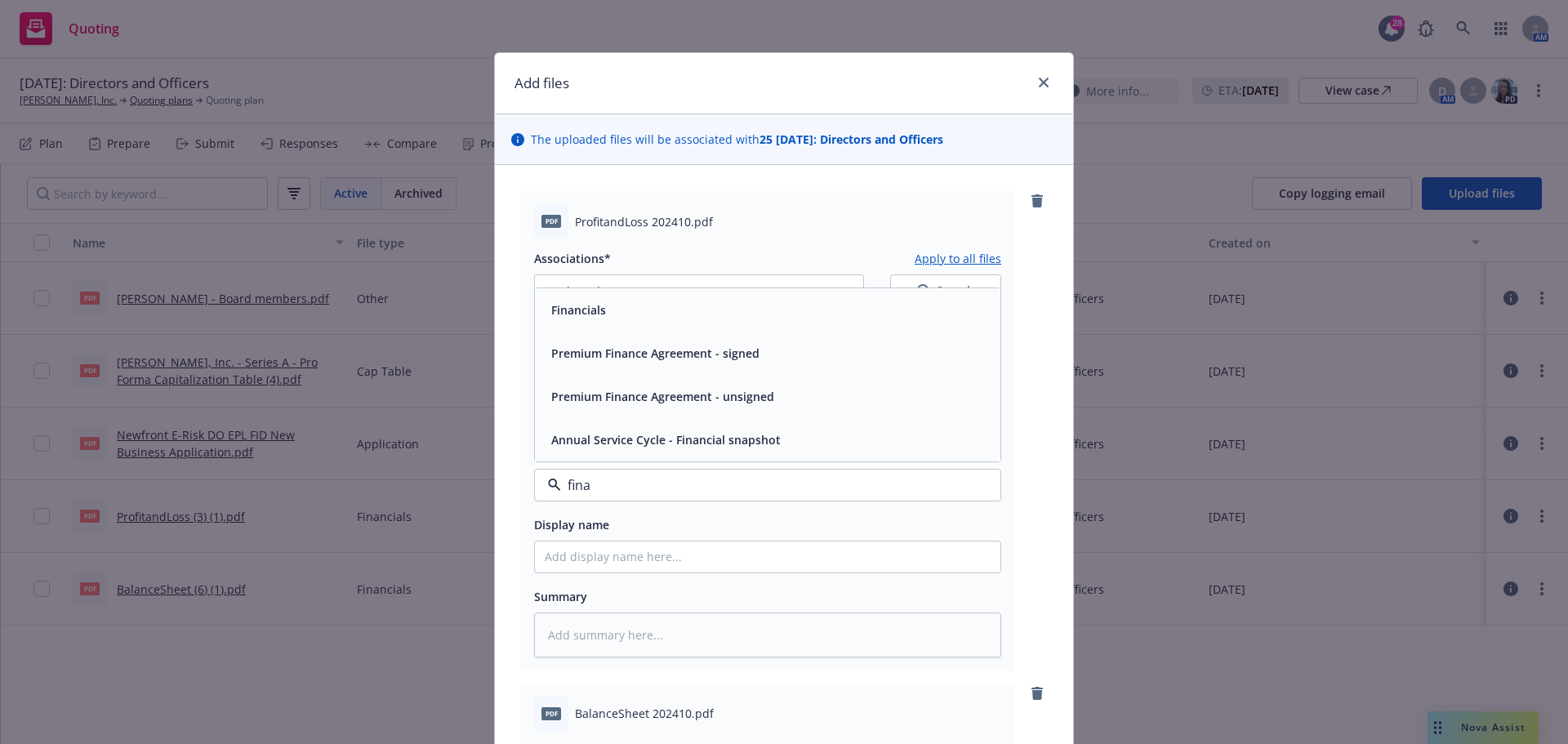
type input "[PERSON_NAME]"
click at [642, 324] on div "Financials" at bounding box center [768, 309] width 466 height 43
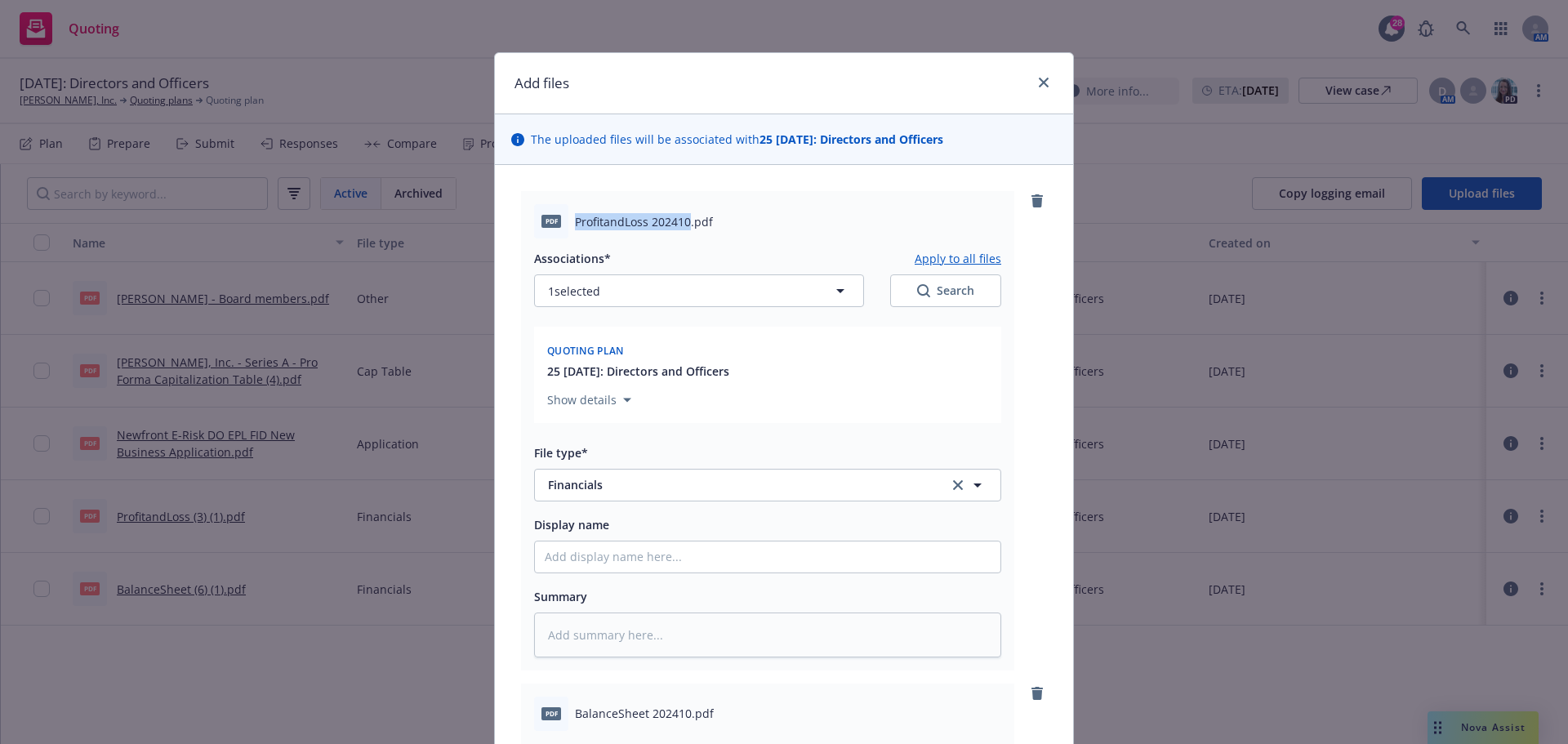
drag, startPoint x: 569, startPoint y: 218, endPoint x: 682, endPoint y: 210, distance: 113.3
click at [682, 210] on div "pdf ProfitandLoss 202410.pdf" at bounding box center [768, 220] width 467 height 34
copy span "ProfitandLoss 202410"
click at [595, 555] on input "Display name" at bounding box center [768, 557] width 466 height 31
paste input "ProfitandLoss 202410"
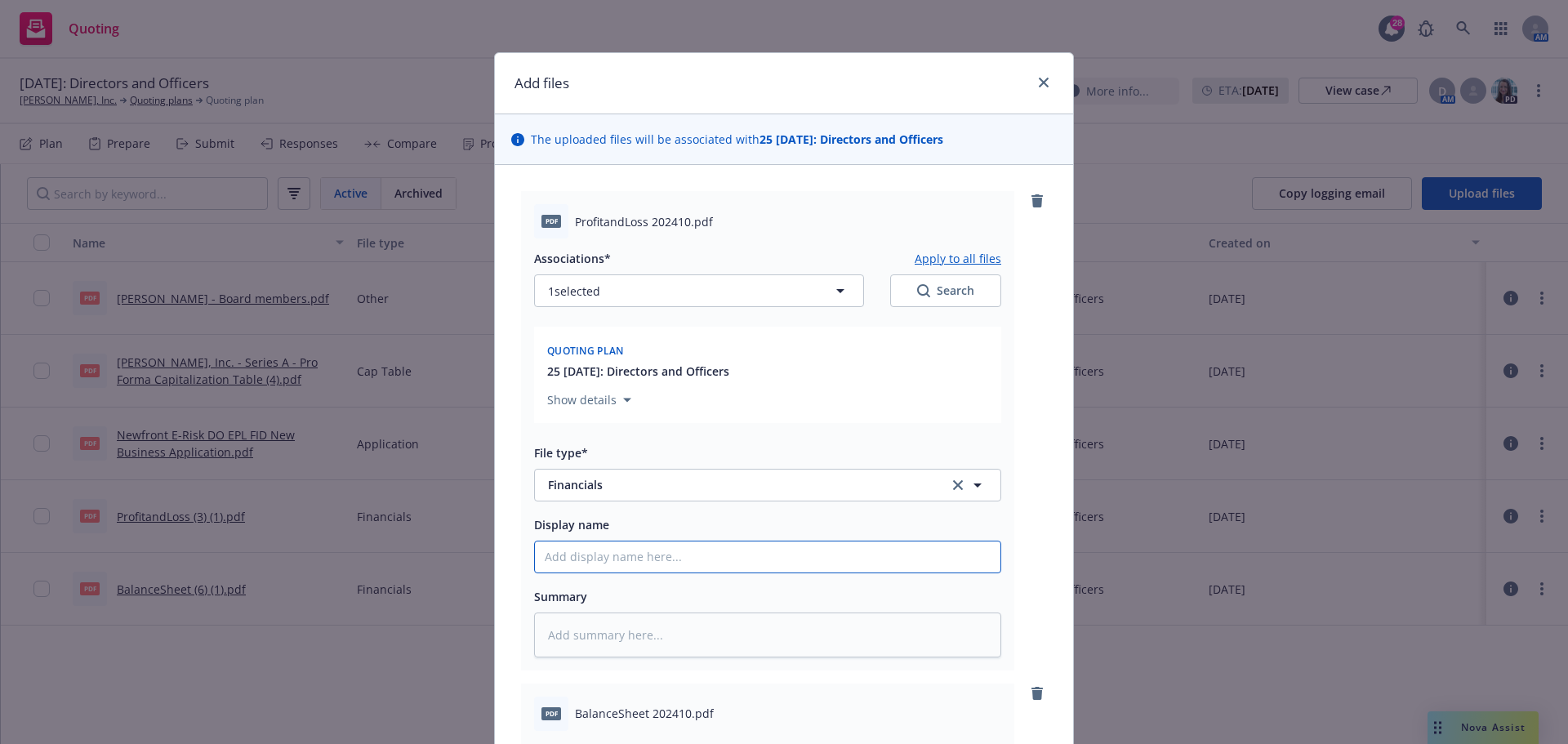
type textarea "x"
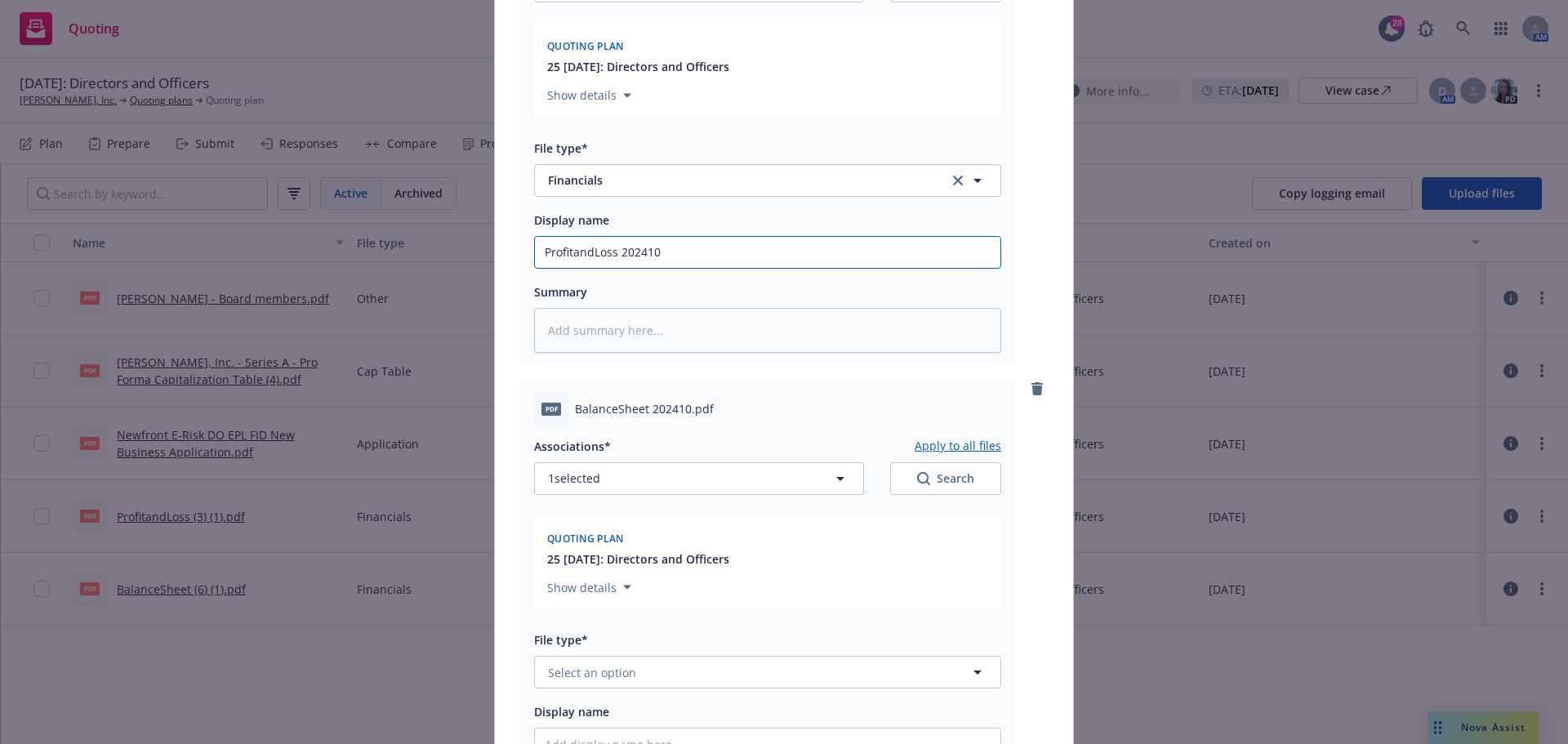
scroll to position [327, 0]
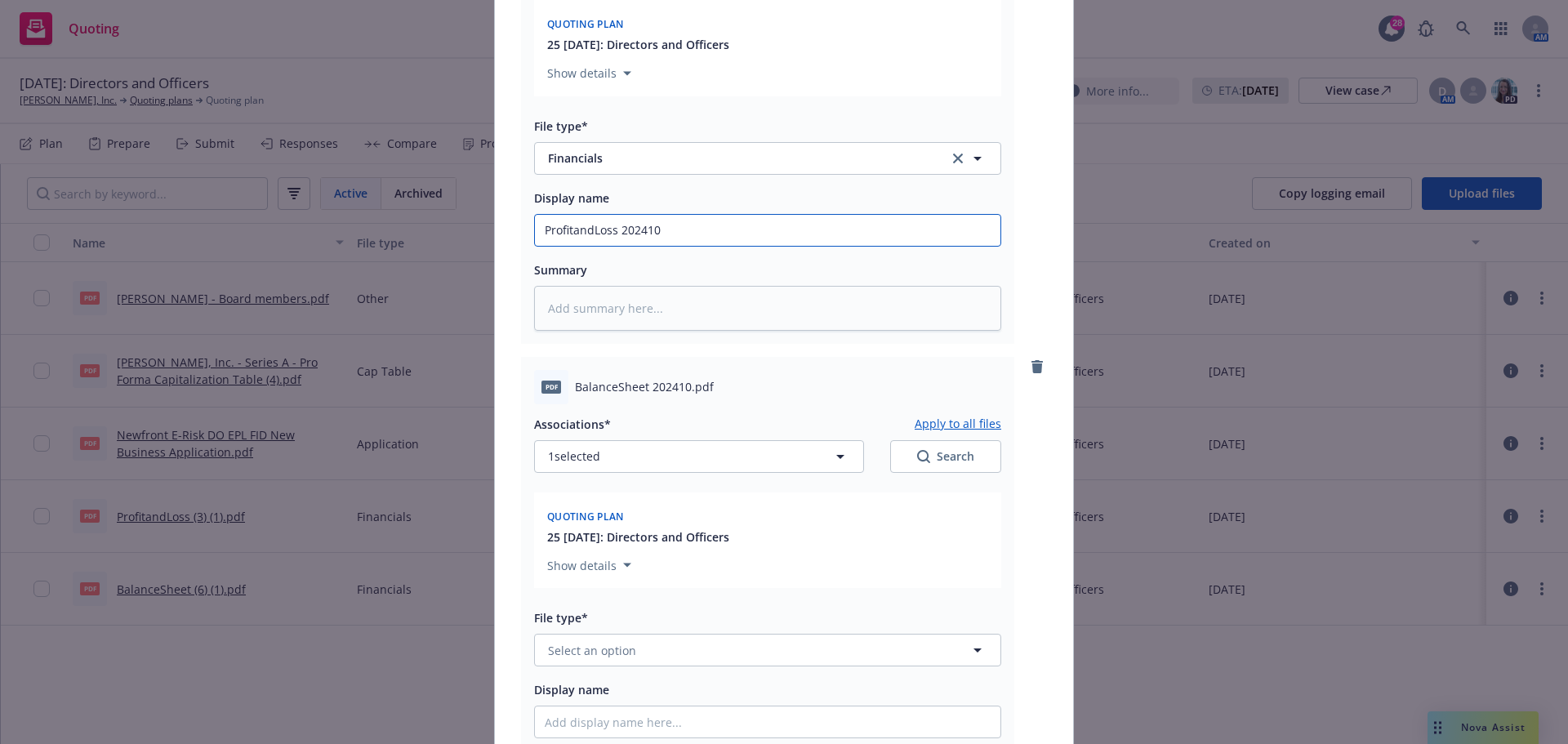
type input "ProfitandLoss 202410"
click at [585, 644] on span "Select an option" at bounding box center [592, 650] width 88 height 17
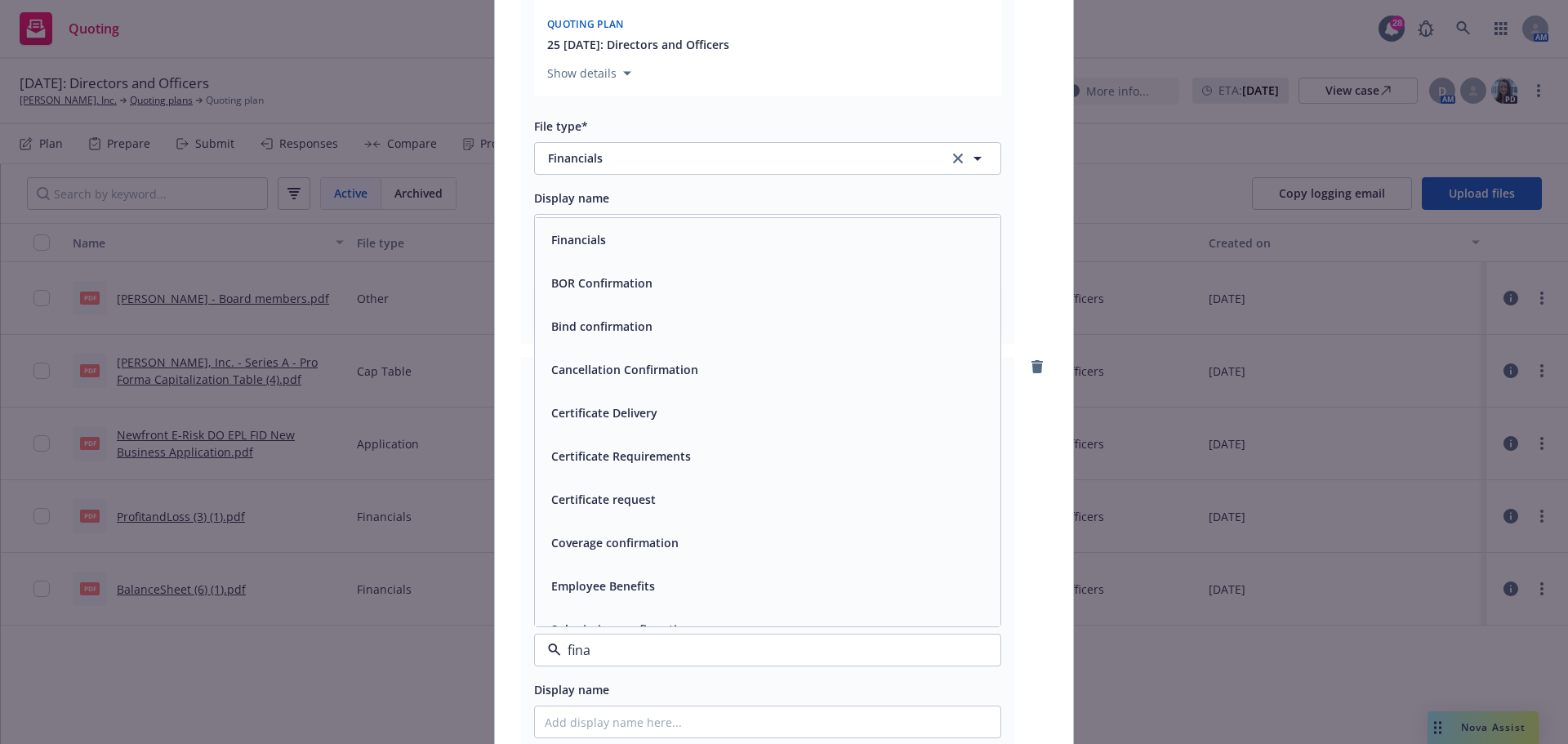
type input "[PERSON_NAME]"
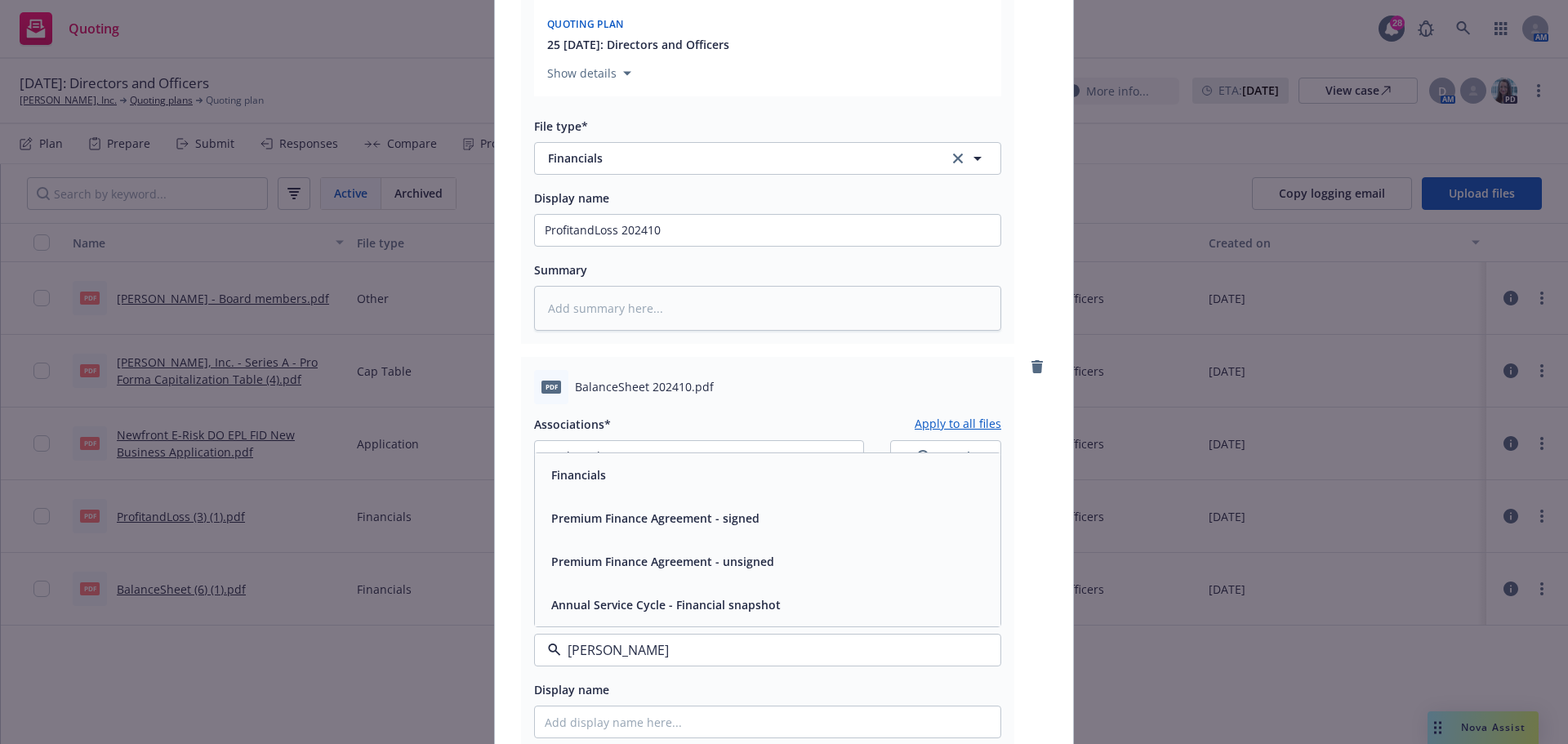
click at [567, 475] on span "Financials" at bounding box center [578, 474] width 55 height 17
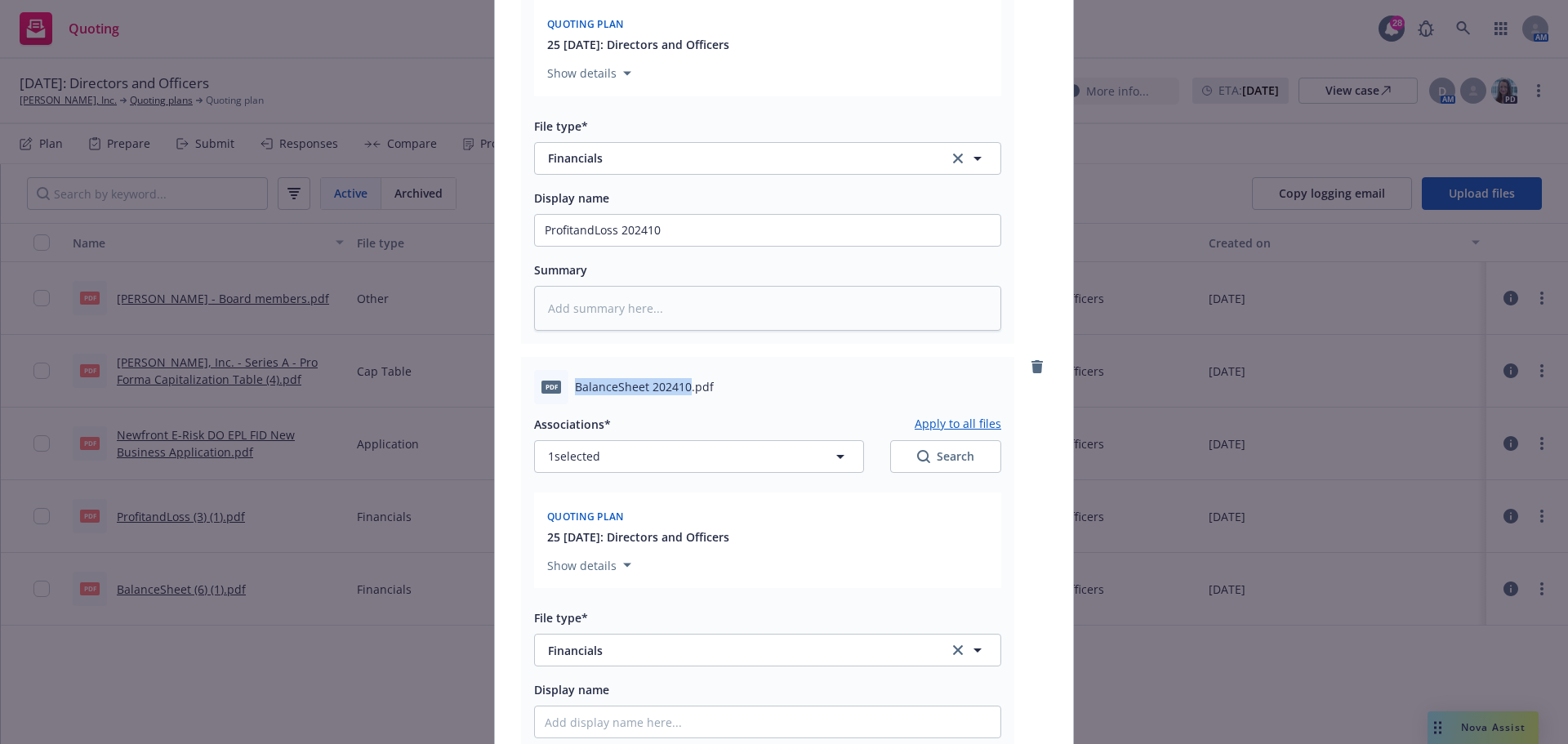
drag, startPoint x: 570, startPoint y: 383, endPoint x: 683, endPoint y: 377, distance: 113.2
click at [683, 377] on div "pdf BalanceSheet 202410.pdf" at bounding box center [768, 386] width 467 height 34
copy span "BalanceSheet 202410"
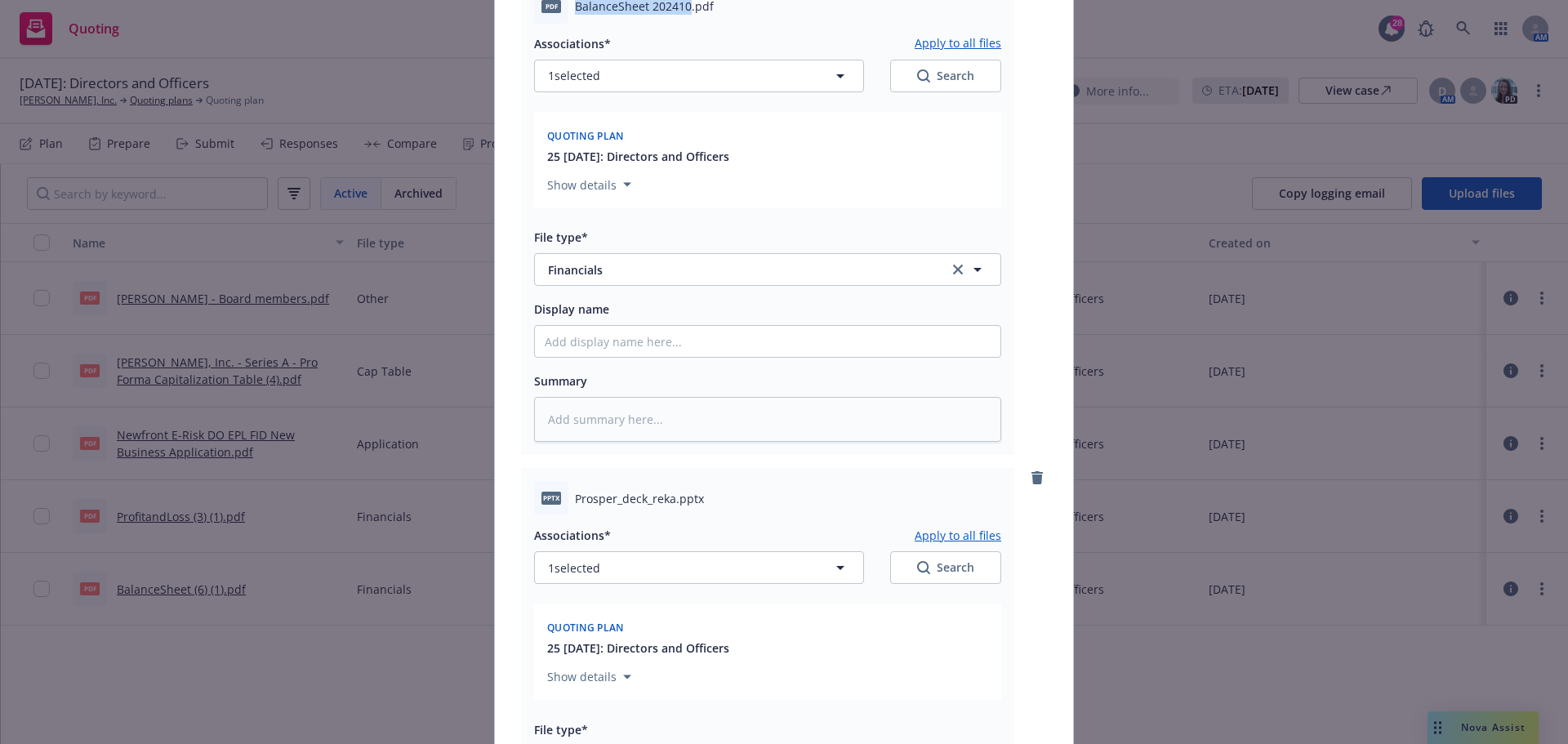
scroll to position [734, 0]
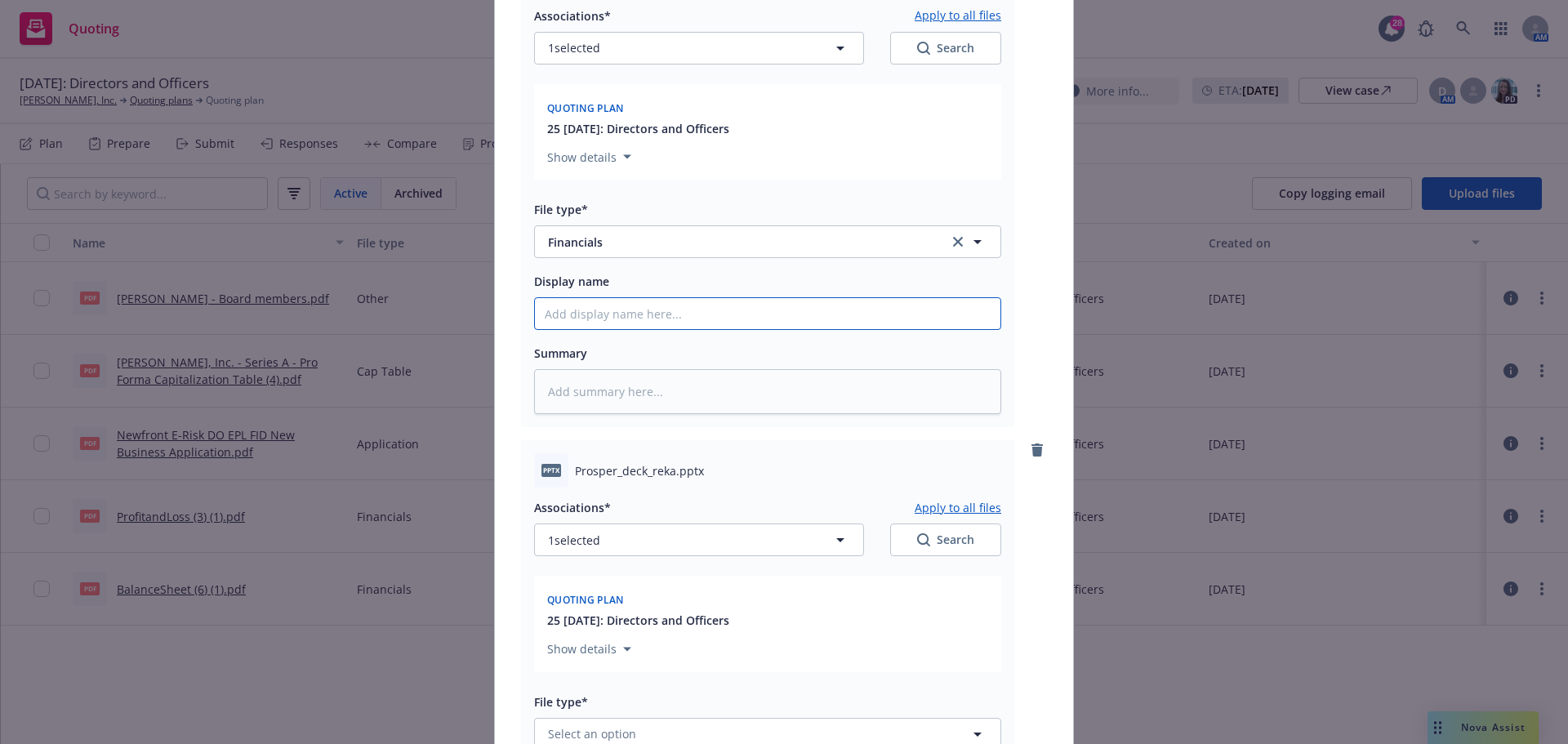
click at [583, 315] on input "Display name" at bounding box center [768, 313] width 466 height 31
paste input "BalanceSheet 202410"
type textarea "x"
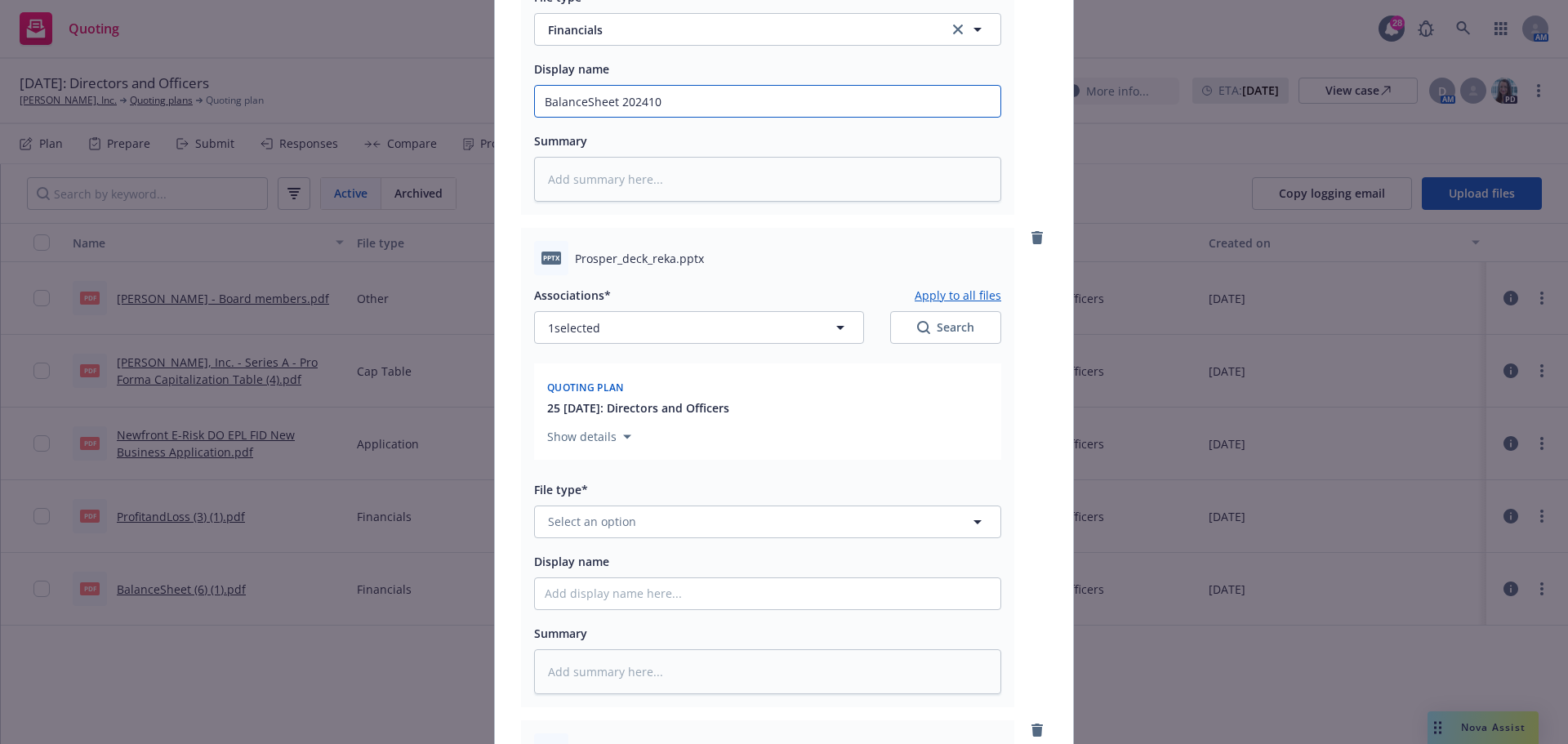
scroll to position [980, 0]
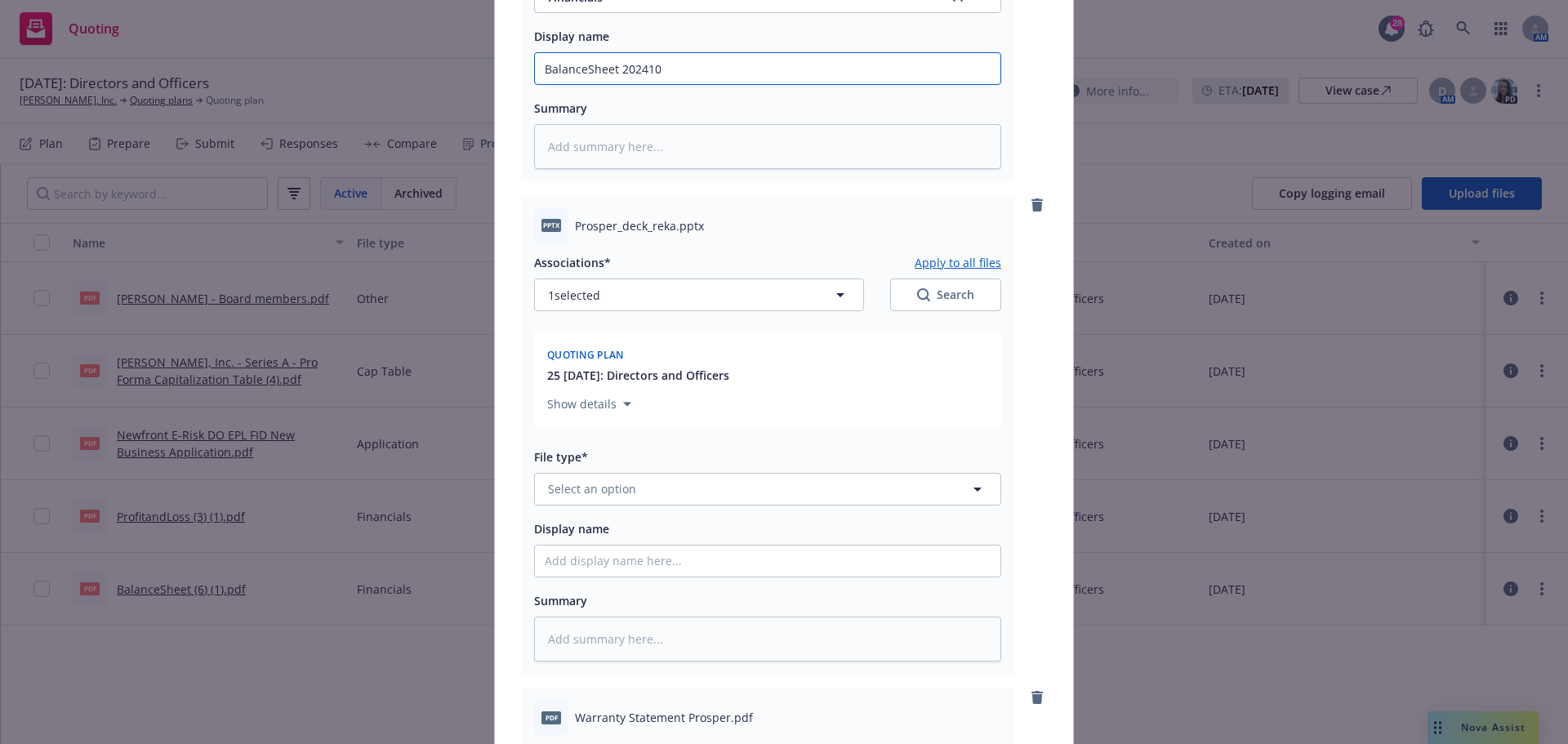
type input "BalanceSheet 202410"
click at [583, 488] on span "Select an option" at bounding box center [592, 489] width 88 height 17
type input "deck"
type textarea "x"
drag, startPoint x: 602, startPoint y: 487, endPoint x: 537, endPoint y: 498, distance: 65.9
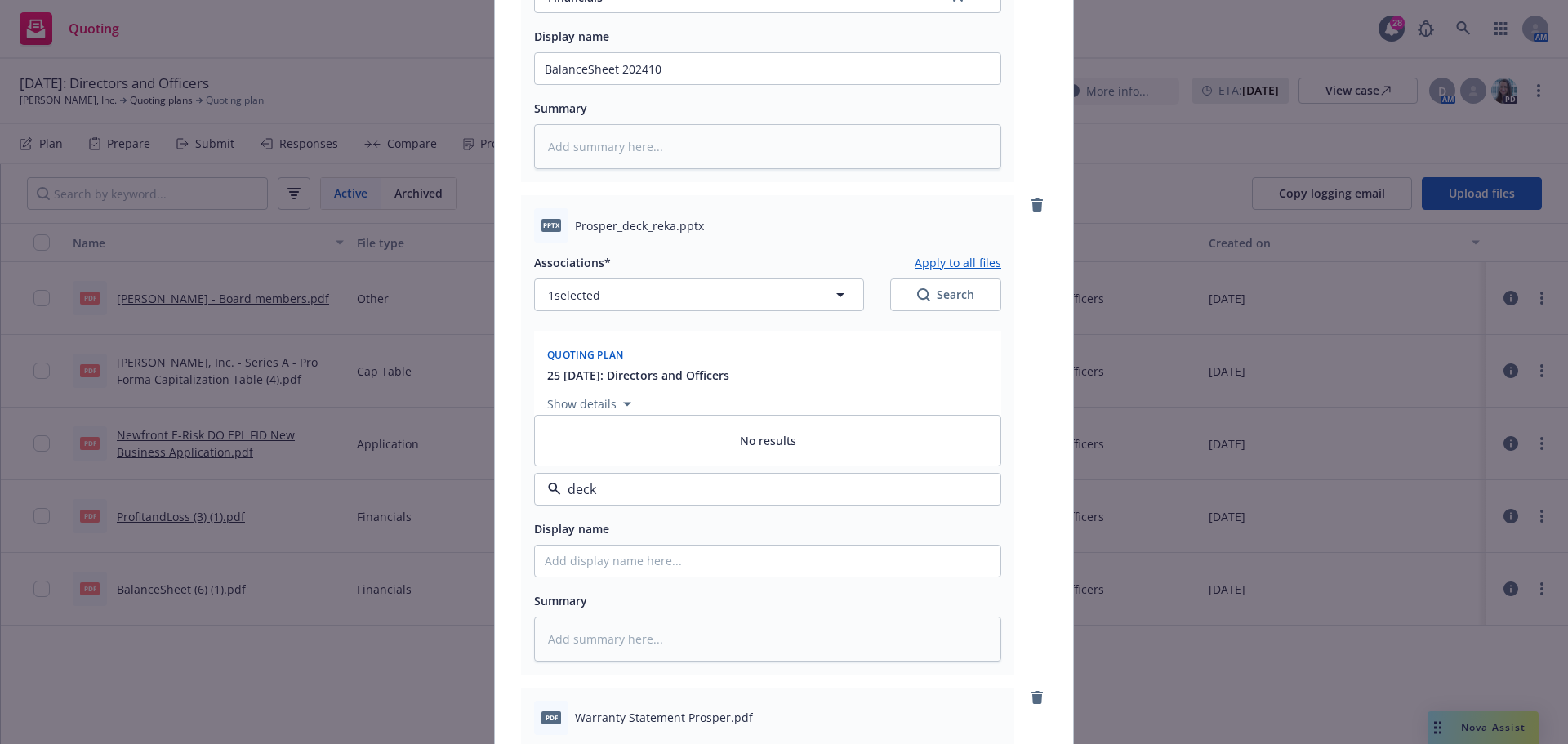
click at [537, 498] on div "deck" at bounding box center [768, 489] width 467 height 33
type input "other"
click at [575, 444] on span "Other" at bounding box center [567, 444] width 33 height 17
drag, startPoint x: 571, startPoint y: 223, endPoint x: 670, endPoint y: 220, distance: 99.0
click at [670, 220] on span "Prosper_deck_reka.pptx" at bounding box center [639, 226] width 129 height 17
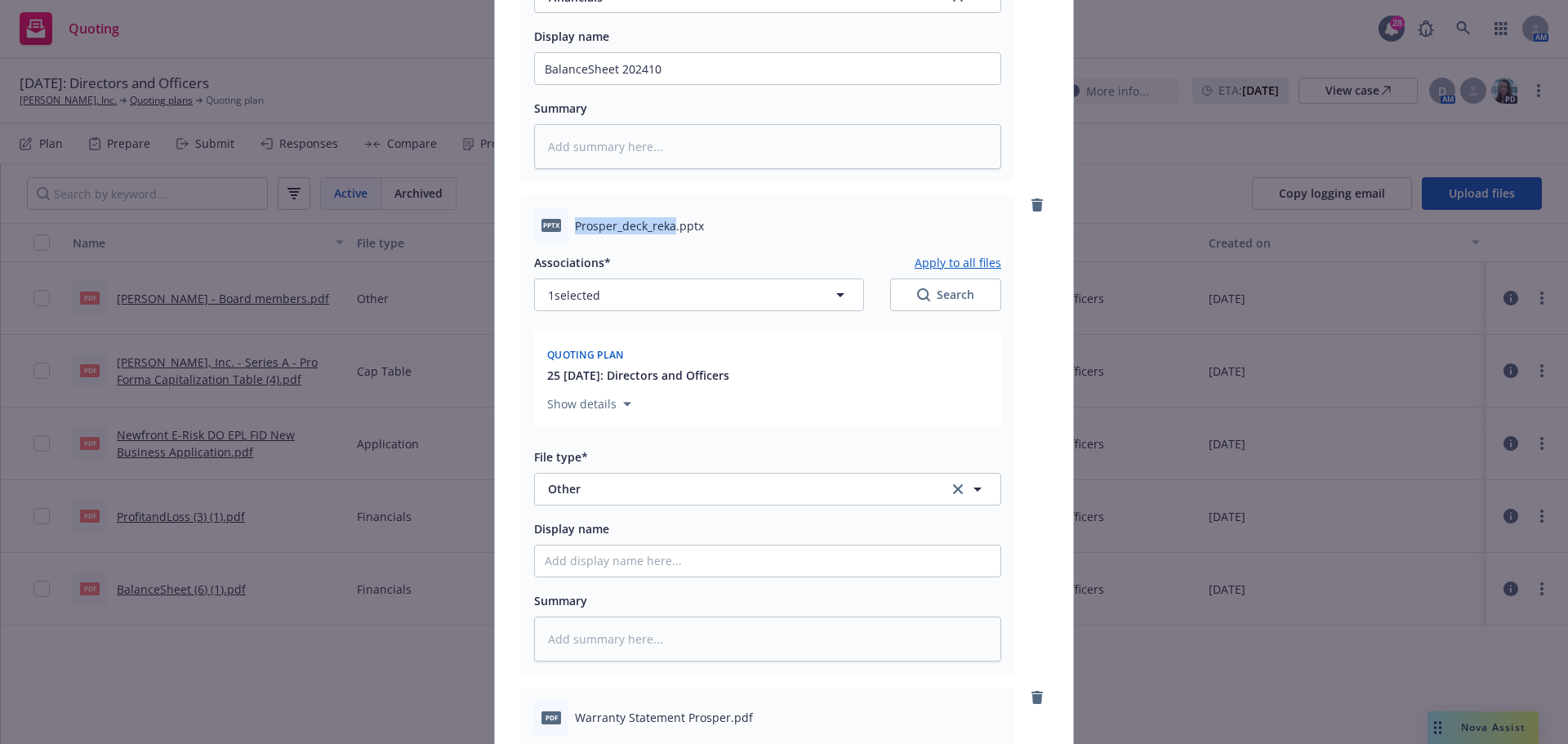
copy span "Prosper_deck_reka"
click at [602, 562] on input "Display name" at bounding box center [768, 560] width 466 height 31
paste input "Prosper_deck_reka"
type textarea "x"
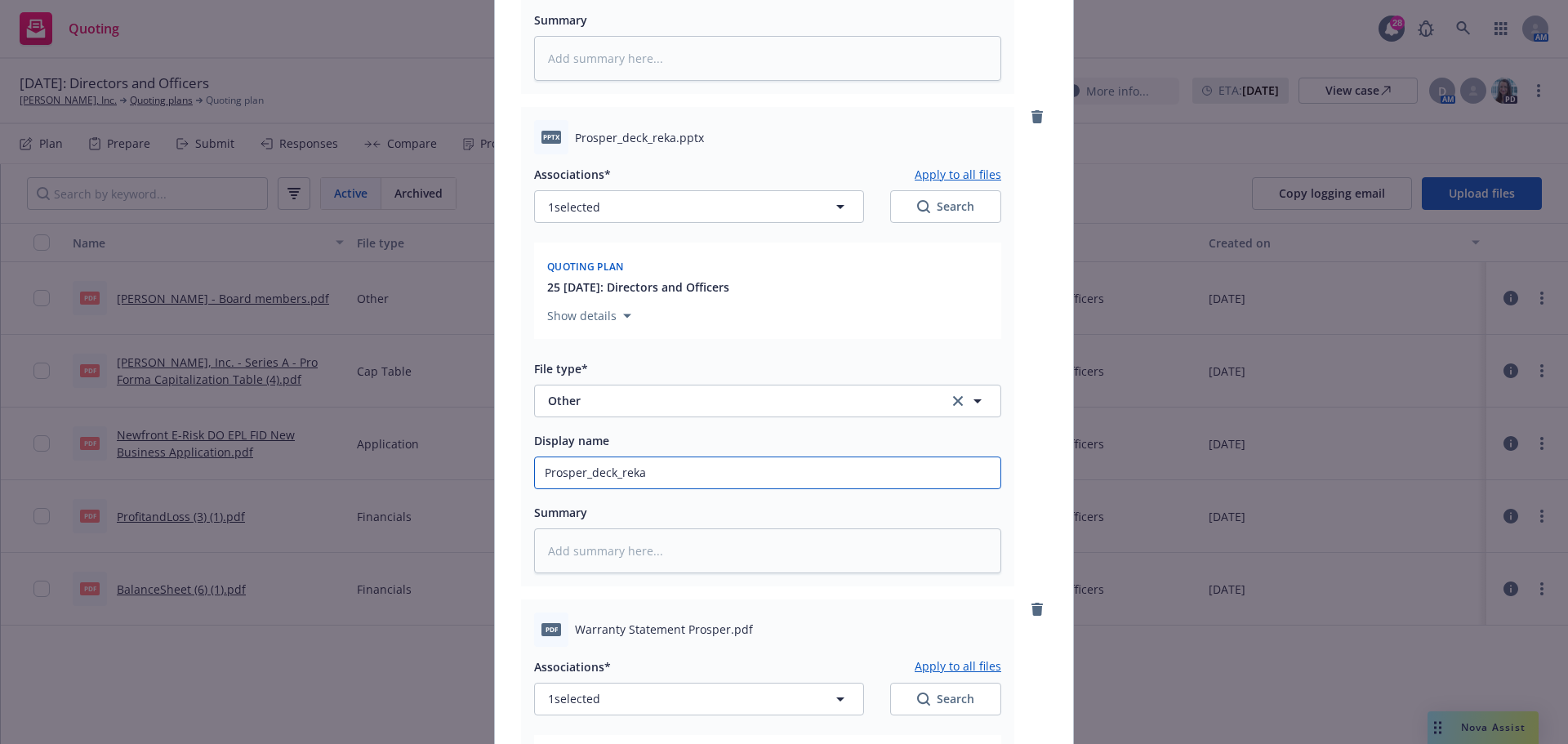
scroll to position [1388, 0]
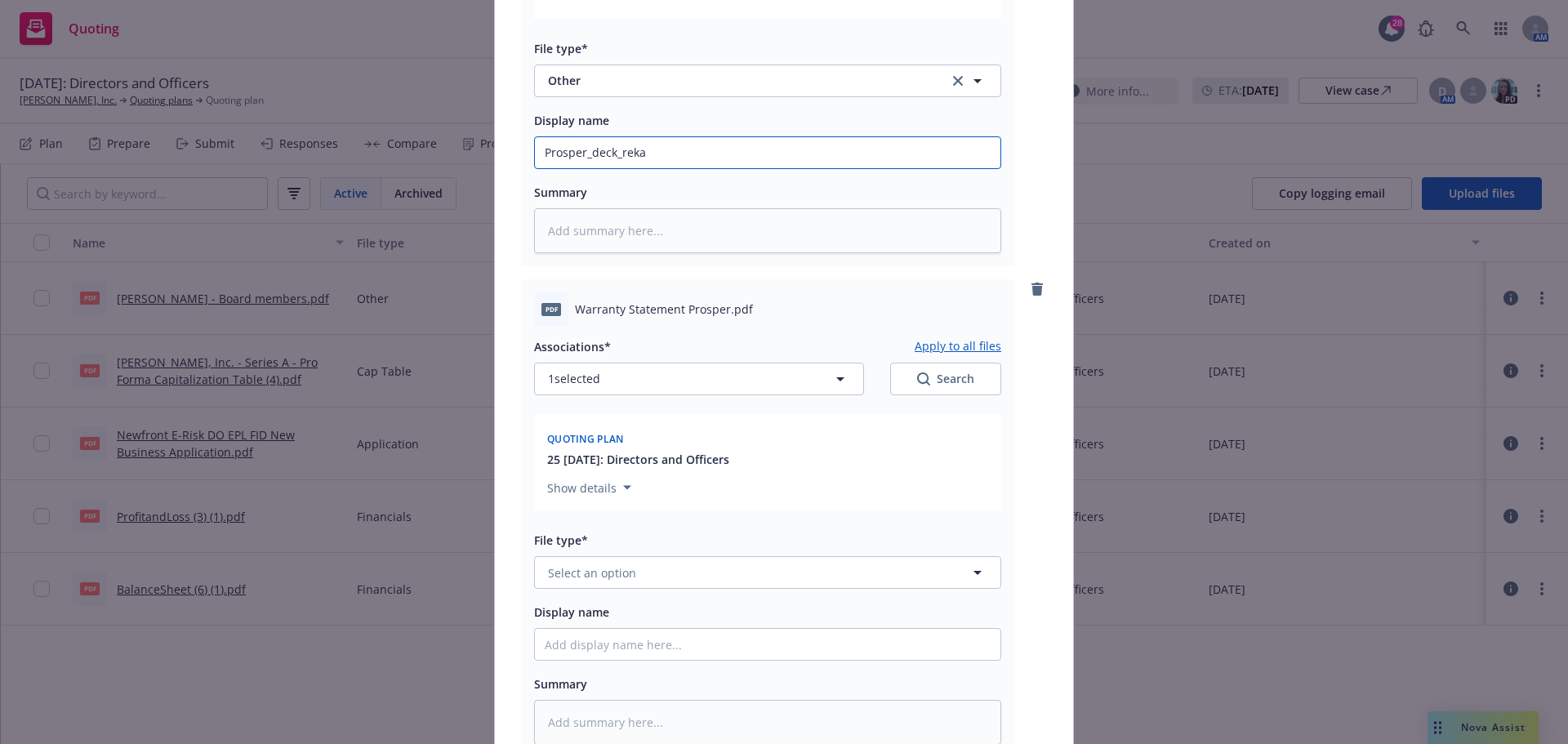
type input "Prosper_deck_reka"
click at [603, 571] on span "Select an option" at bounding box center [592, 573] width 88 height 17
type input "warr"
click at [608, 534] on span "Warranty Letter" at bounding box center [595, 527] width 90 height 17
drag, startPoint x: 569, startPoint y: 308, endPoint x: 719, endPoint y: 303, distance: 150.1
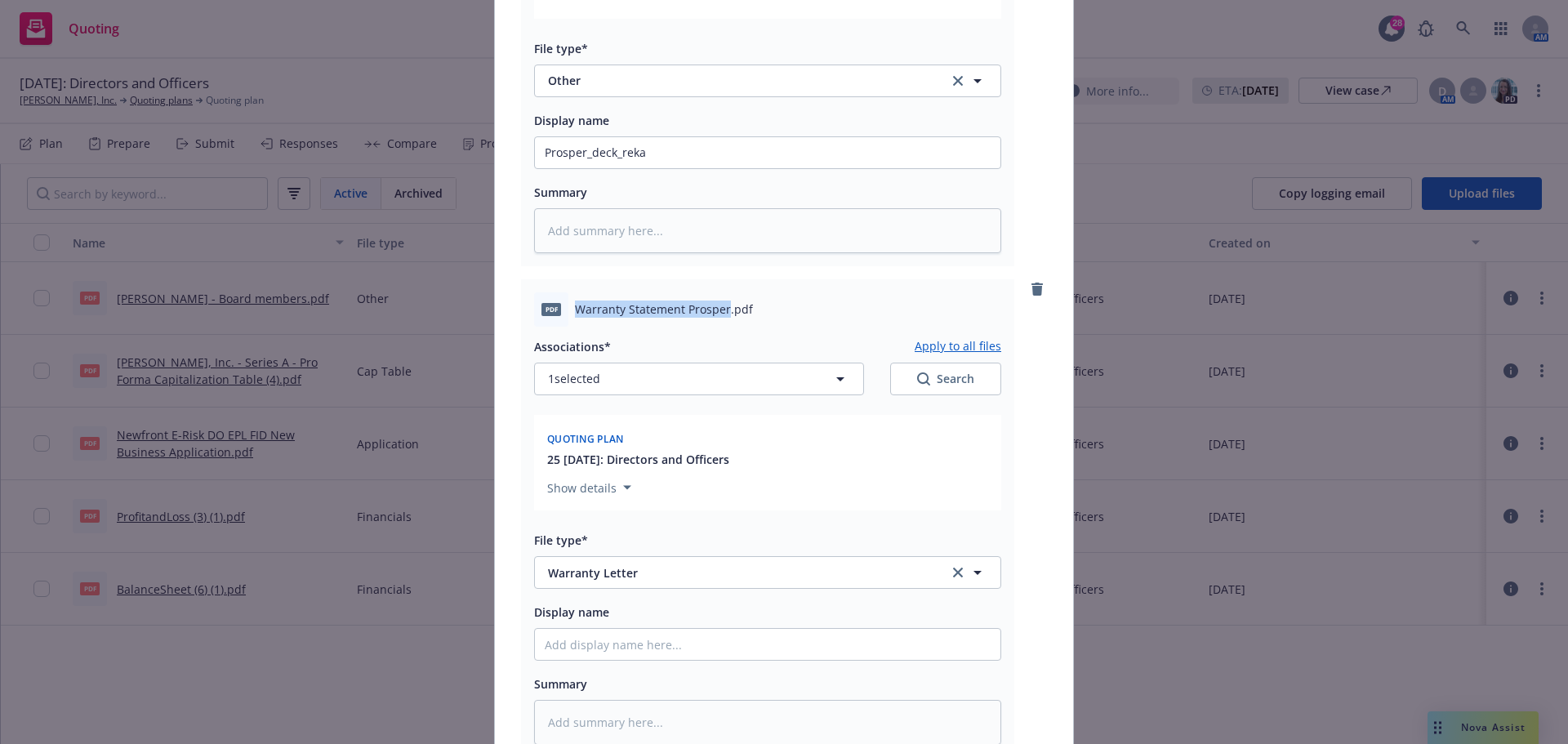
click at [719, 303] on span "Warranty Statement Prosper.pdf" at bounding box center [664, 309] width 178 height 17
copy span "Warranty Statement Prosper"
click at [541, 650] on input "Display name" at bounding box center [768, 644] width 466 height 31
paste input "Warranty Statement Prosper"
type textarea "x"
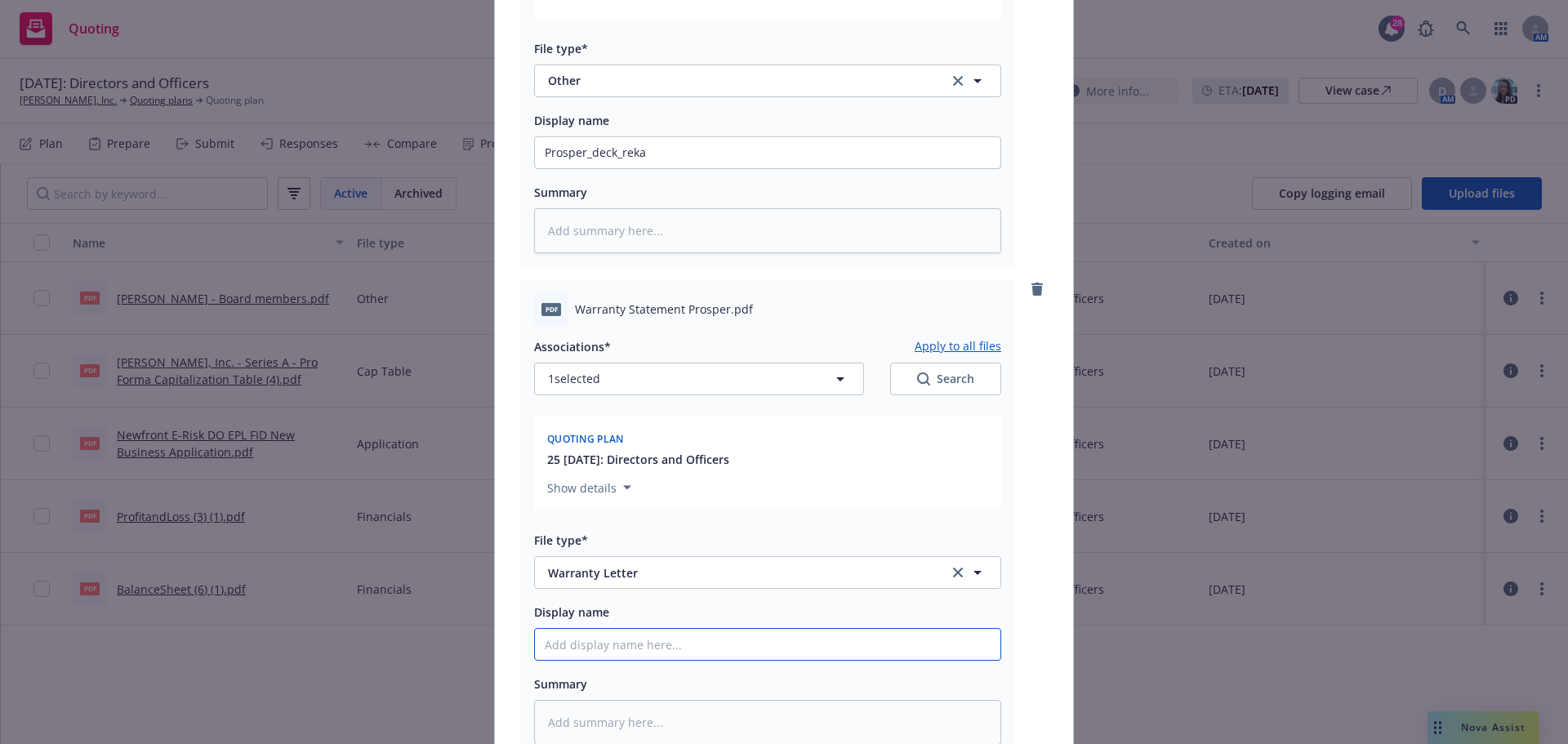
type input "Warranty Statement Prosper"
type textarea "x"
type input "Warranty Statement Prosper"
type textarea "x"
type input "Warranty Statement Prosper s"
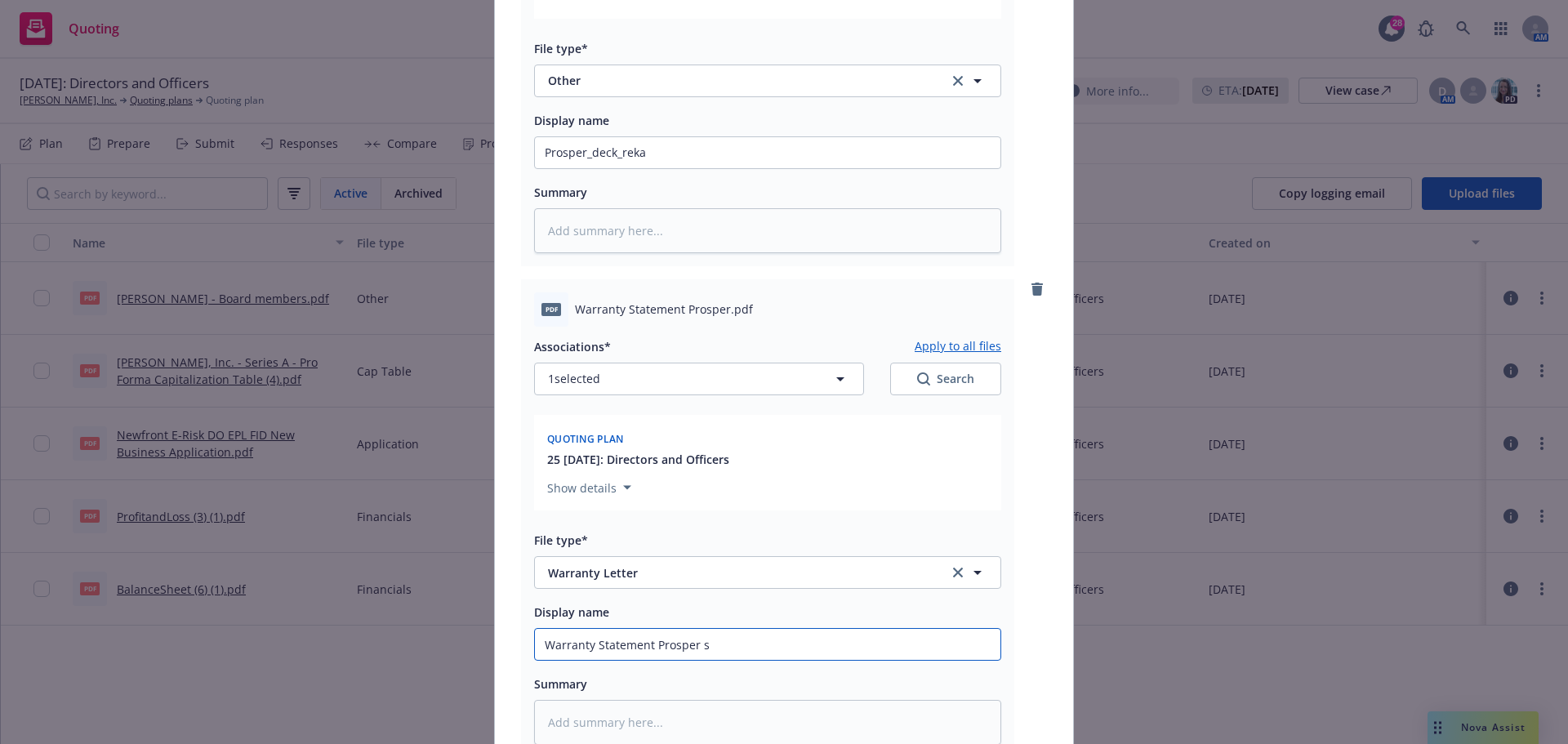
type textarea "x"
type input "Warranty Statement Prosper su"
type textarea "x"
type input "Warranty Statement Prosper s"
type textarea "x"
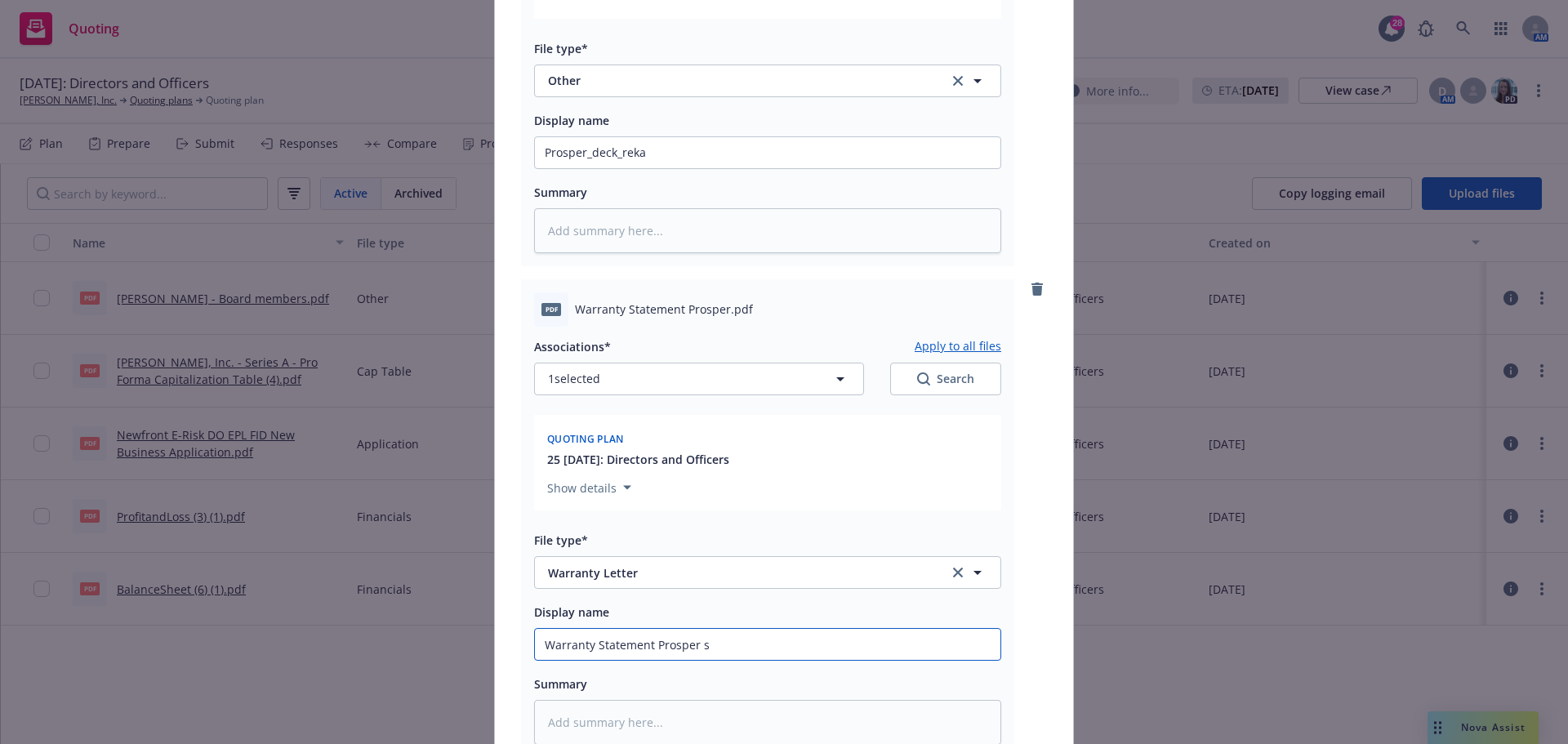
type input "Warranty Statement Prosper si"
type textarea "x"
type input "Warranty Statement Prosper sig"
type textarea "x"
type input "Warranty Statement Prosper sign"
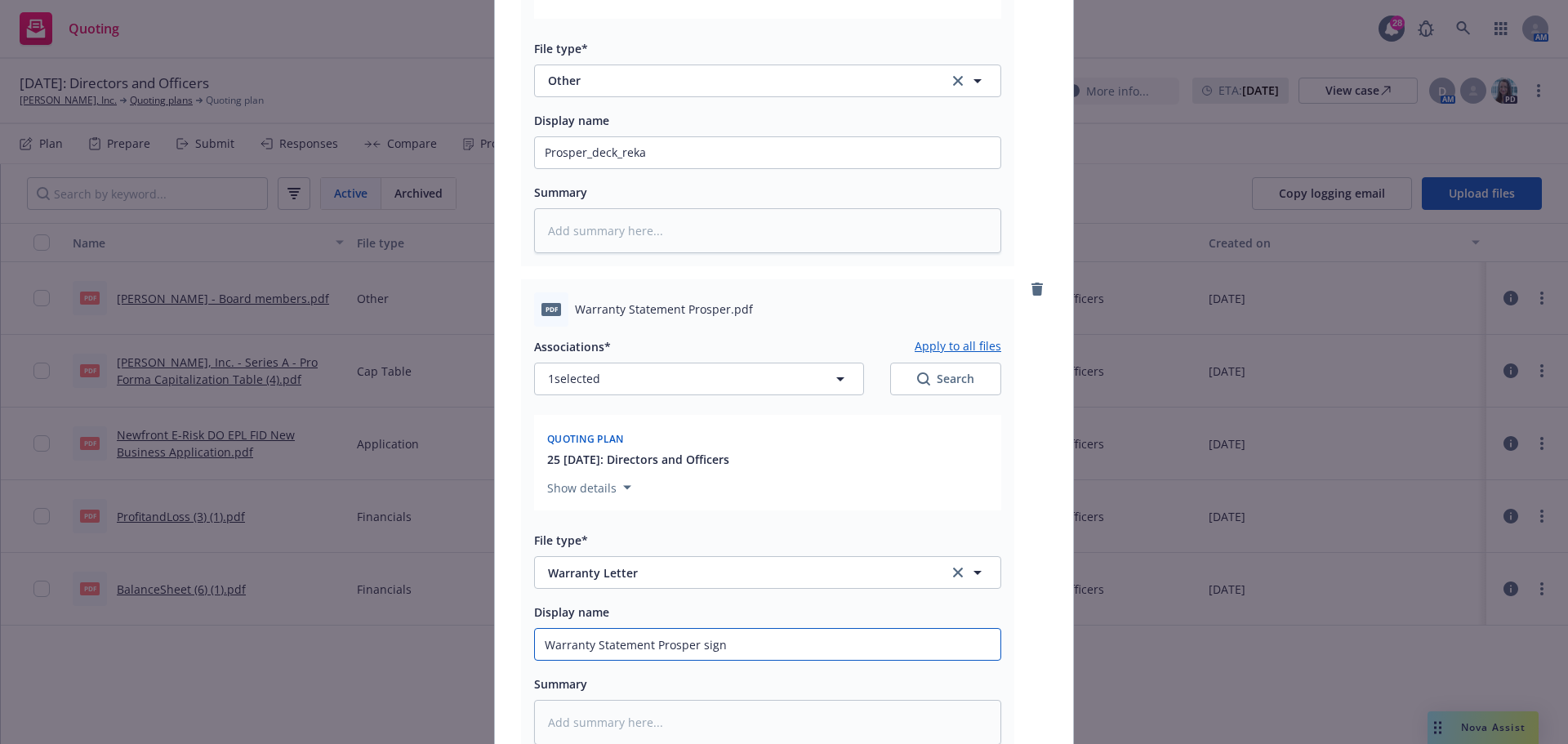
type textarea "x"
type input "Warranty Statement [PERSON_NAME]"
type textarea "x"
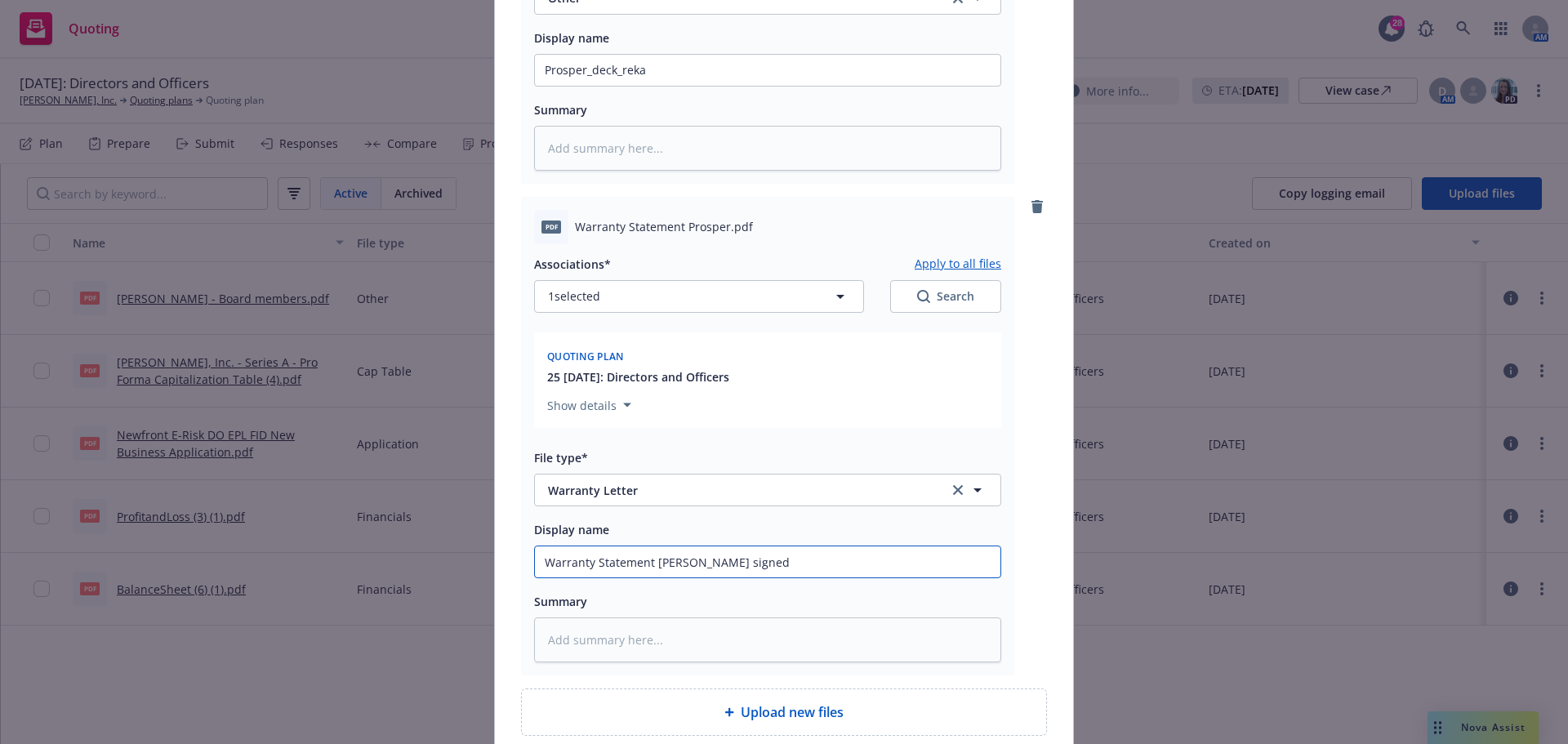
scroll to position [1614, 0]
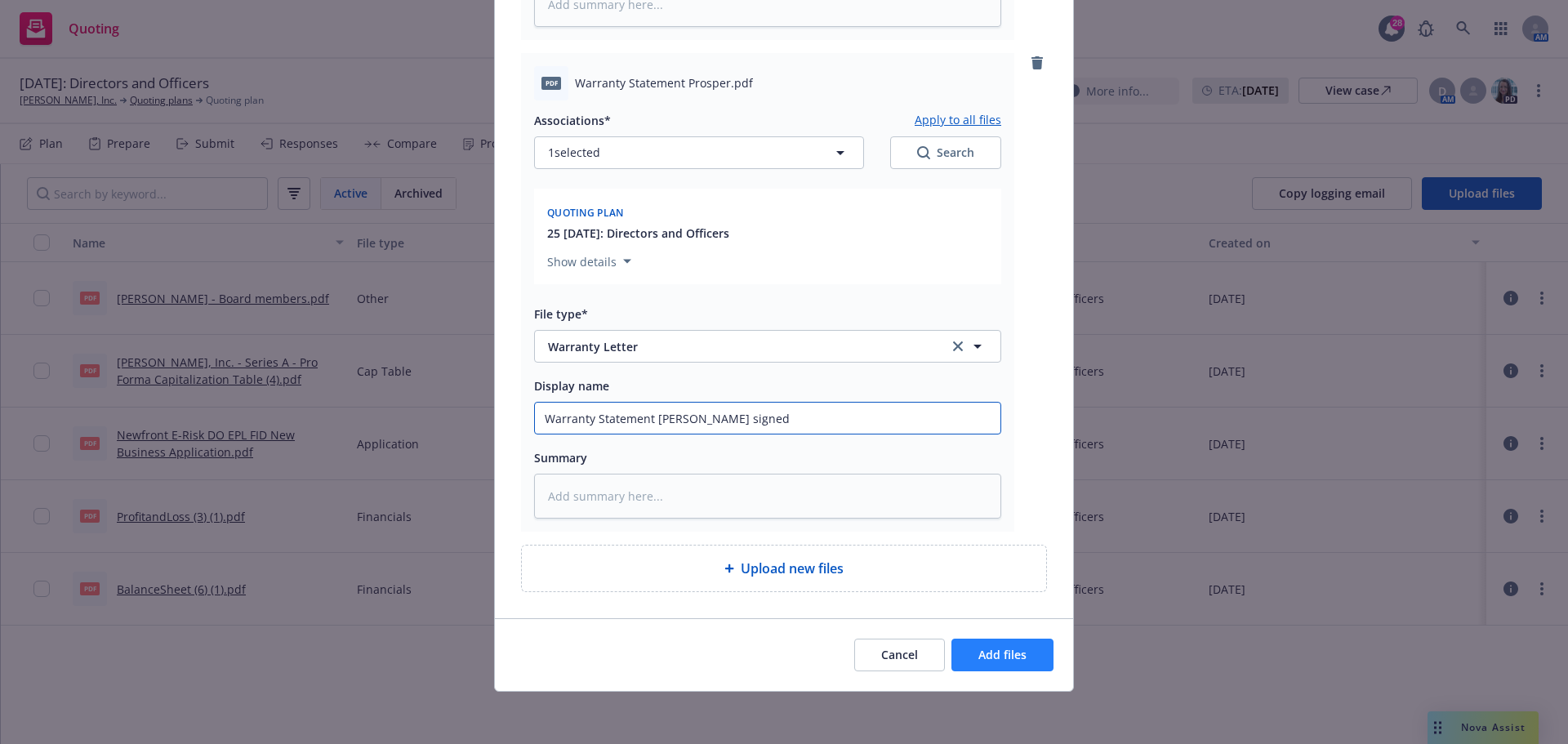
type input "Warranty Statement [PERSON_NAME] signed"
click at [990, 644] on button "Add files" at bounding box center [1002, 655] width 102 height 33
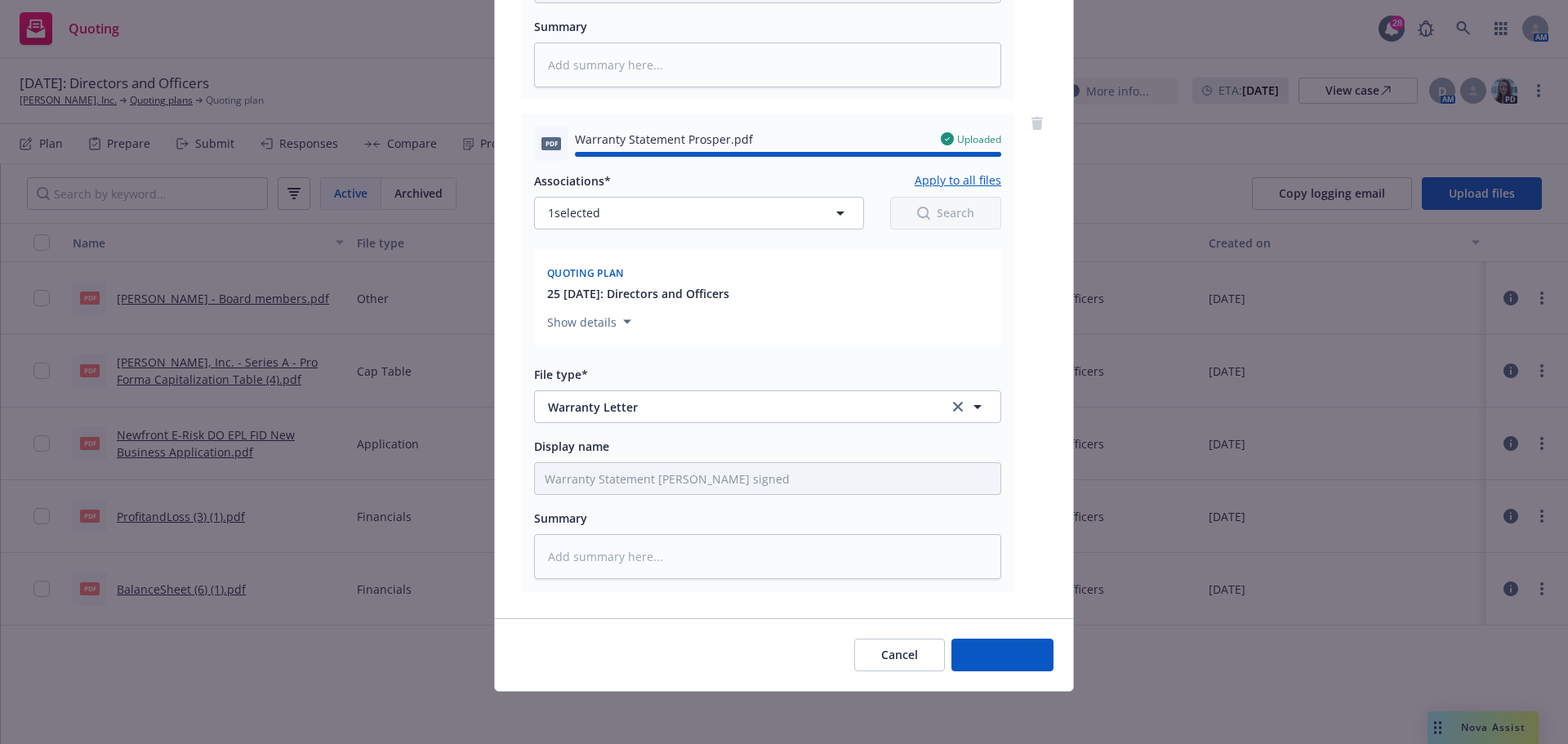
type textarea "x"
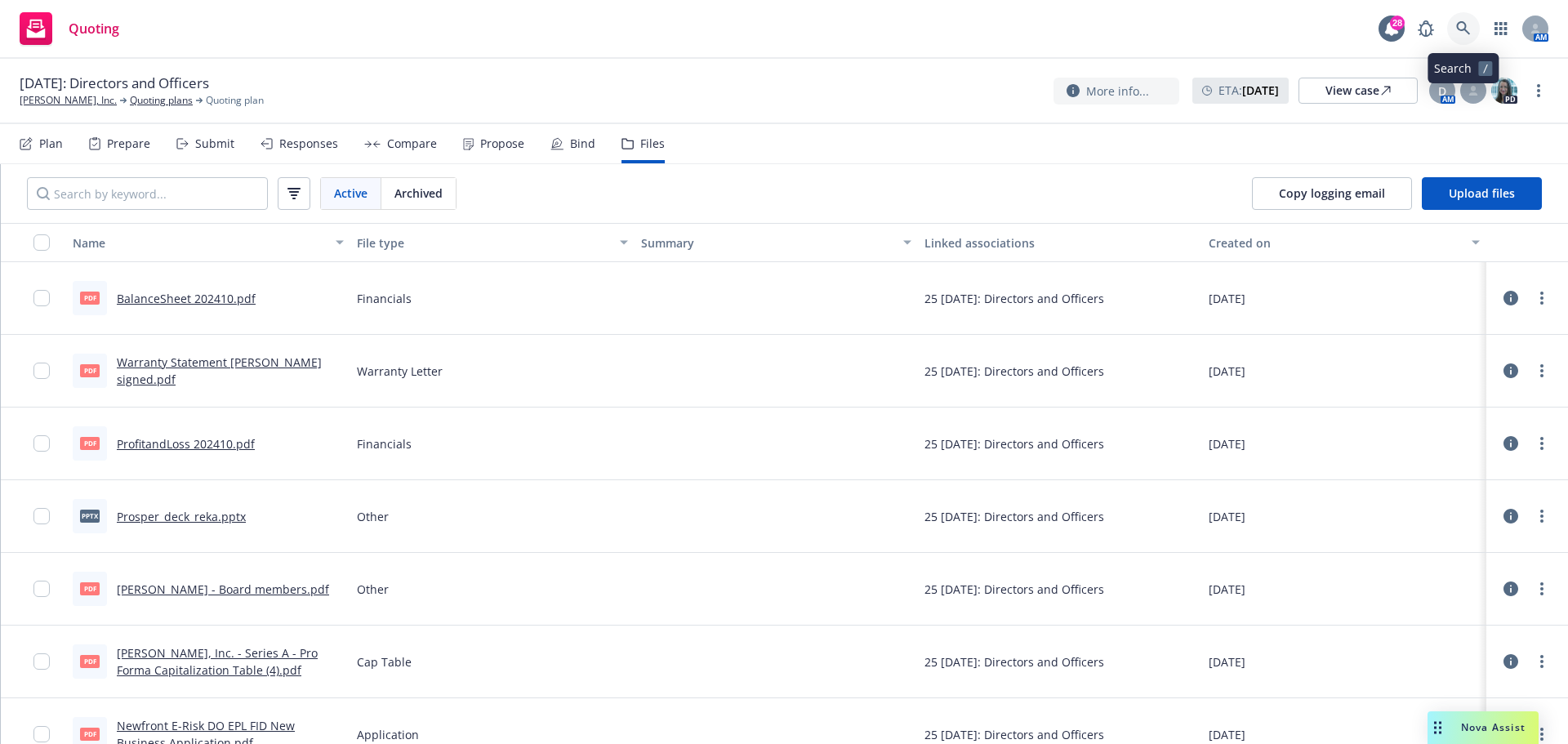
click at [1466, 24] on icon at bounding box center [1463, 28] width 14 height 14
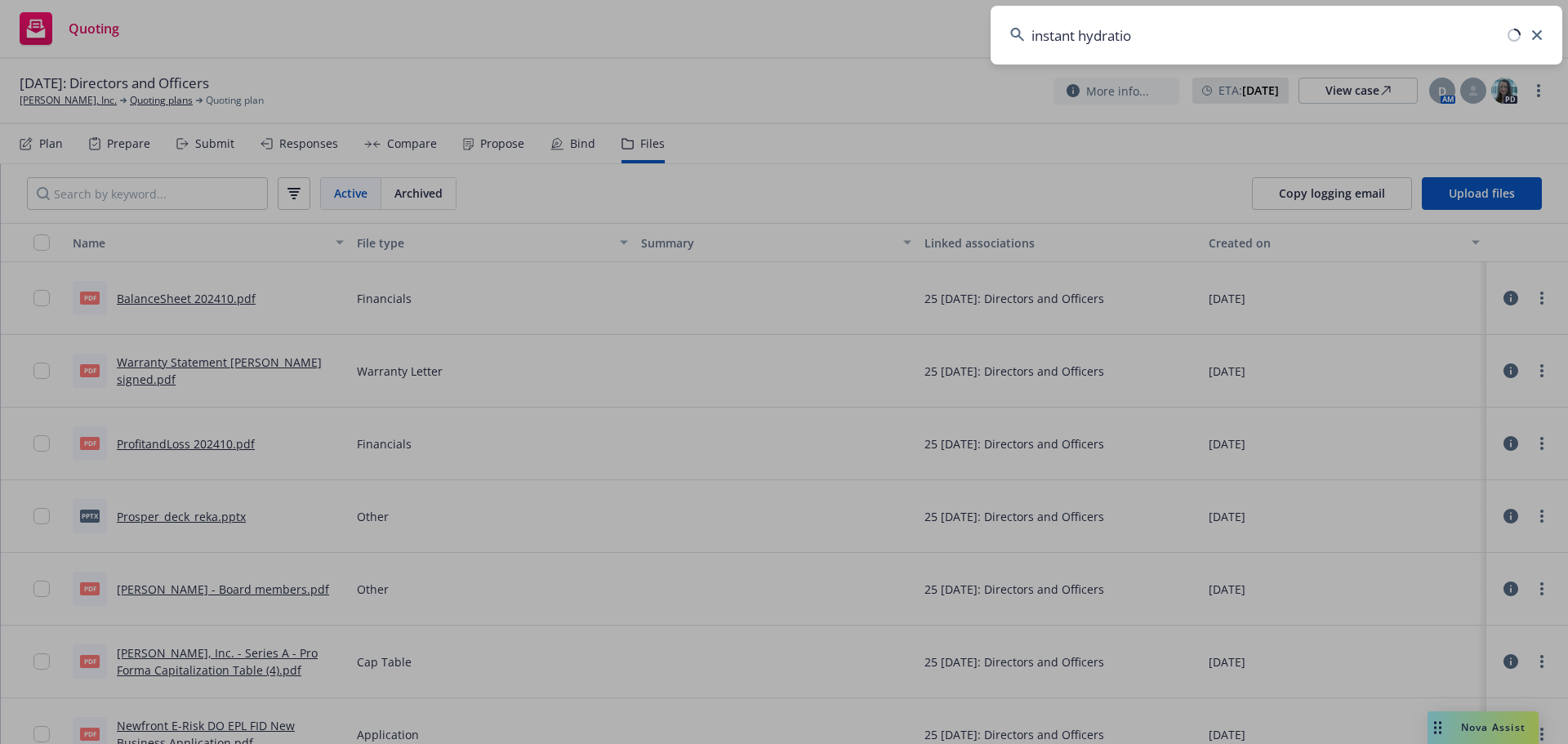
type input "instant hydration"
